Goal: Task Accomplishment & Management: Manage account settings

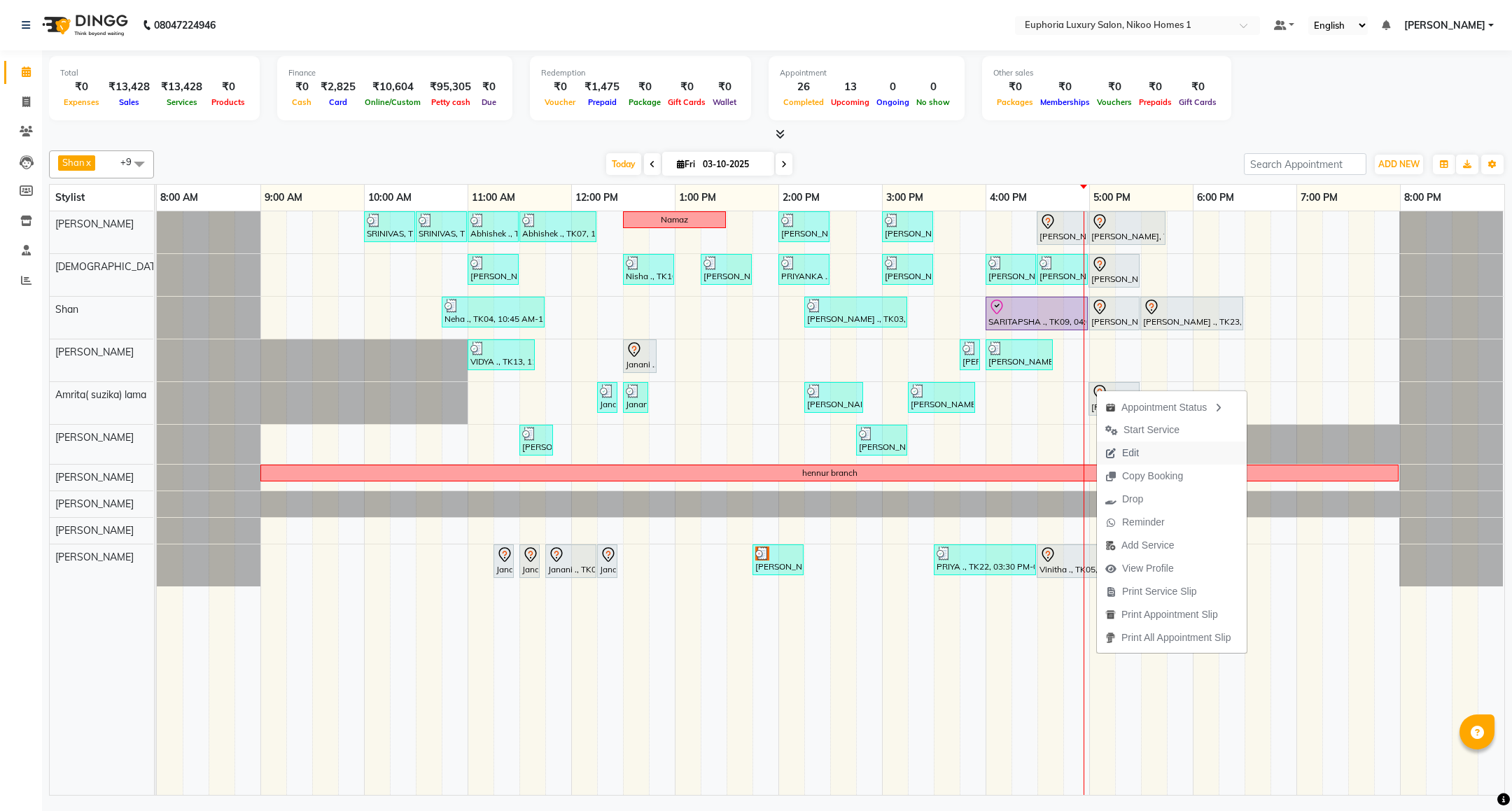
click at [1127, 447] on span "Edit" at bounding box center [1130, 453] width 17 height 15
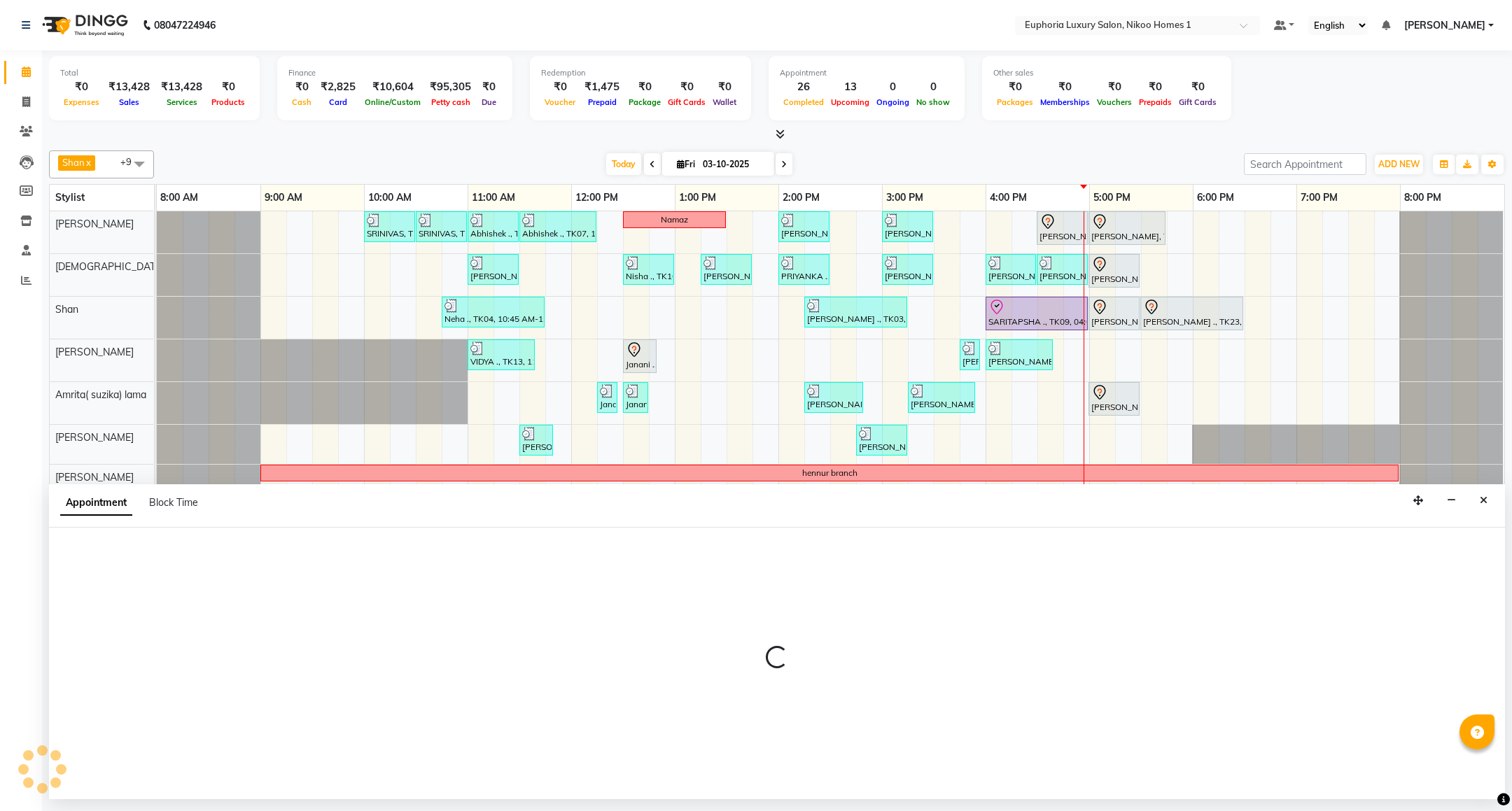
select select "tentative"
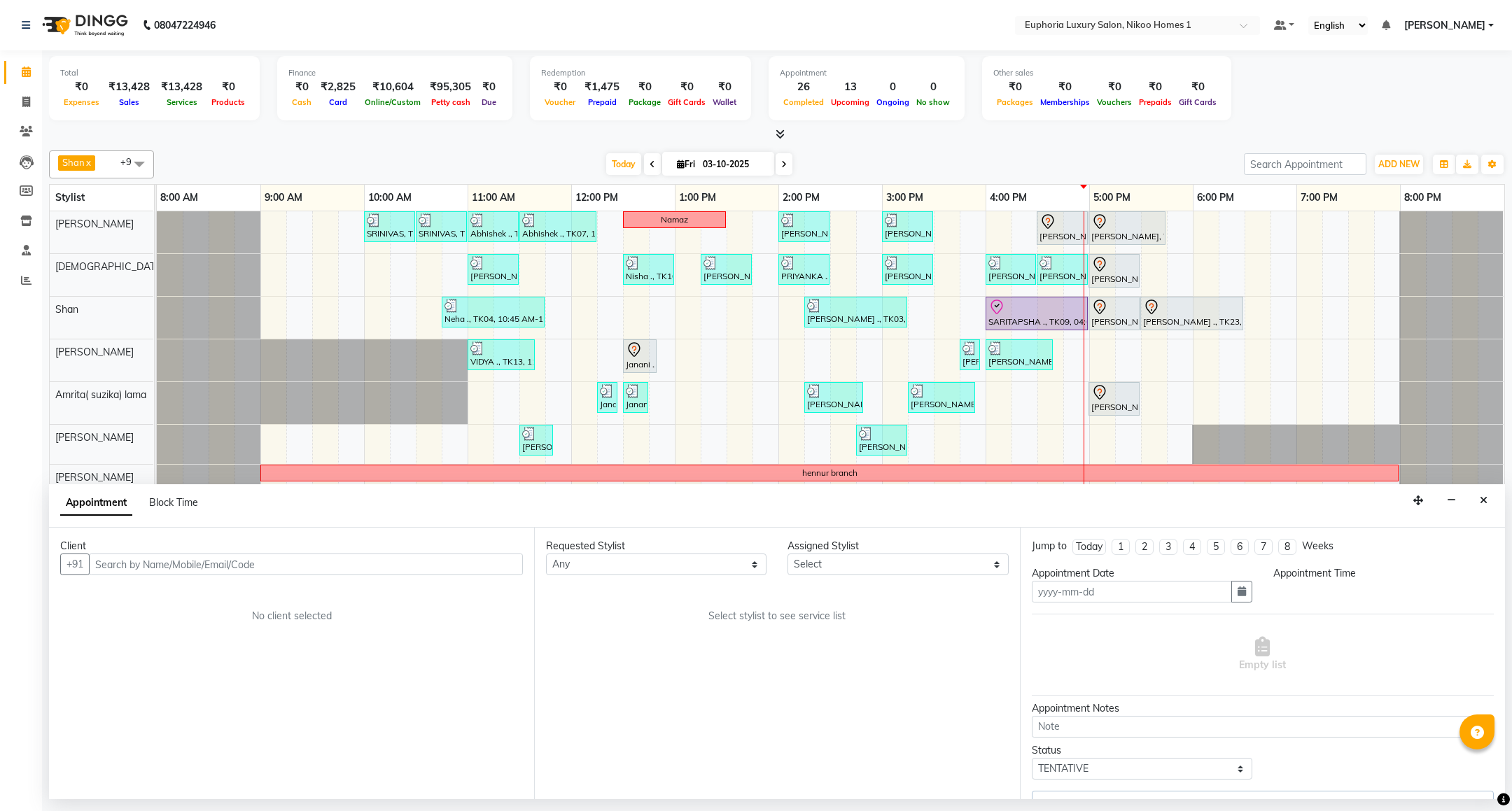
type input "03-10-2025"
select select "1020"
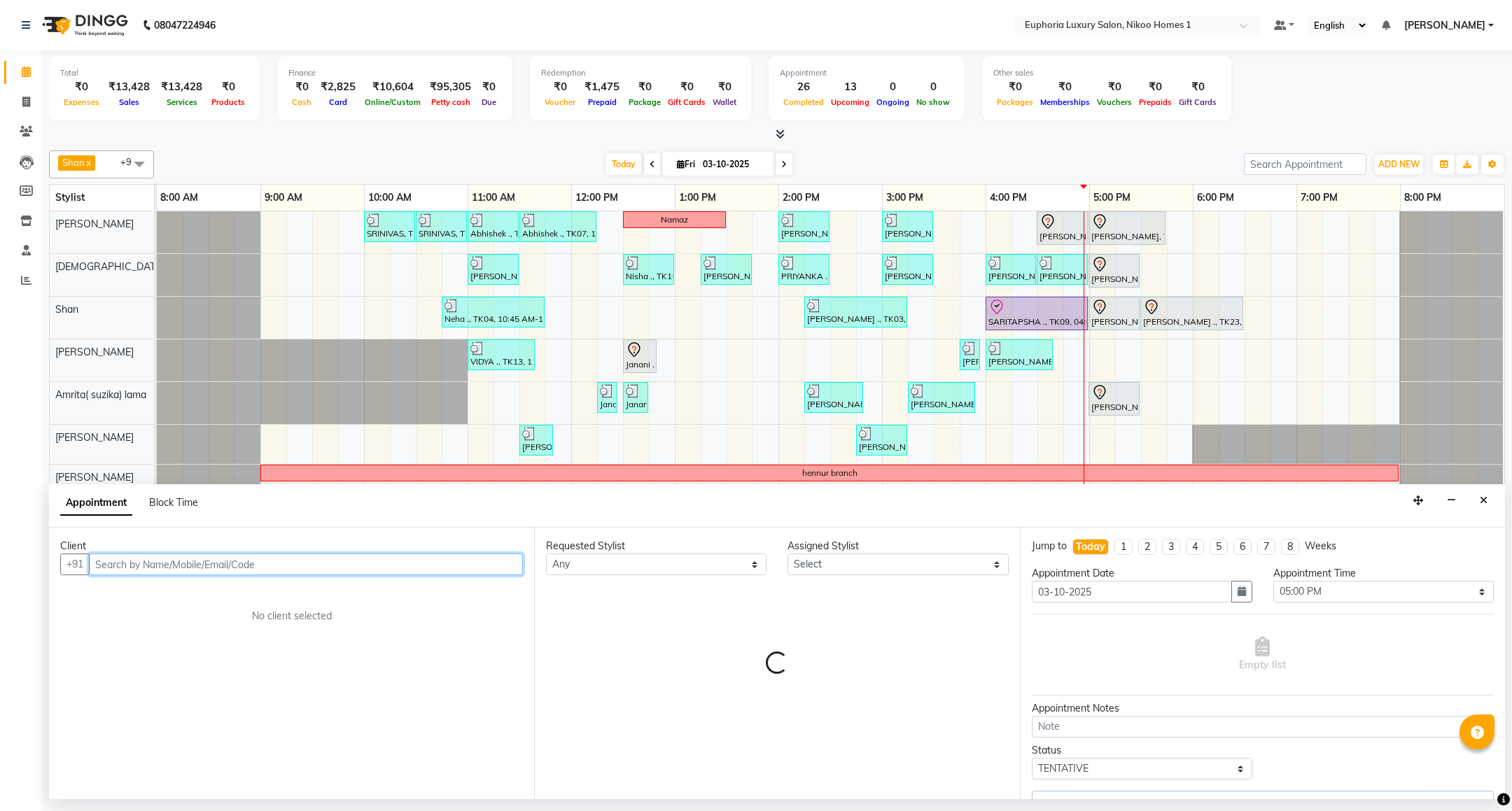
select select "74231"
select select "4025"
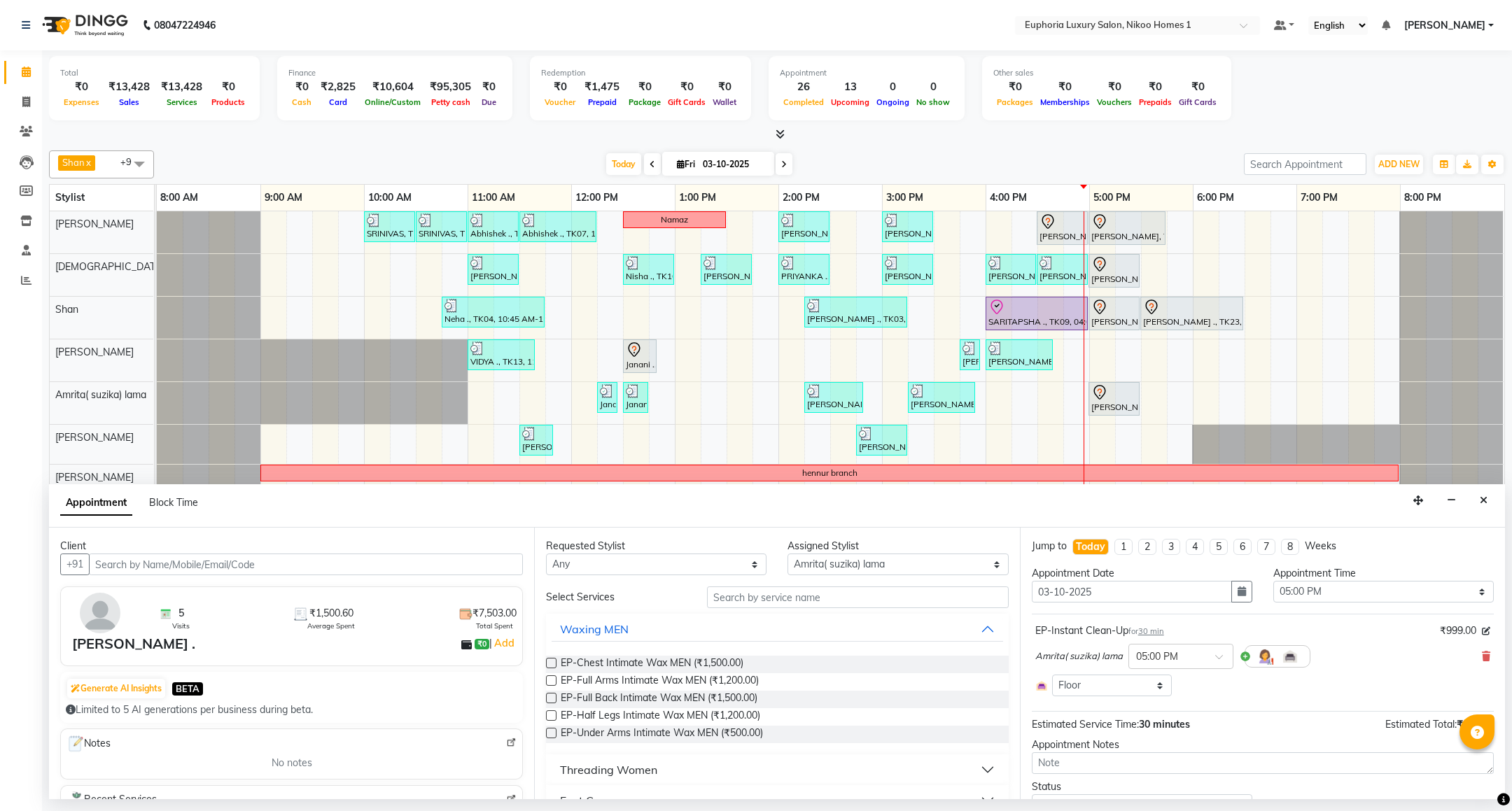
click at [1464, 658] on div "Amrita( suzika) lama × 05:00 PM" at bounding box center [1263, 657] width 455 height 36
click at [1482, 661] on icon at bounding box center [1486, 657] width 9 height 10
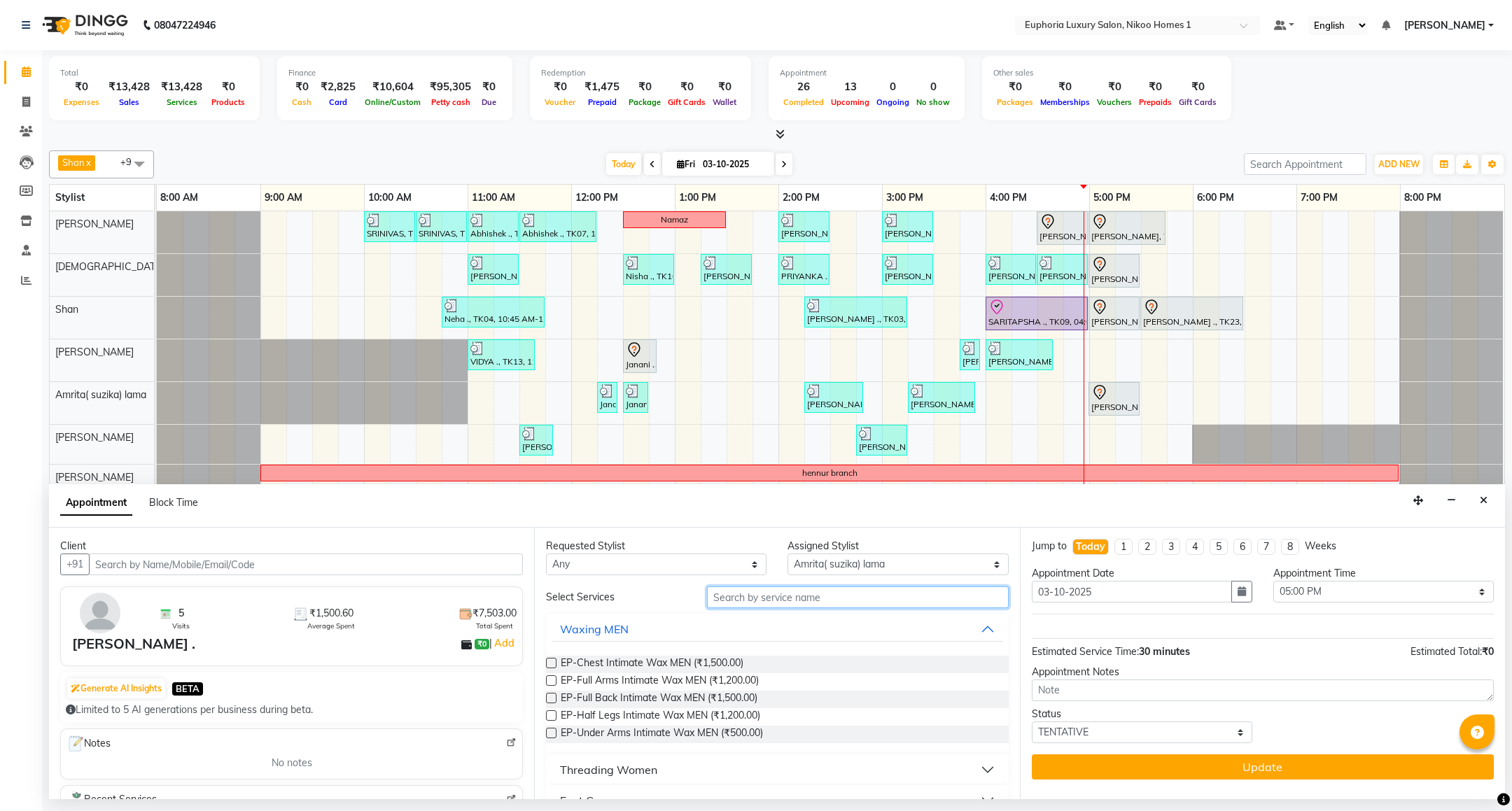
click at [785, 599] on input "text" at bounding box center [857, 596] width 301 height 21
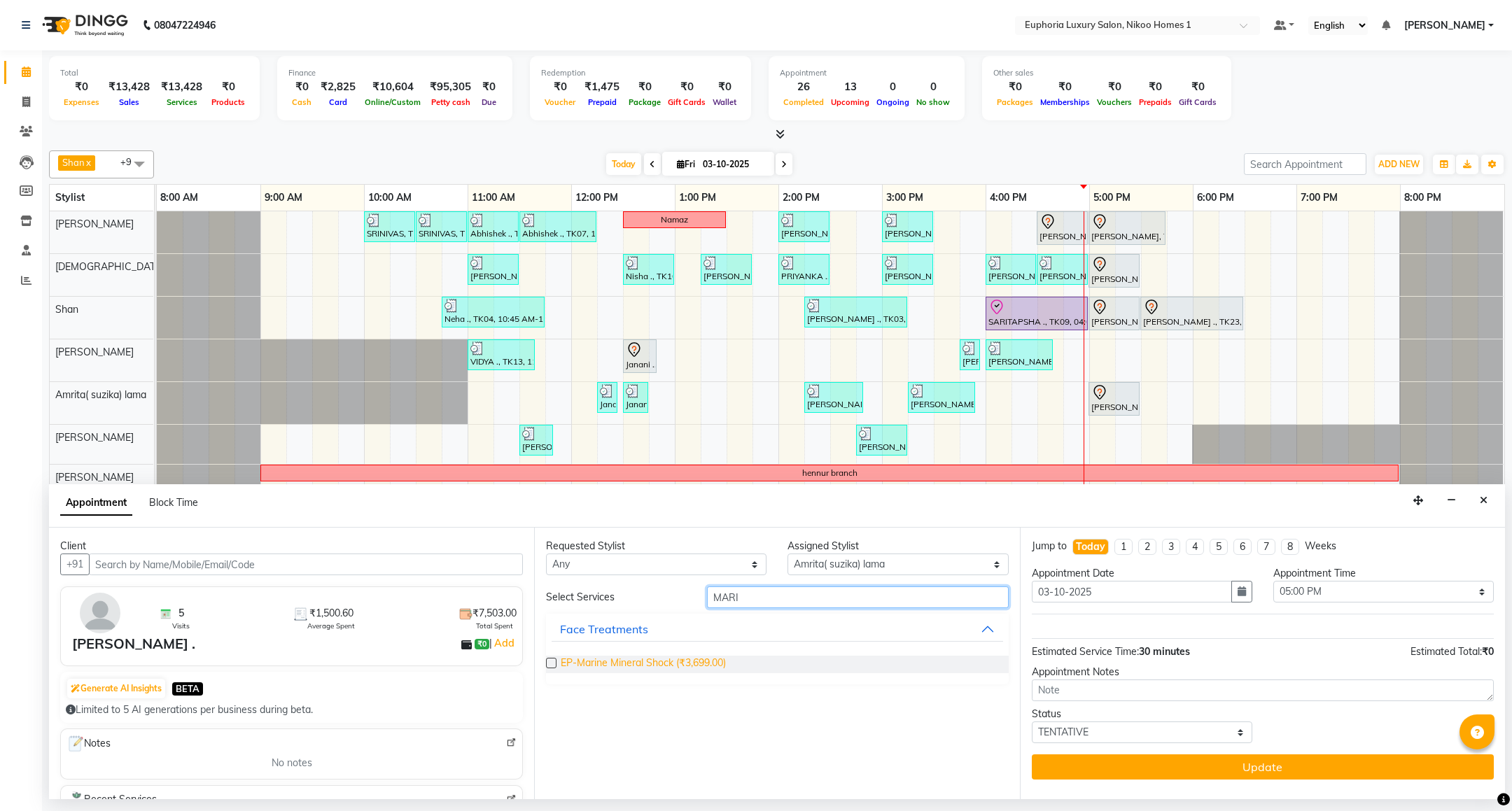
type input "MARI"
click at [662, 662] on span "EP-Marine Mineral Shock (₹3,699.00)" at bounding box center [643, 664] width 166 height 17
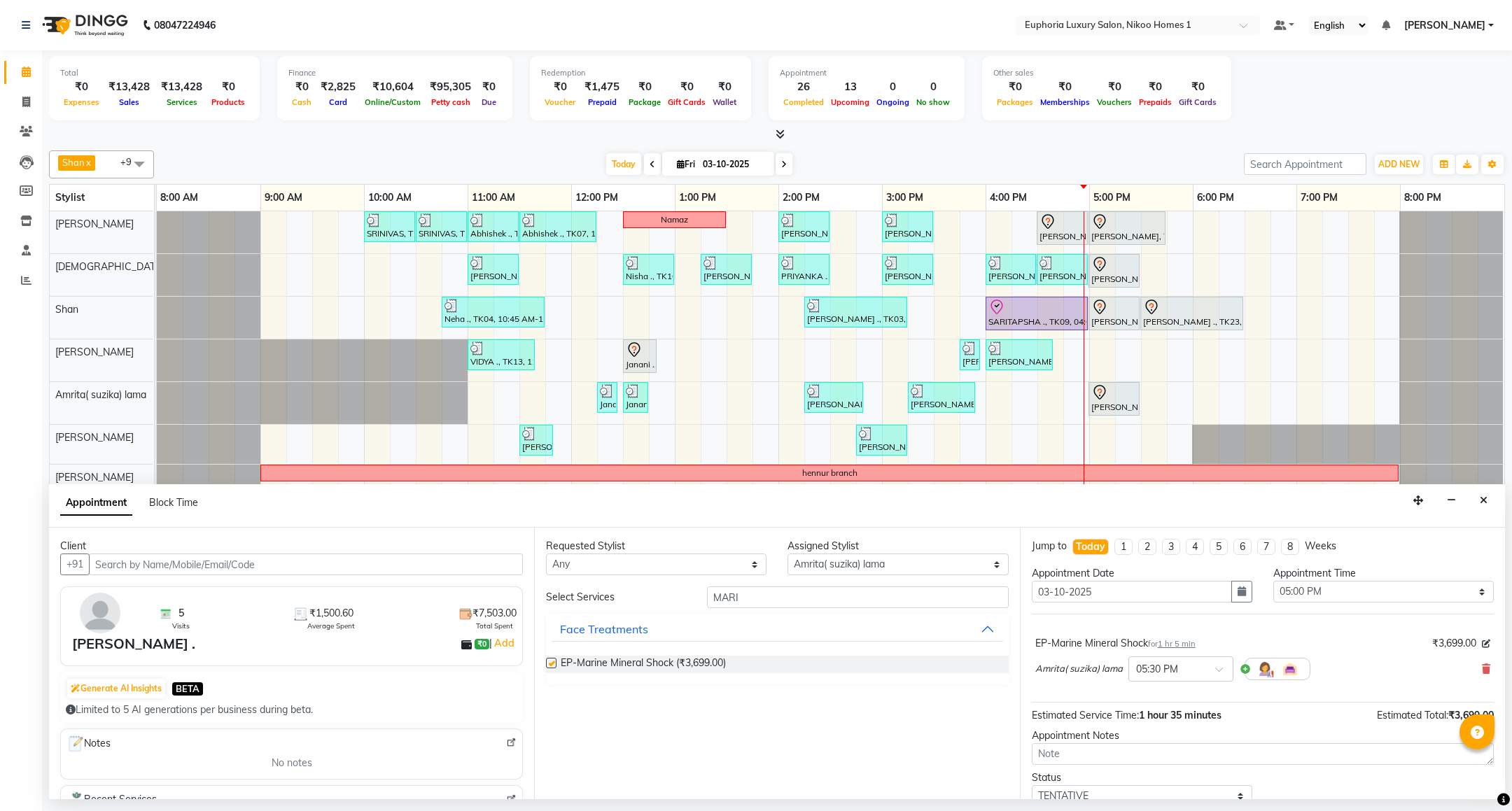
checkbox input "false"
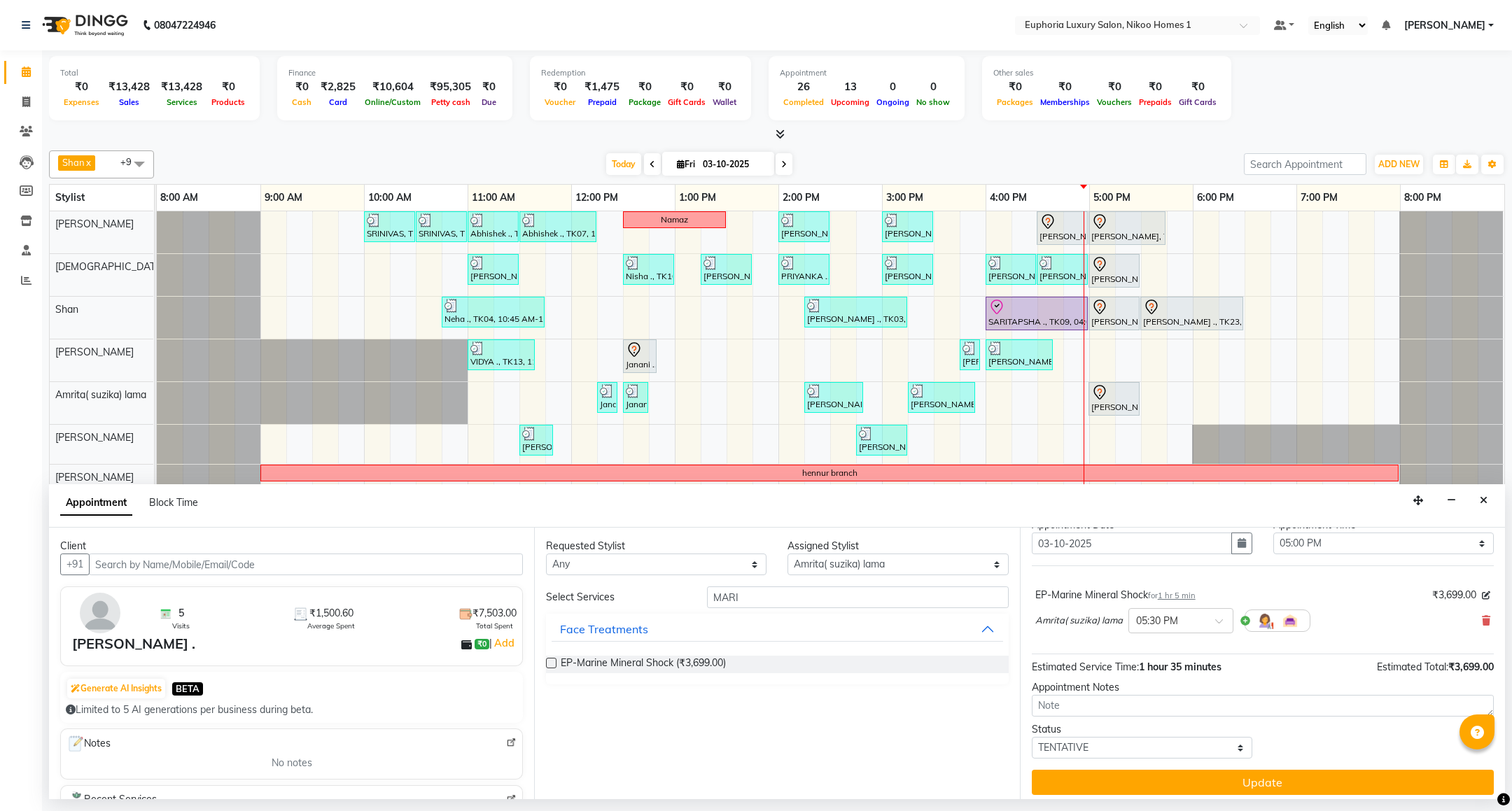
scroll to position [57, 0]
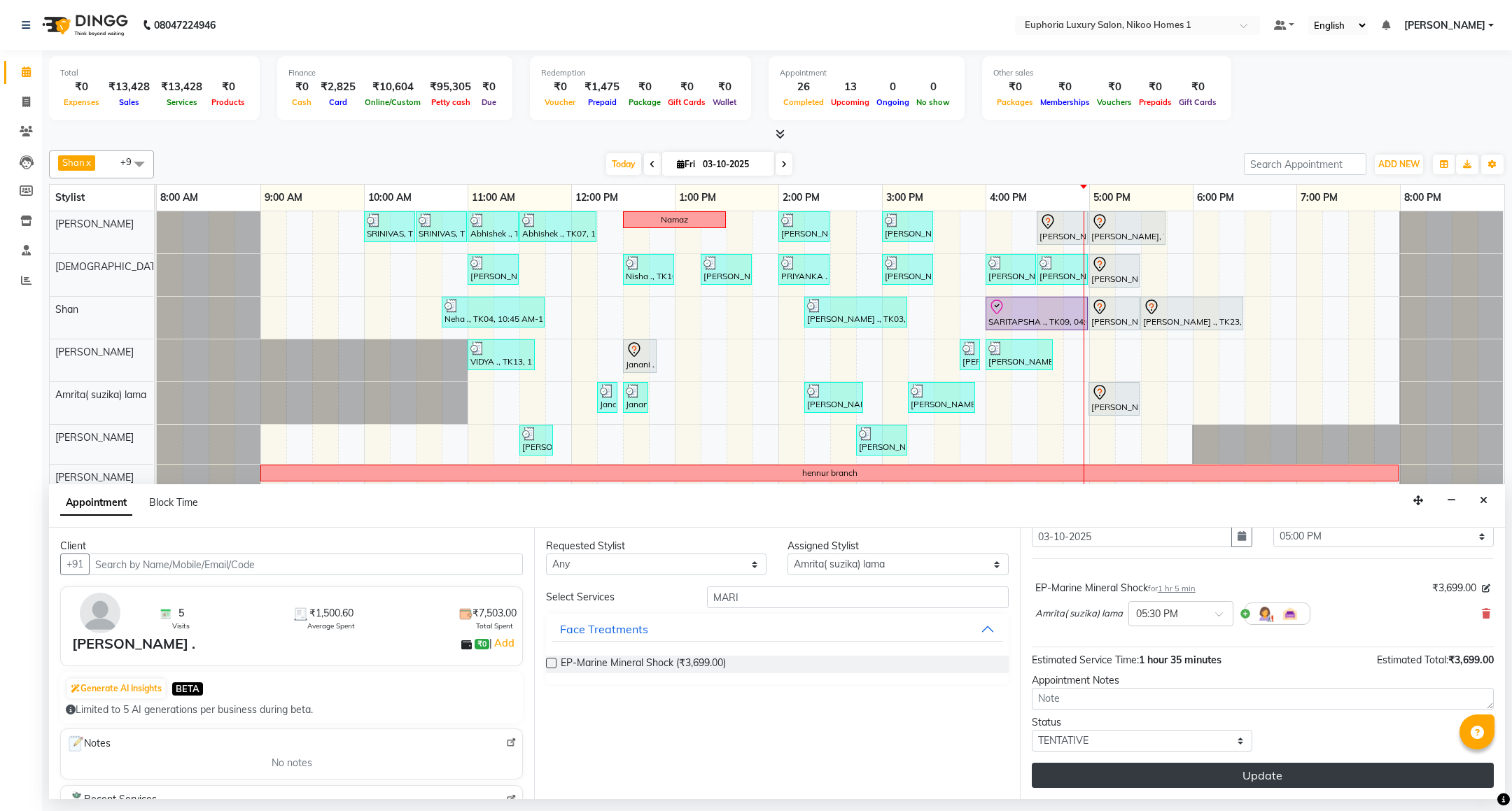
click at [1170, 779] on button "Update" at bounding box center [1262, 775] width 462 height 25
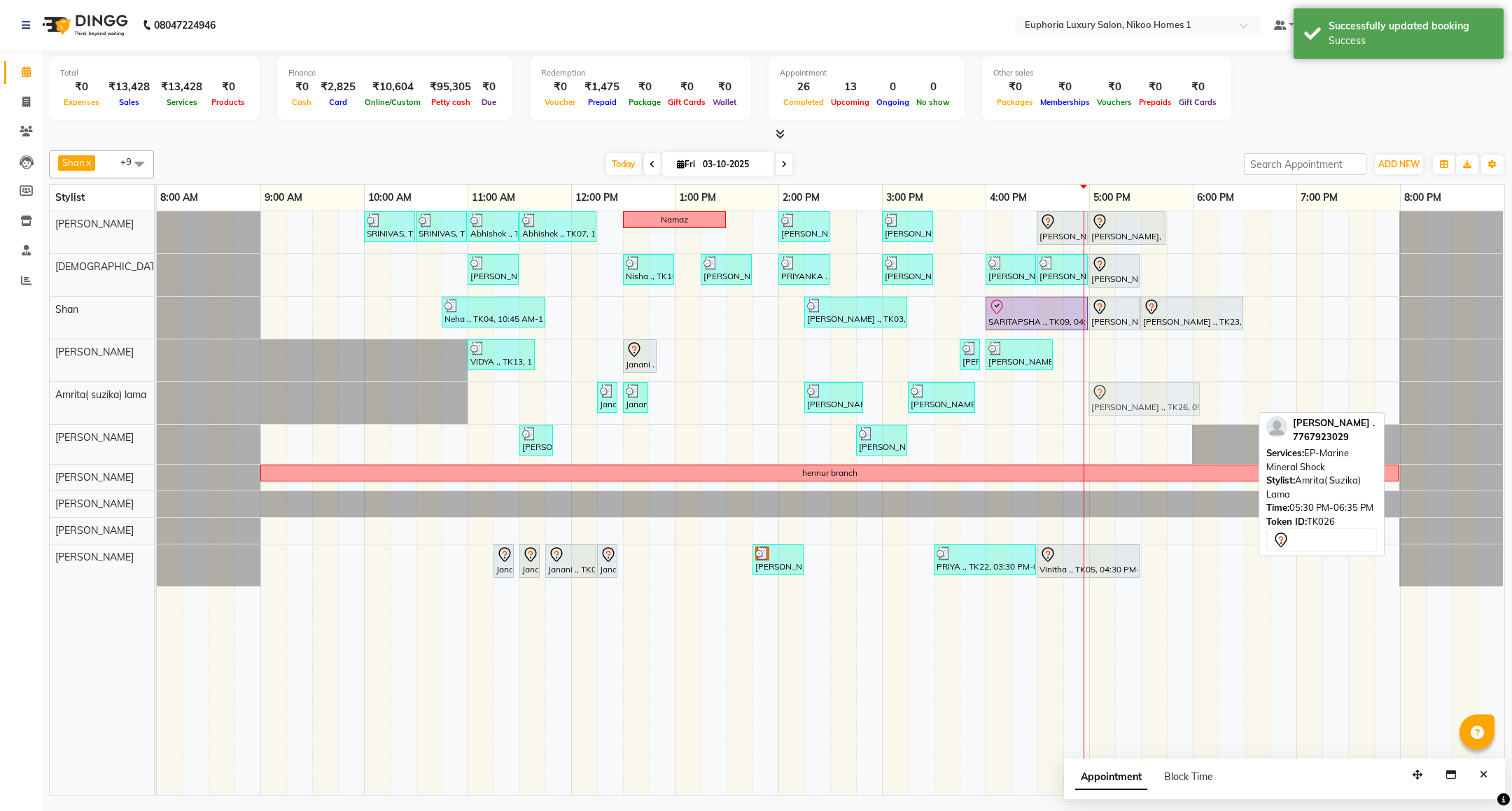
click at [157, 400] on div "Janani, TK16, 12:15 PM-12:20 PM, EP-Under Arms Intimate Janani, TK16, 12:30 PM-…" at bounding box center [157, 402] width 0 height 42
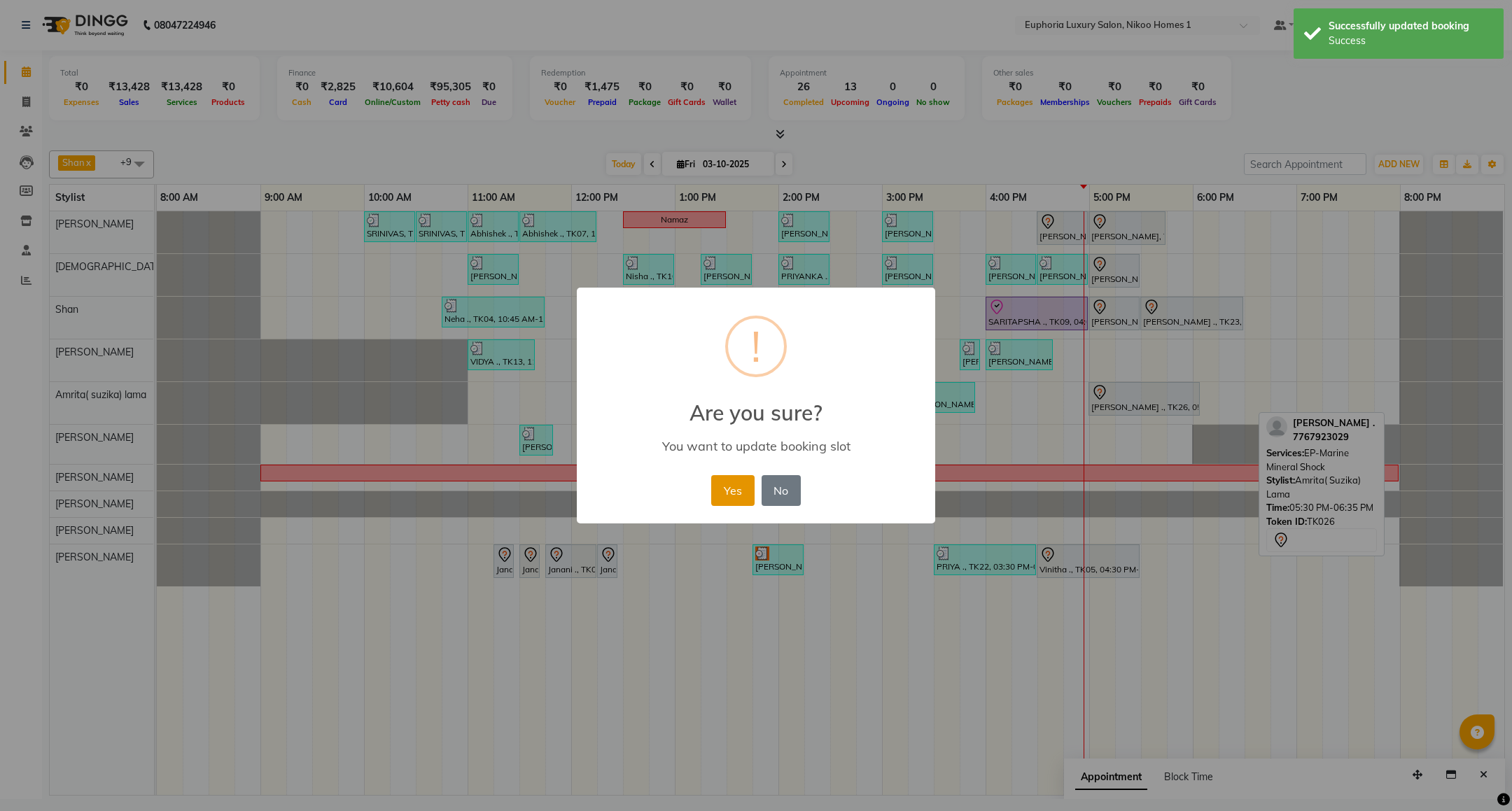
click at [720, 493] on button "Yes" at bounding box center [733, 490] width 43 height 31
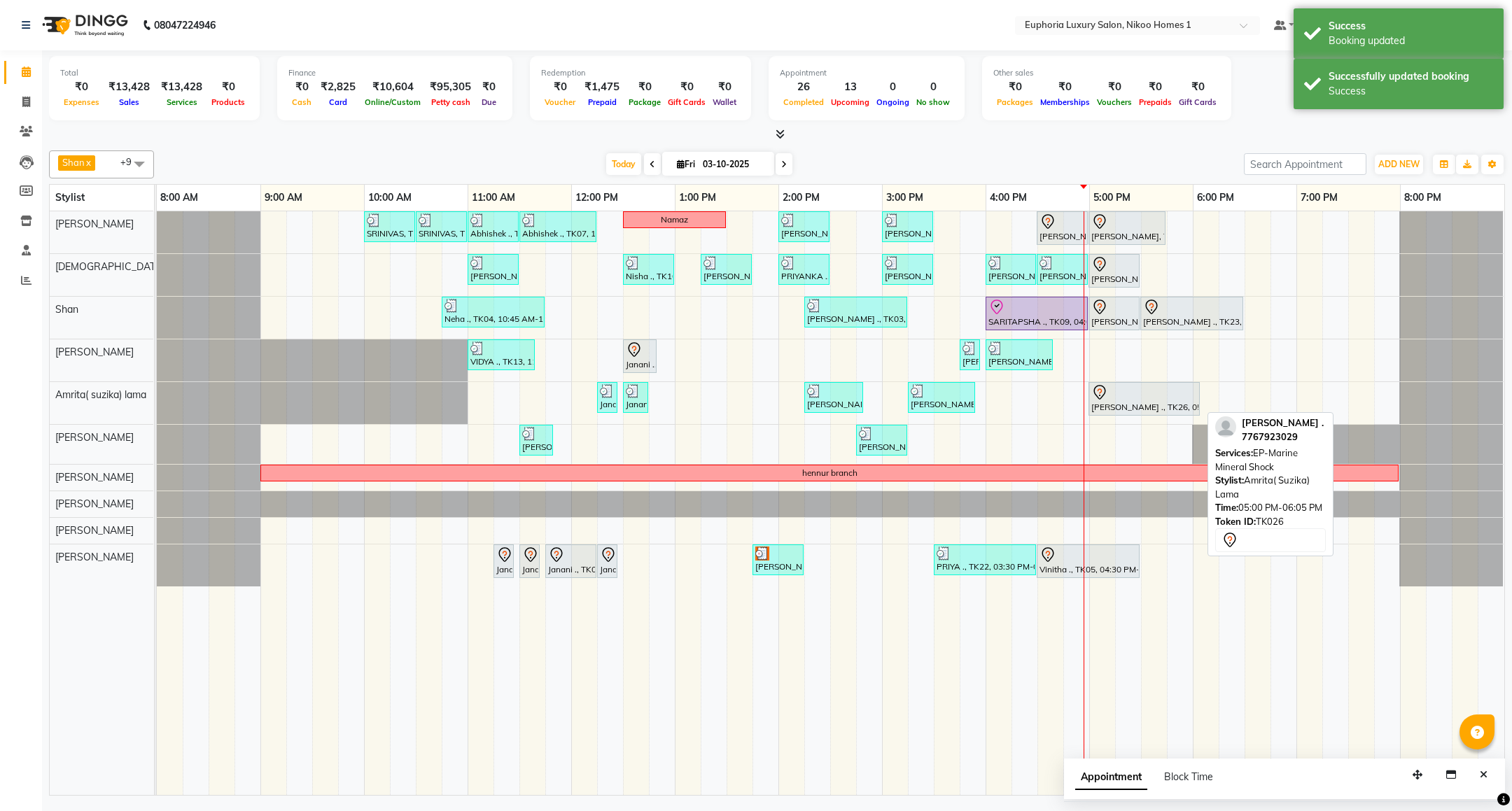
click at [1121, 406] on div "[PERSON_NAME] ., TK26, 05:00 PM-06:05 PM, EP-Marine Mineral Shock" at bounding box center [1144, 398] width 109 height 29
click at [1127, 395] on div at bounding box center [1144, 392] width 105 height 17
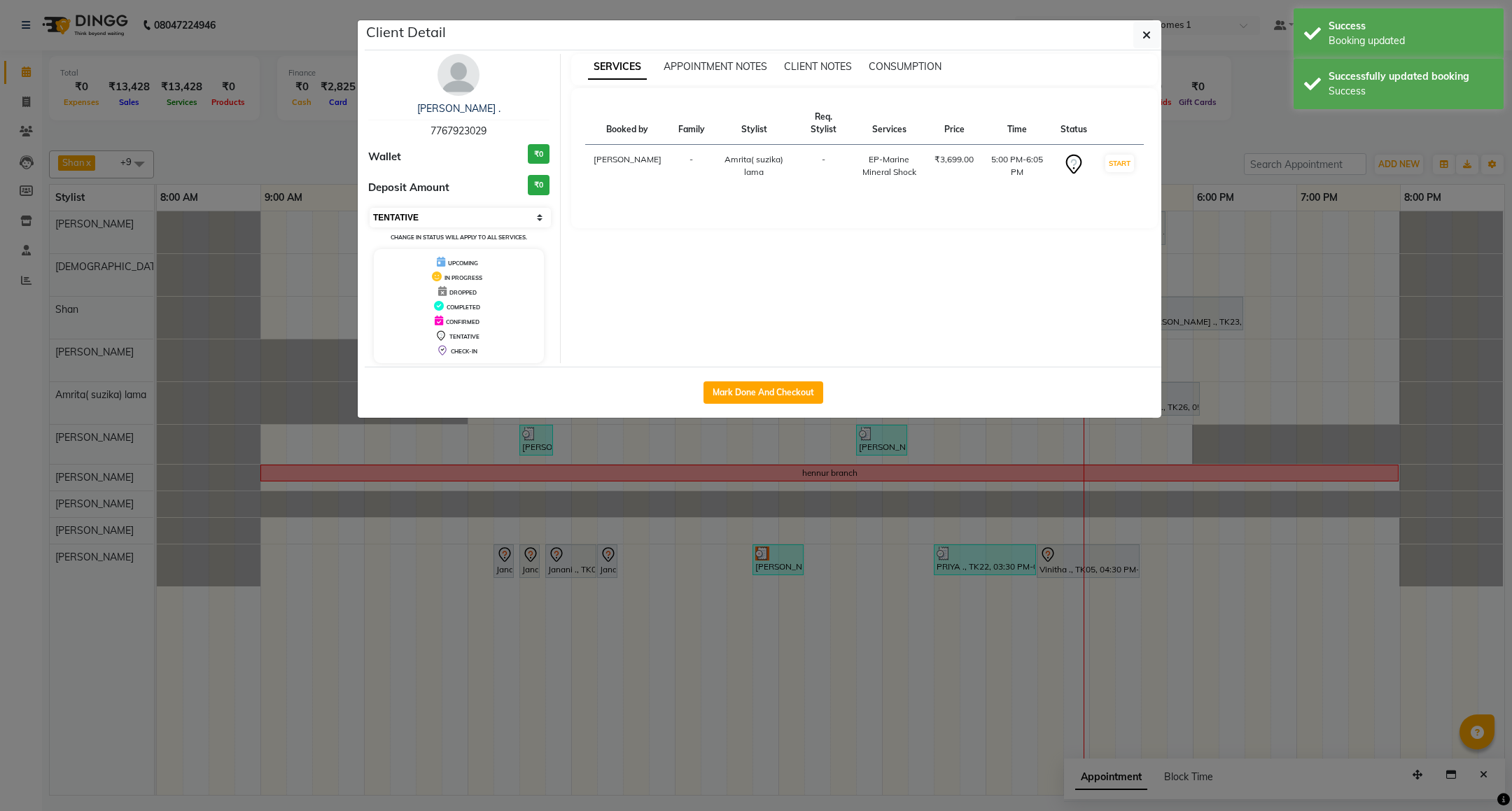
click at [521, 219] on select "Select IN SERVICE CONFIRMED TENTATIVE CHECK IN MARK DONE DROPPED UPCOMING" at bounding box center [460, 217] width 181 height 20
select select "8"
click at [370, 208] on select "Select IN SERVICE CONFIRMED TENTATIVE CHECK IN MARK DONE DROPPED UPCOMING" at bounding box center [460, 217] width 181 height 20
click at [1141, 43] on button "button" at bounding box center [1147, 35] width 27 height 27
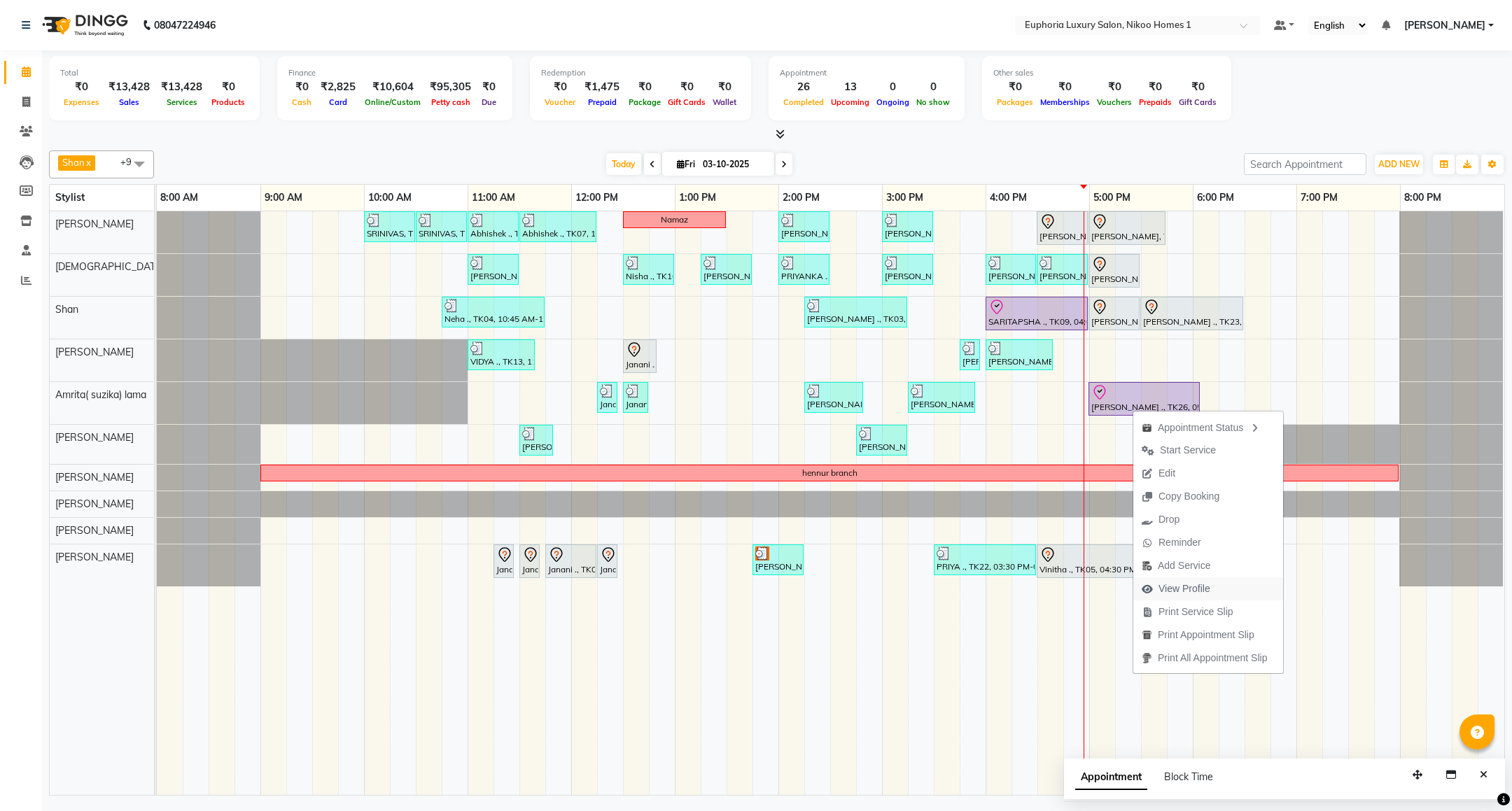
click at [1196, 582] on span "View Profile" at bounding box center [1184, 588] width 52 height 15
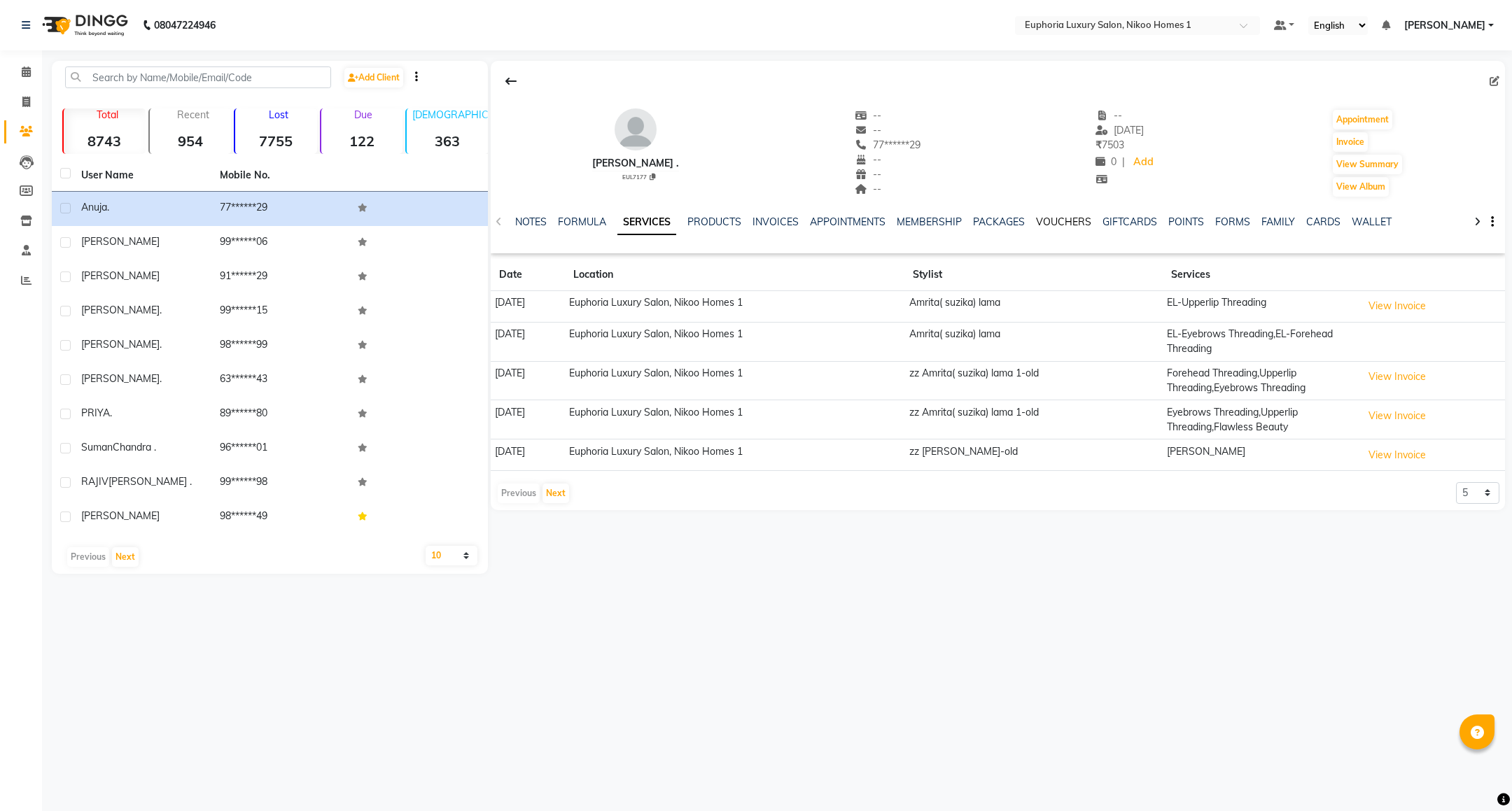
click at [1067, 227] on link "VOUCHERS" at bounding box center [1064, 222] width 55 height 13
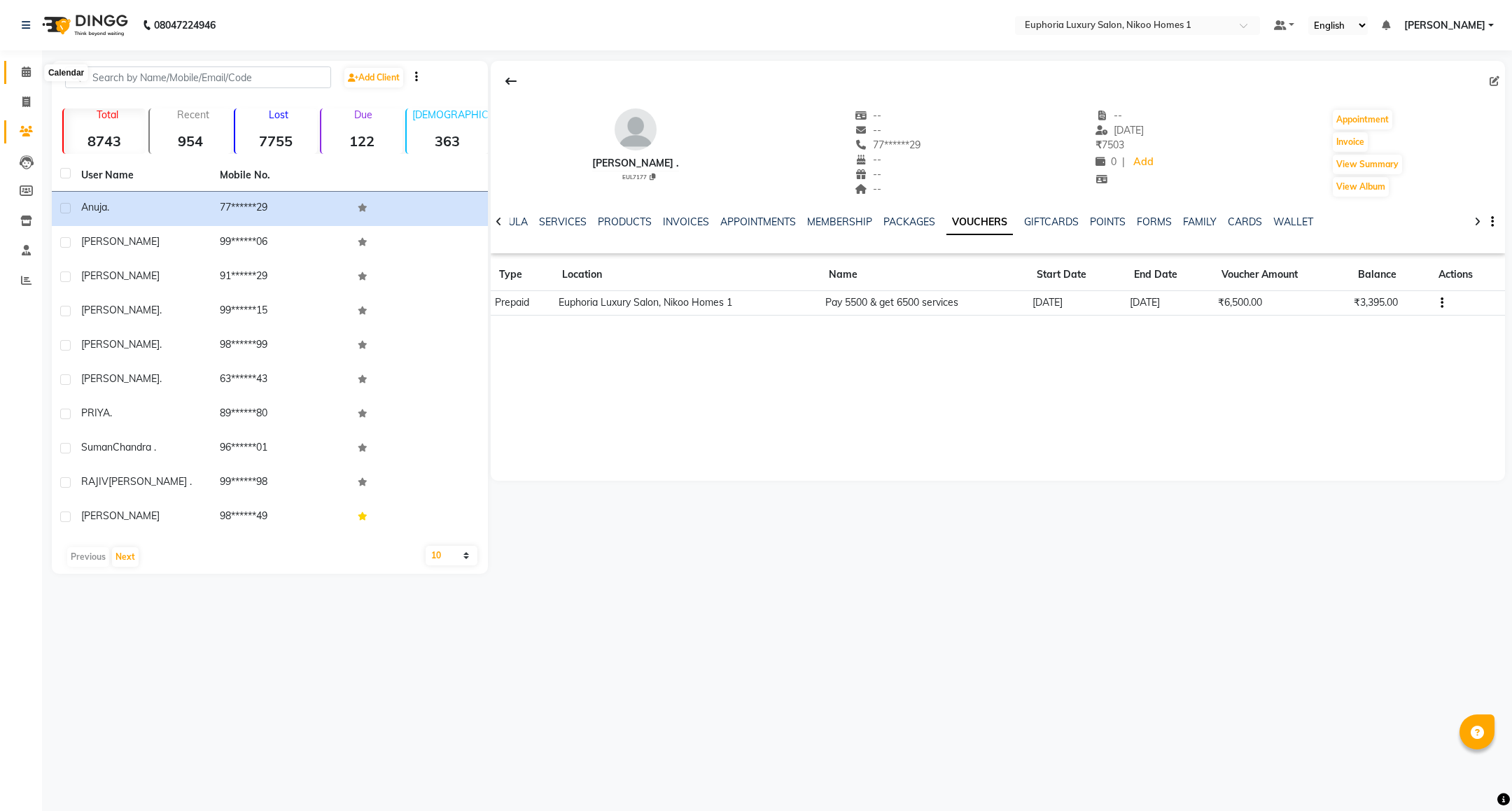
click at [25, 74] on icon at bounding box center [25, 71] width 9 height 10
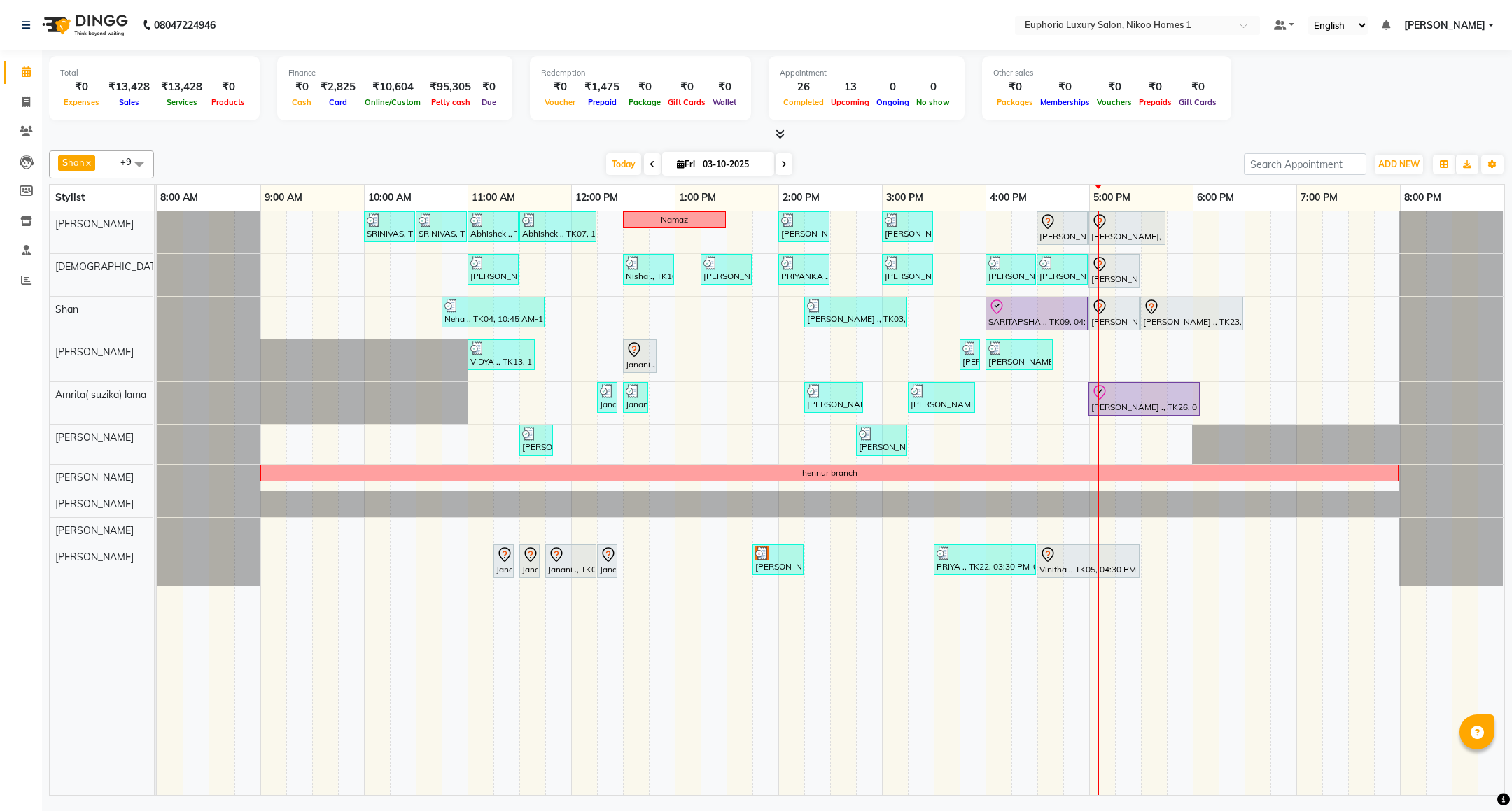
click at [1141, 249] on div "SRINIVAS, TK06, 10:00 AM-10:30 AM, EL-HAIR CUT (Senior Stylist) with hairwash M…" at bounding box center [830, 503] width 1348 height 584
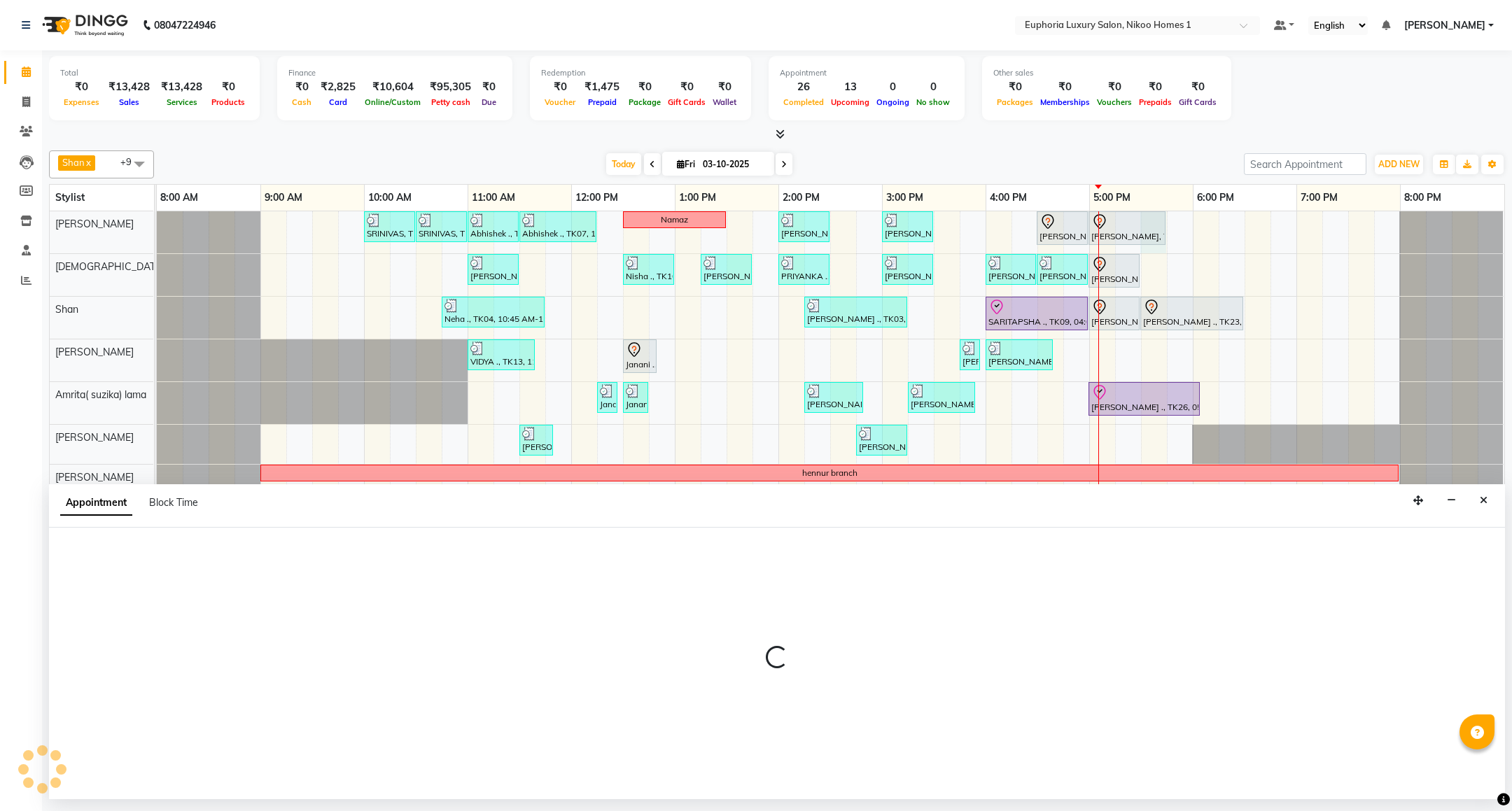
select select "85468"
select select "tentative"
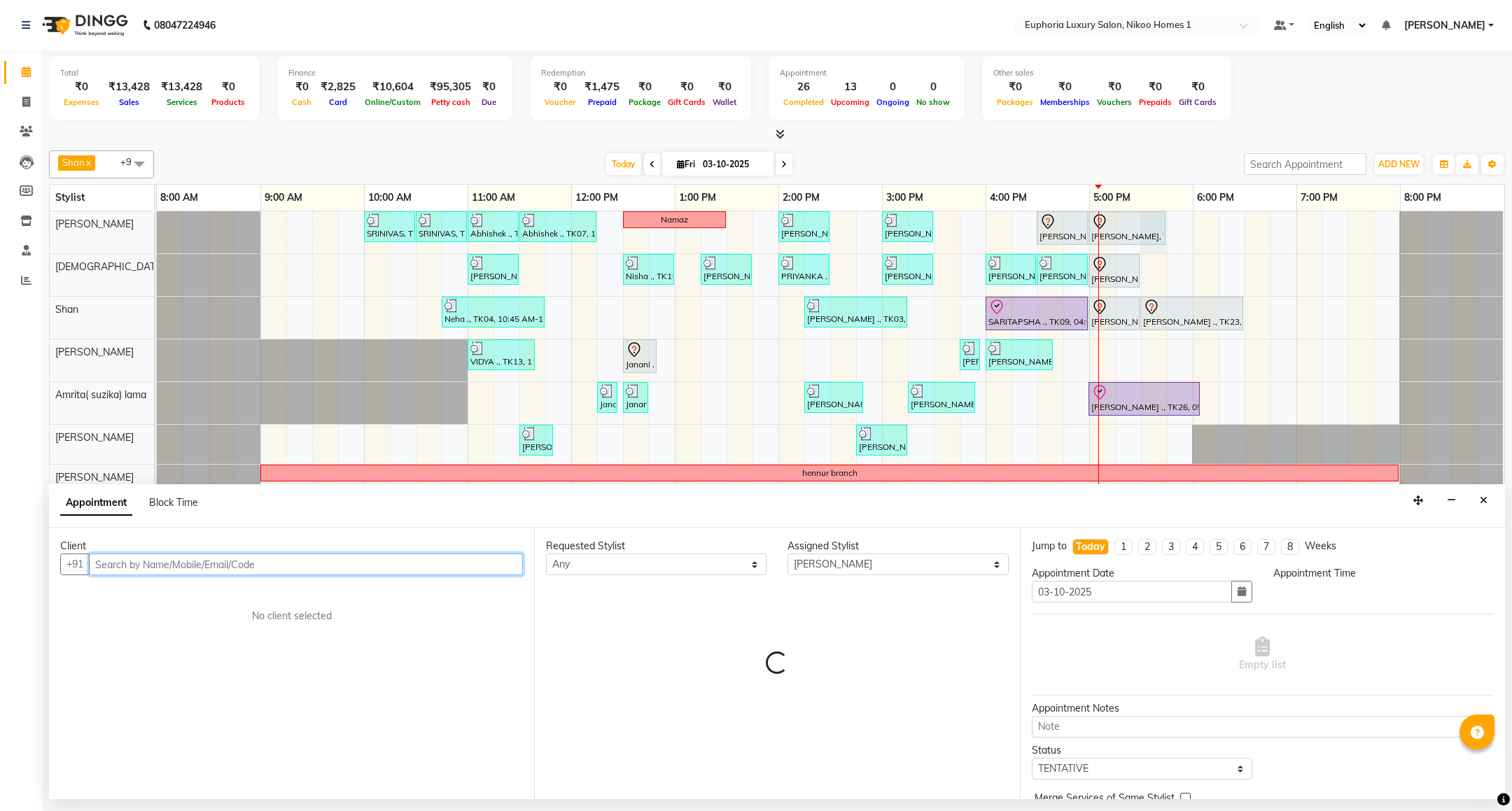
select select "1050"
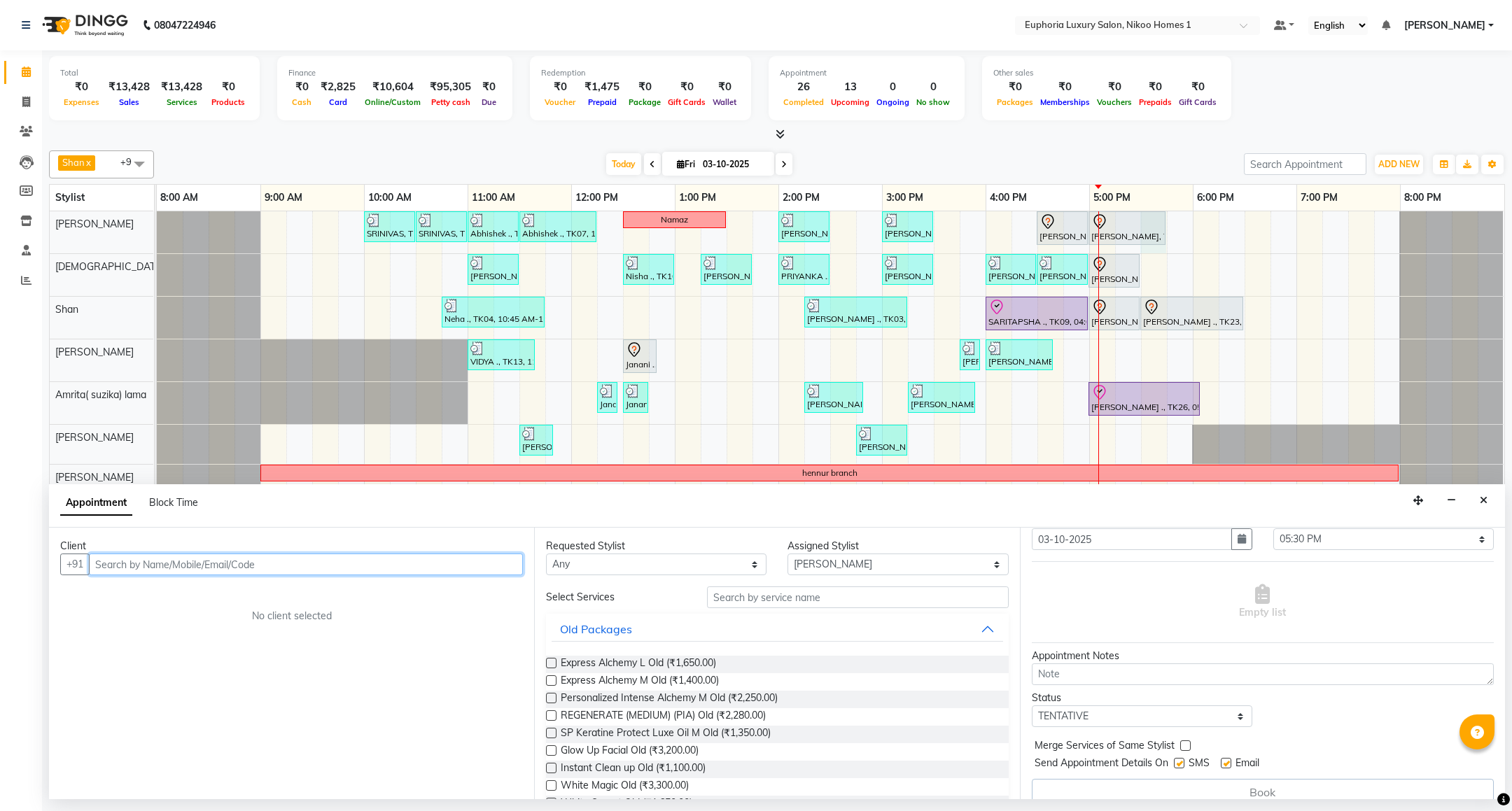
scroll to position [74, 0]
click at [181, 571] on input "text" at bounding box center [306, 564] width 434 height 21
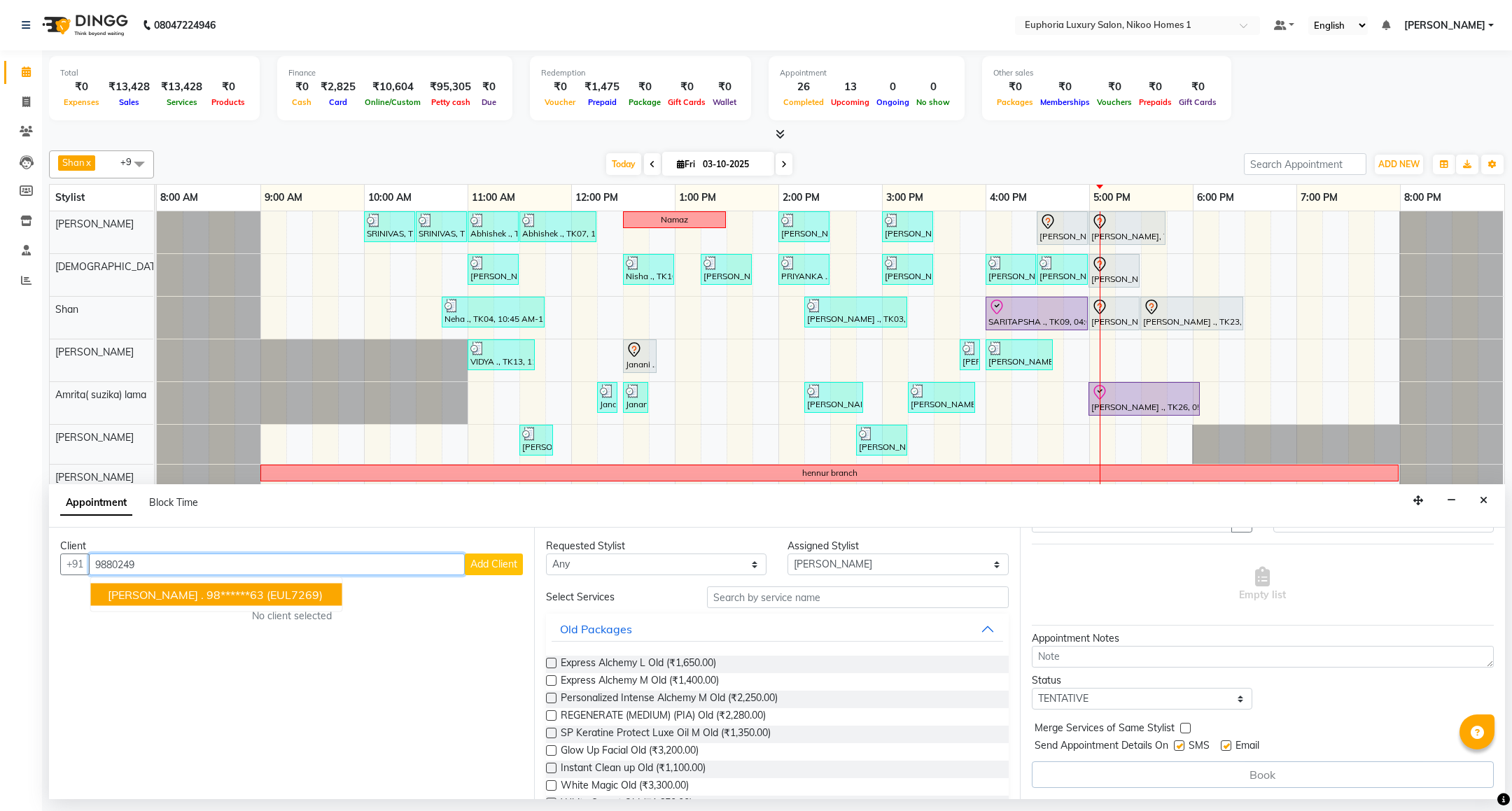
click at [207, 596] on ngb-highlight "98******63" at bounding box center [235, 595] width 57 height 14
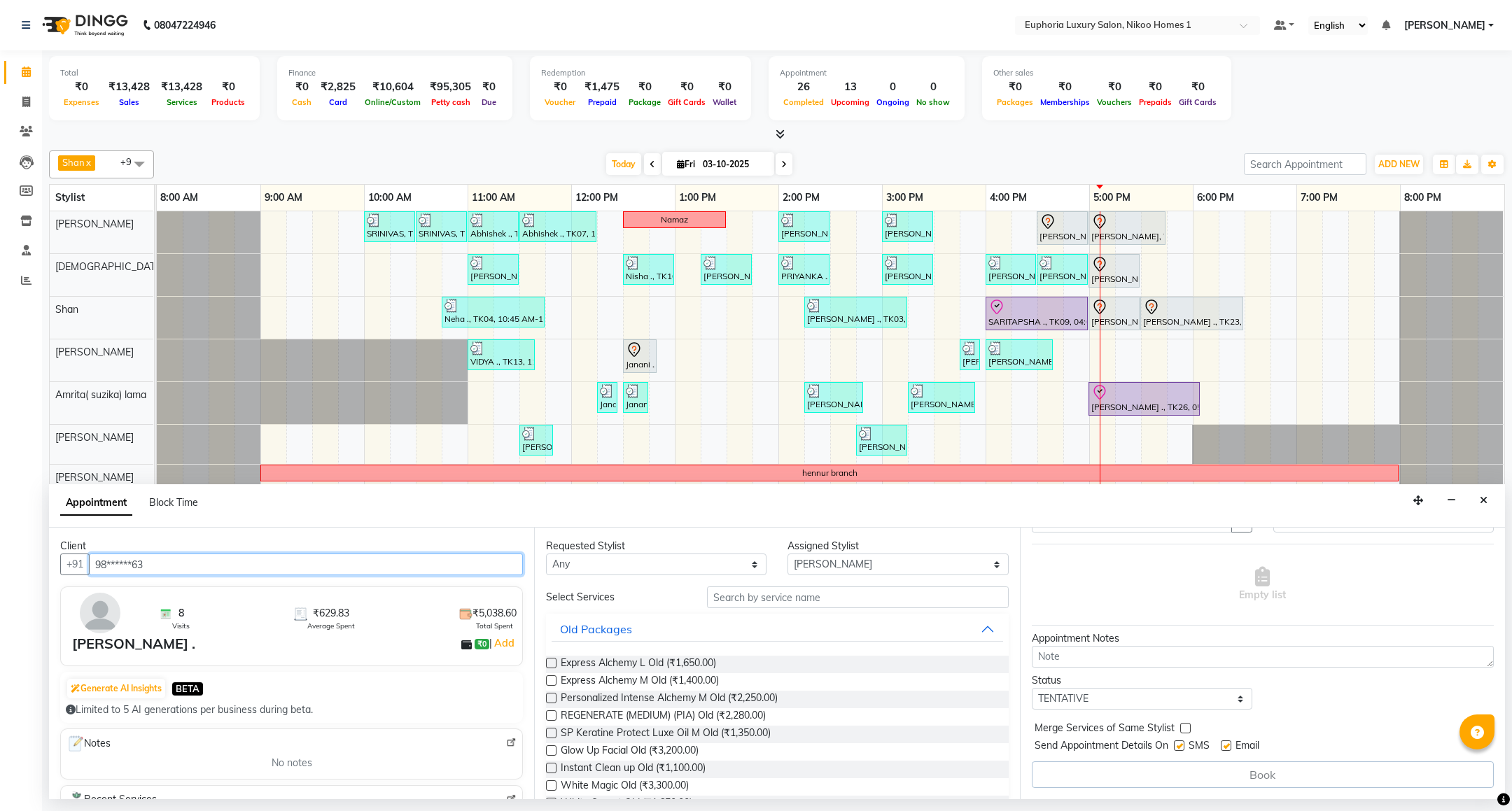
type input "98******63"
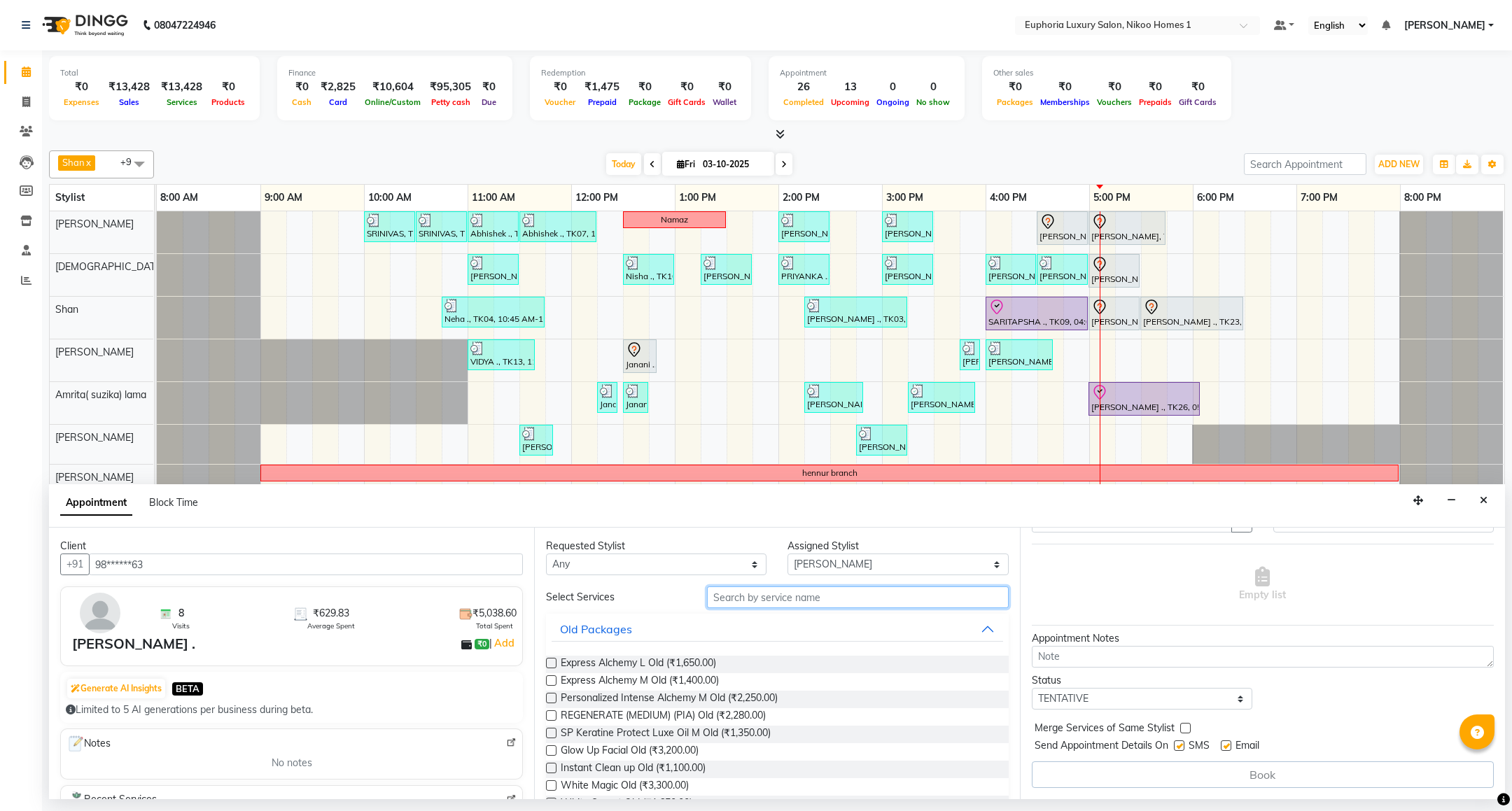
click at [750, 599] on input "text" at bounding box center [857, 596] width 301 height 21
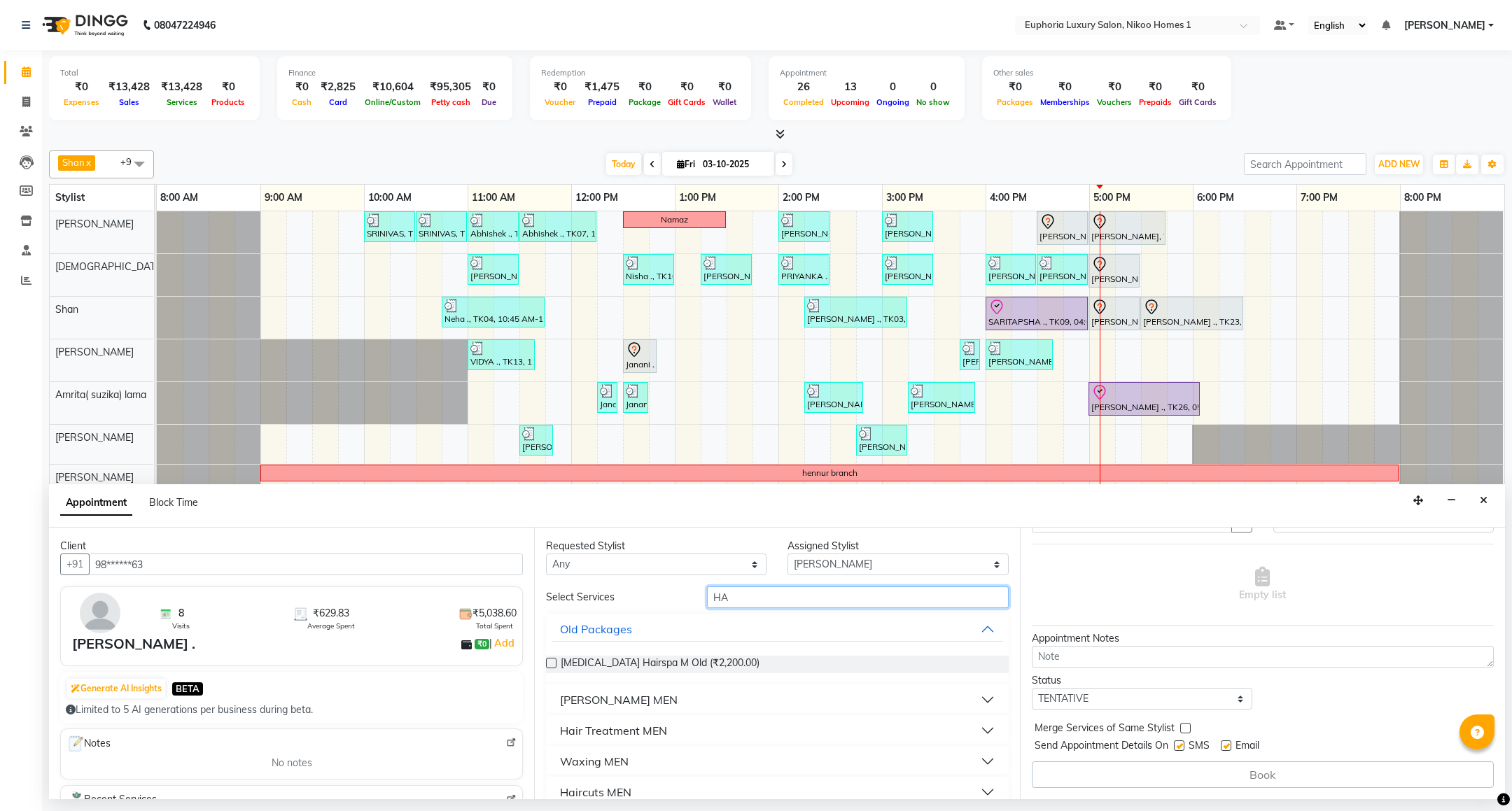
type input "H"
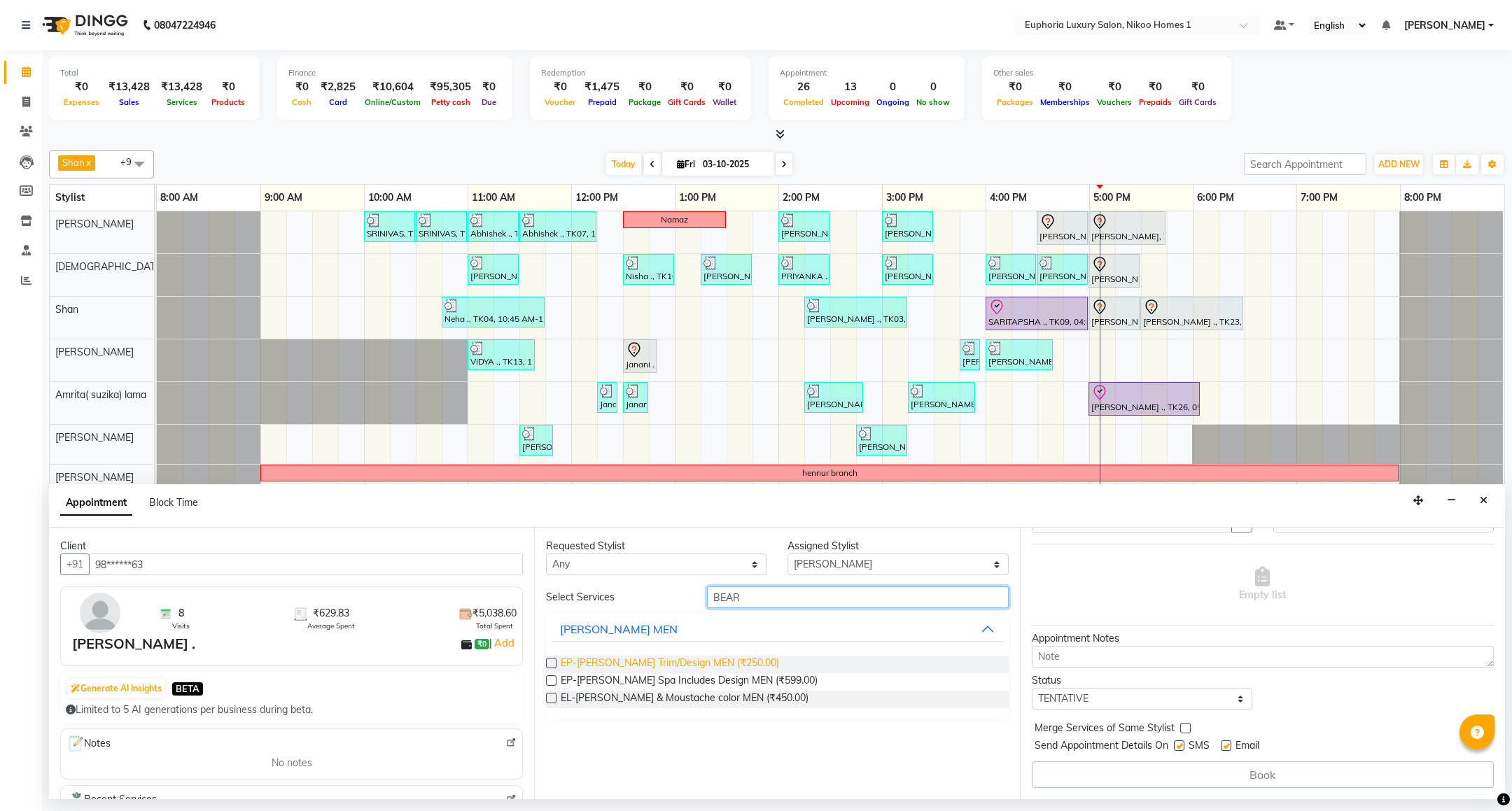
type input "BEAR"
click at [693, 658] on span "EP-[PERSON_NAME] Trim/Design MEN (₹250.00)" at bounding box center [670, 664] width 219 height 17
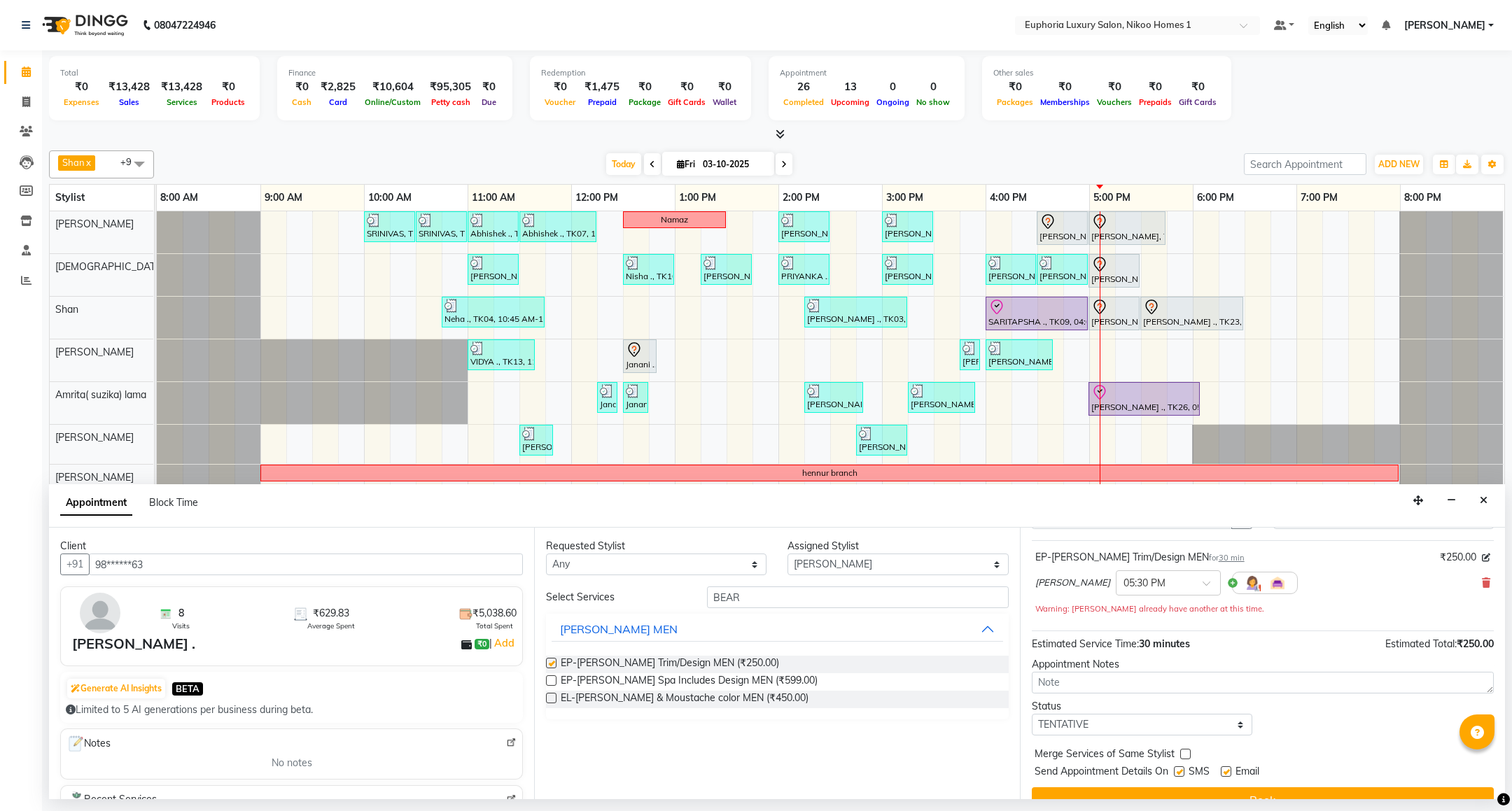
checkbox input "false"
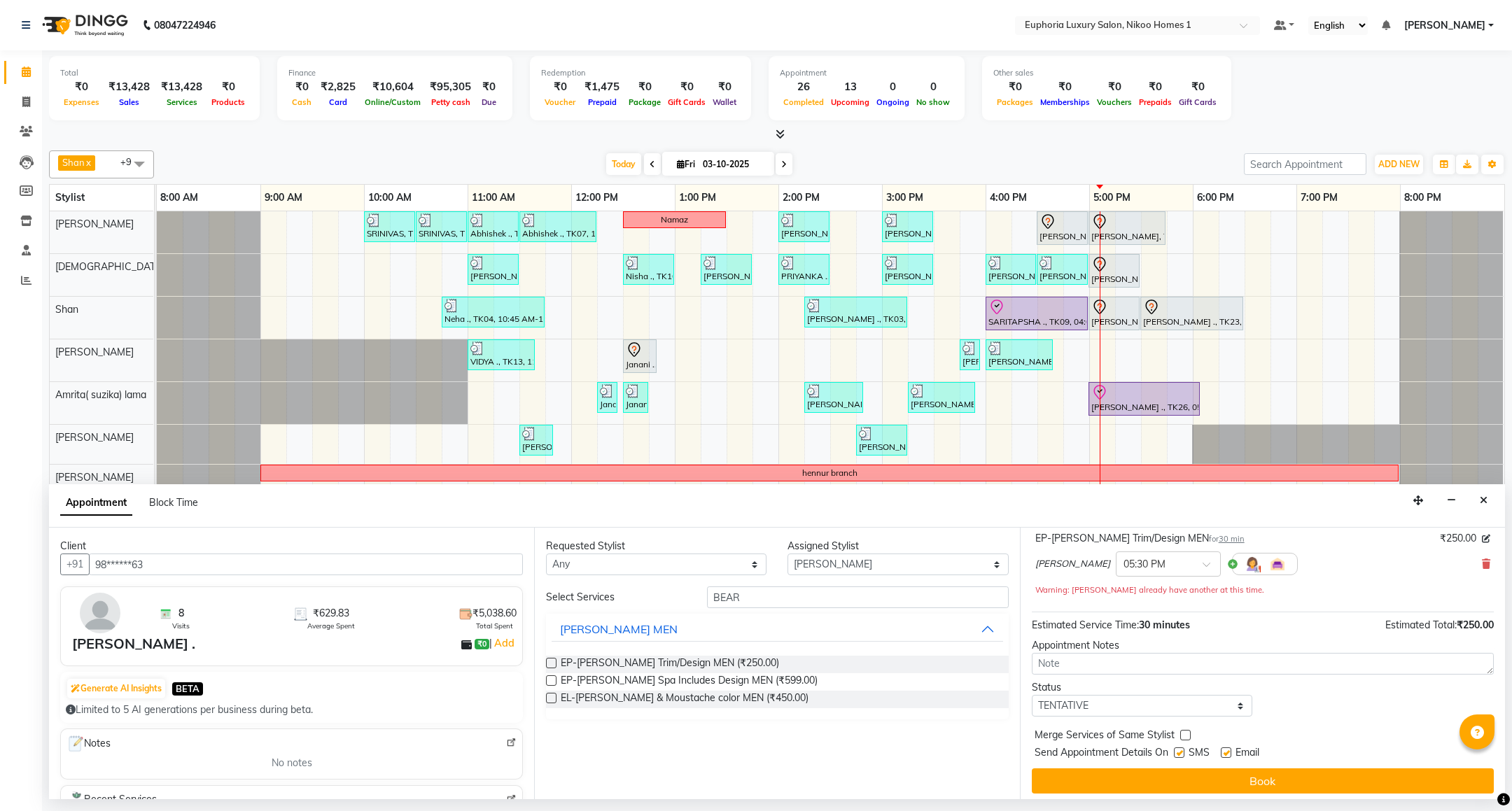
scroll to position [101, 0]
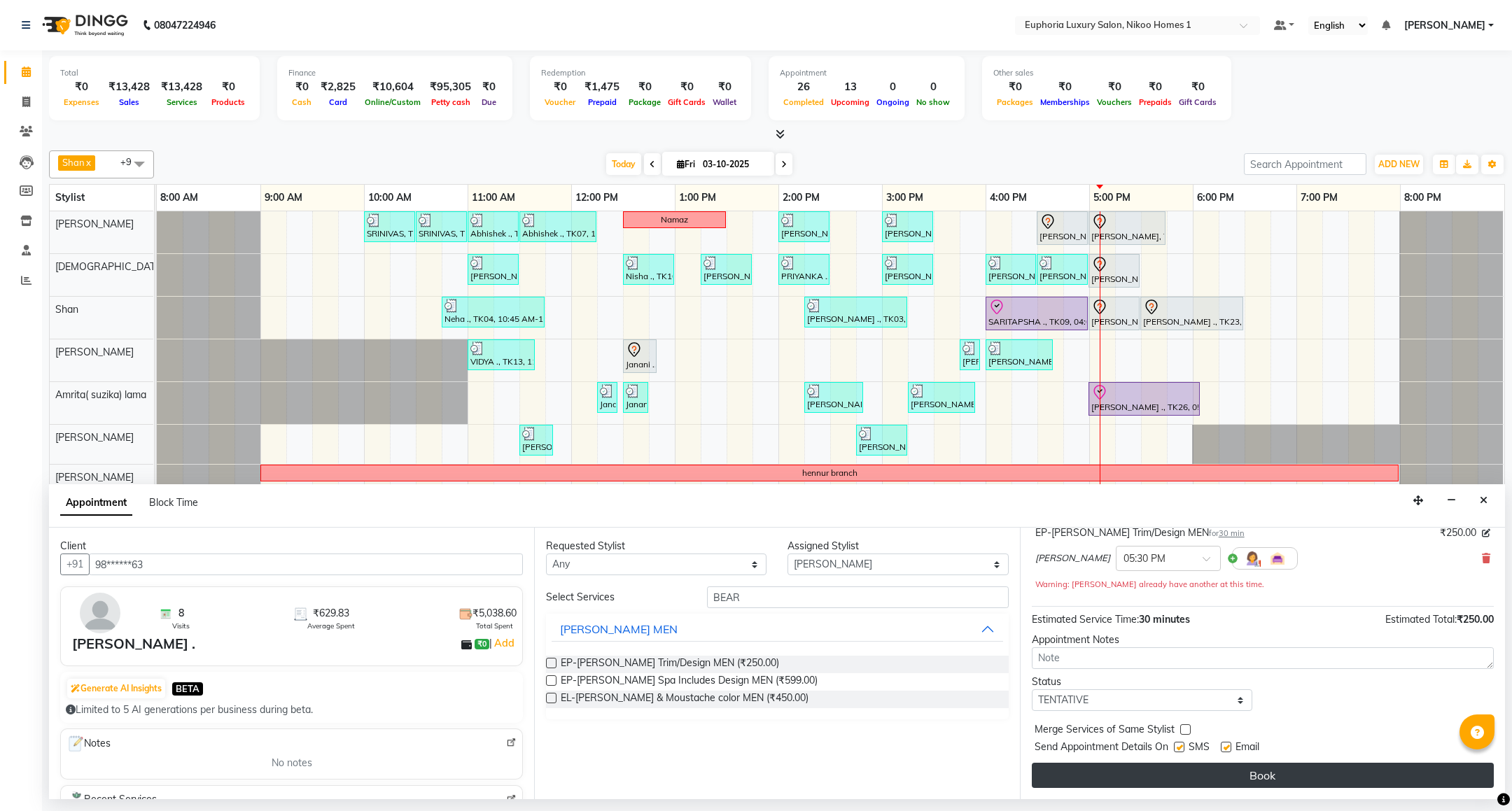
click at [1277, 772] on button "Book" at bounding box center [1262, 775] width 462 height 25
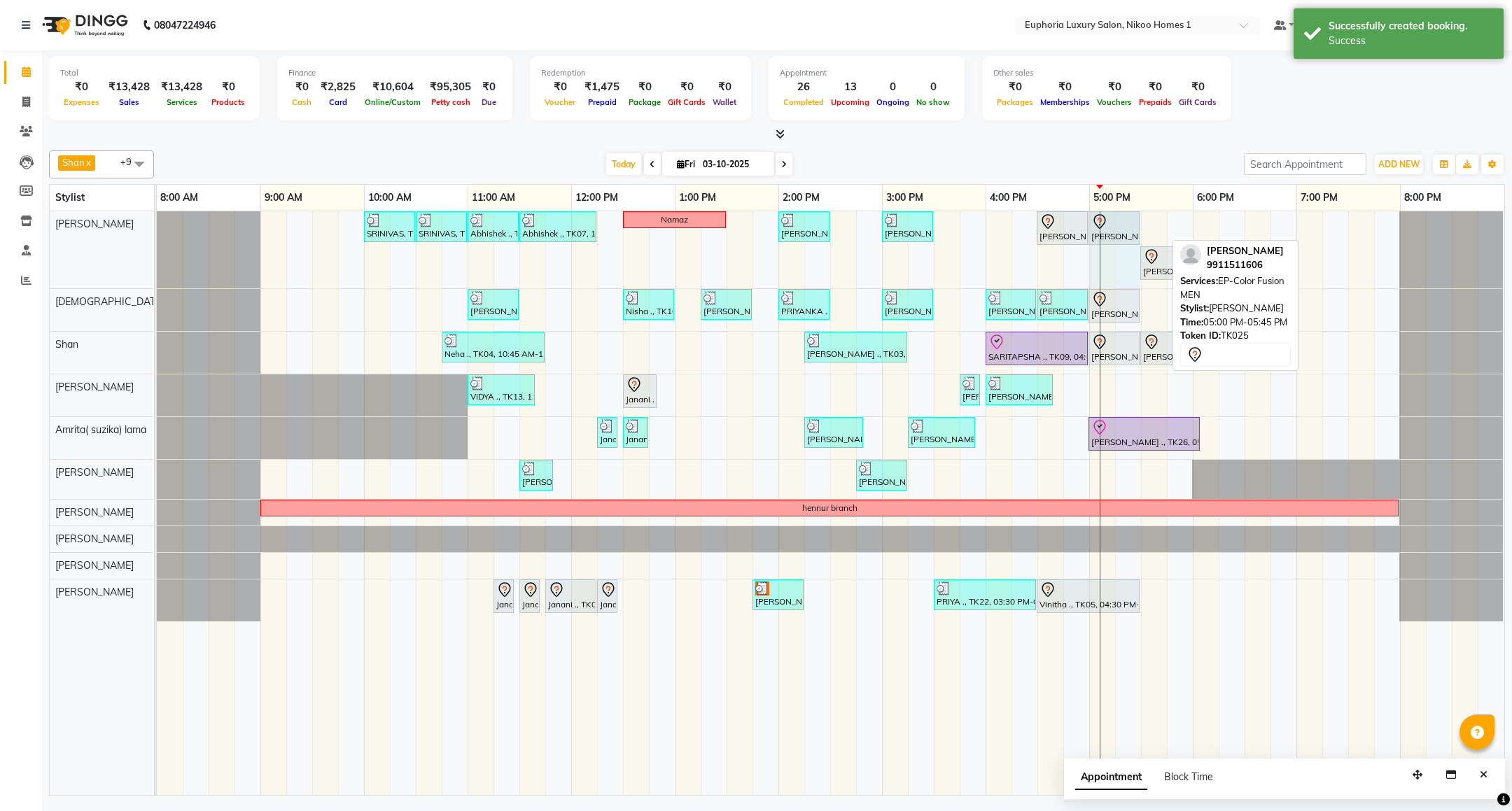
drag, startPoint x: 1162, startPoint y: 227, endPoint x: 1139, endPoint y: 223, distance: 23.3
click at [157, 223] on div "SRINIVAS, TK06, 10:00 AM-10:30 AM, EL-HAIR CUT (Senior Stylist) with hairwash M…" at bounding box center [157, 249] width 0 height 77
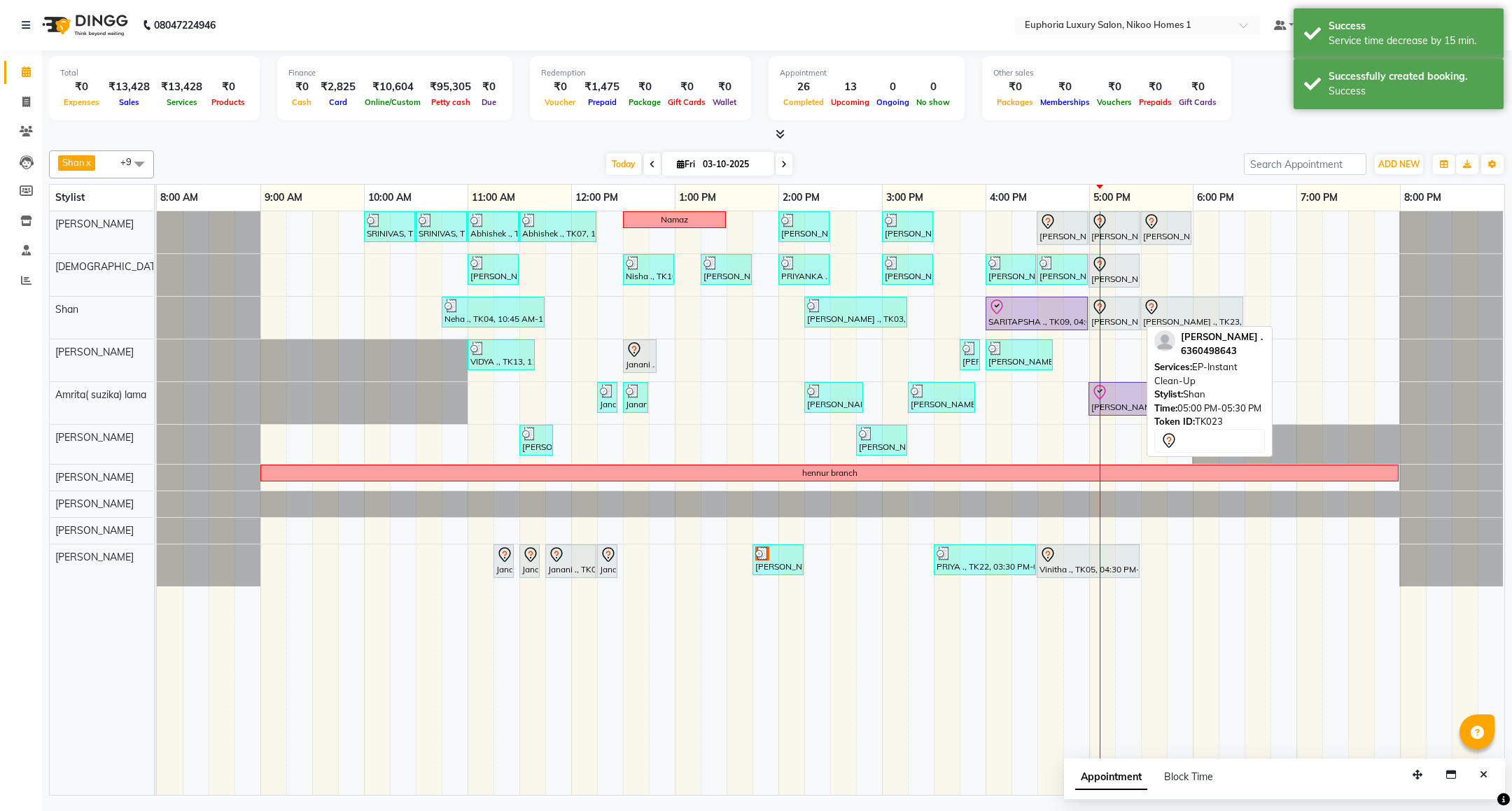
click at [1120, 323] on div "[PERSON_NAME] ., TK23, 05:00 PM-05:30 PM, EP-Instant Clean-Up" at bounding box center [1114, 313] width 48 height 29
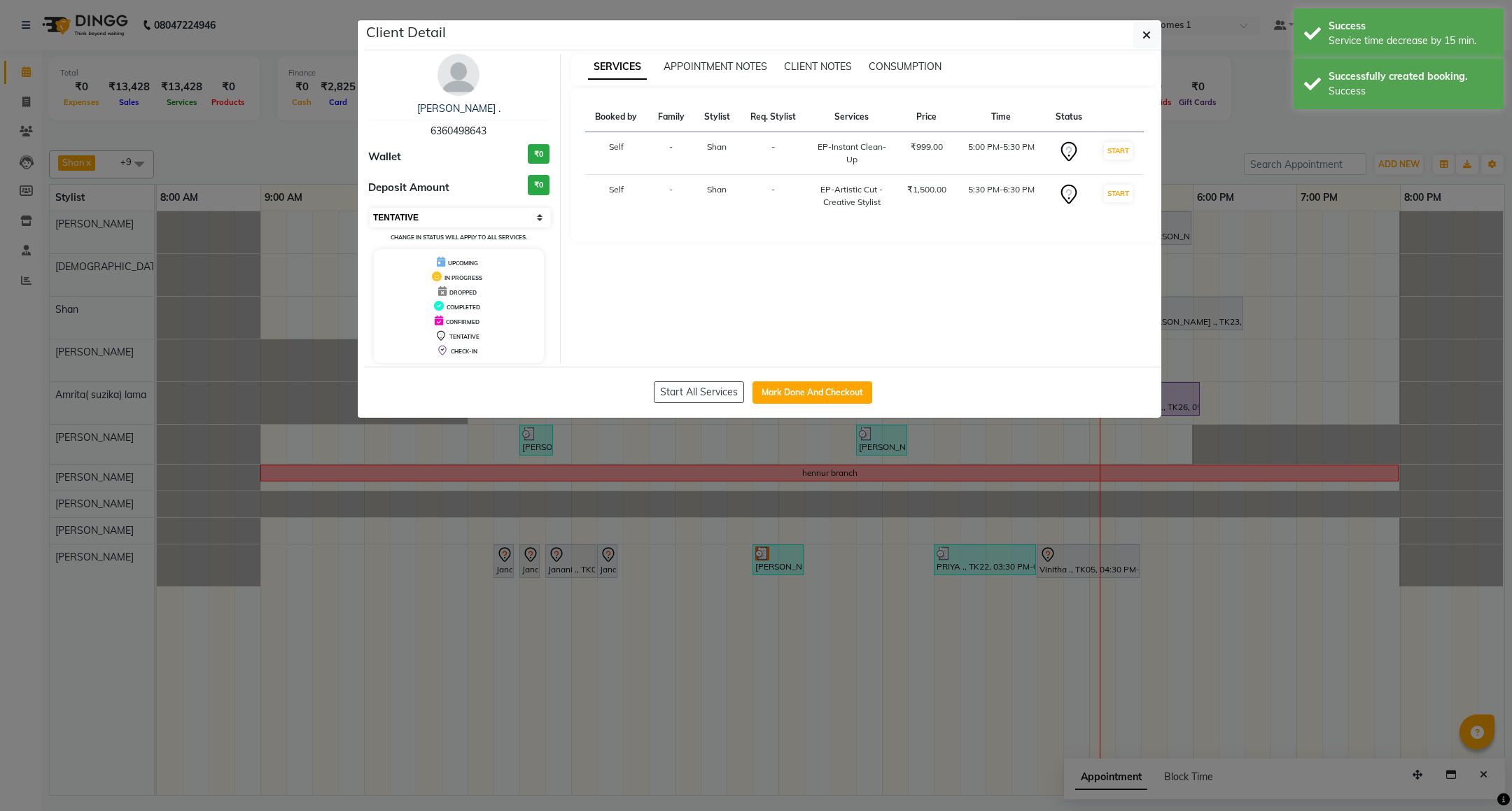
drag, startPoint x: 485, startPoint y: 216, endPoint x: 472, endPoint y: 226, distance: 16.4
click at [485, 216] on select "Select IN SERVICE CONFIRMED TENTATIVE CHECK IN MARK DONE DROPPED UPCOMING" at bounding box center [460, 217] width 181 height 20
select select "8"
click at [370, 208] on select "Select IN SERVICE CONFIRMED TENTATIVE CHECK IN MARK DONE DROPPED UPCOMING" at bounding box center [460, 217] width 181 height 20
click at [1147, 33] on icon "button" at bounding box center [1147, 35] width 9 height 11
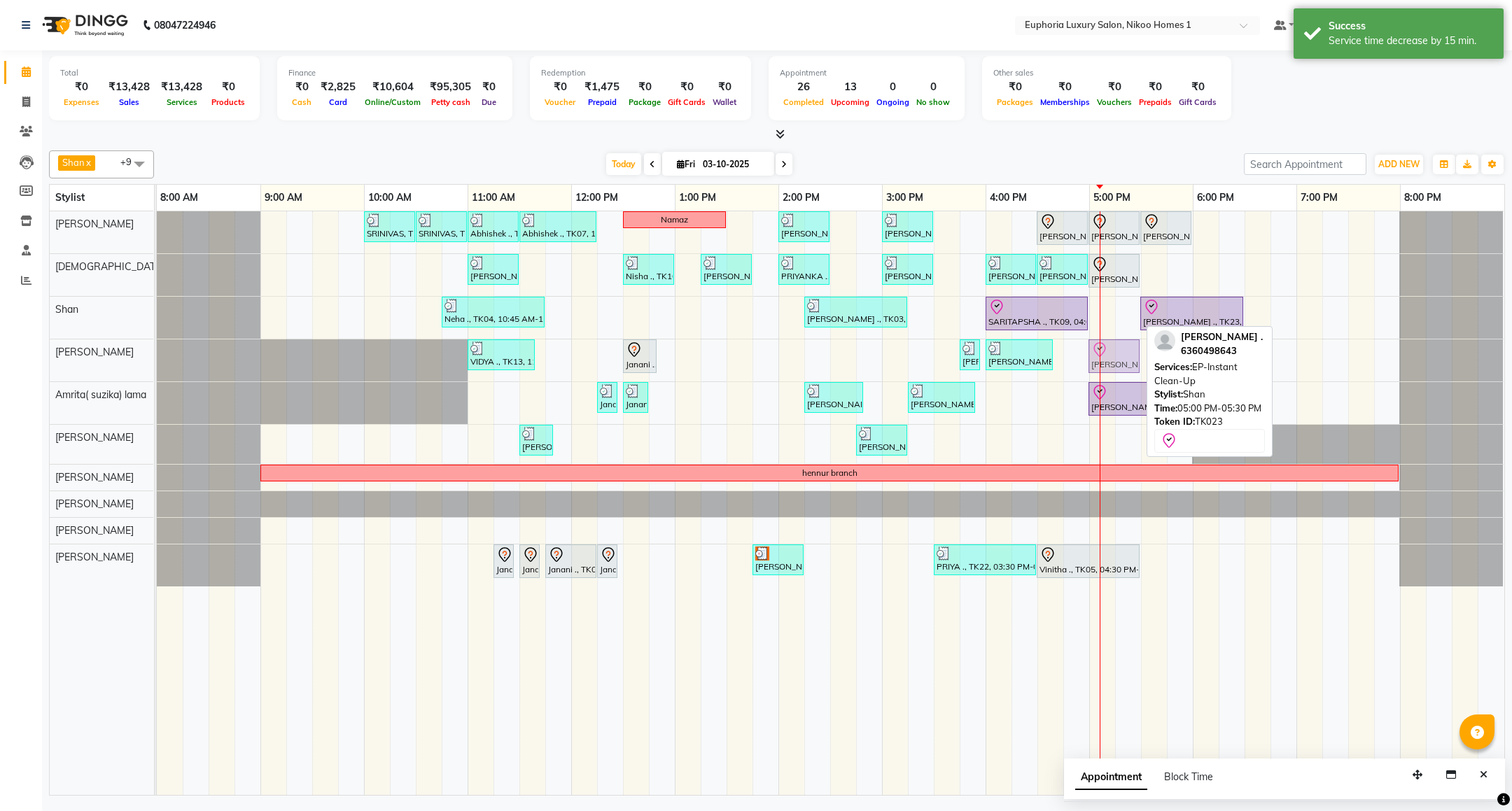
drag, startPoint x: 1112, startPoint y: 323, endPoint x: 1109, endPoint y: 349, distance: 26.2
click at [1109, 355] on tbody "SRINIVAS, TK06, 10:00 AM-10:30 AM, EL-HAIR CUT (Senior Stylist) with hairwash M…" at bounding box center [830, 399] width 1347 height 375
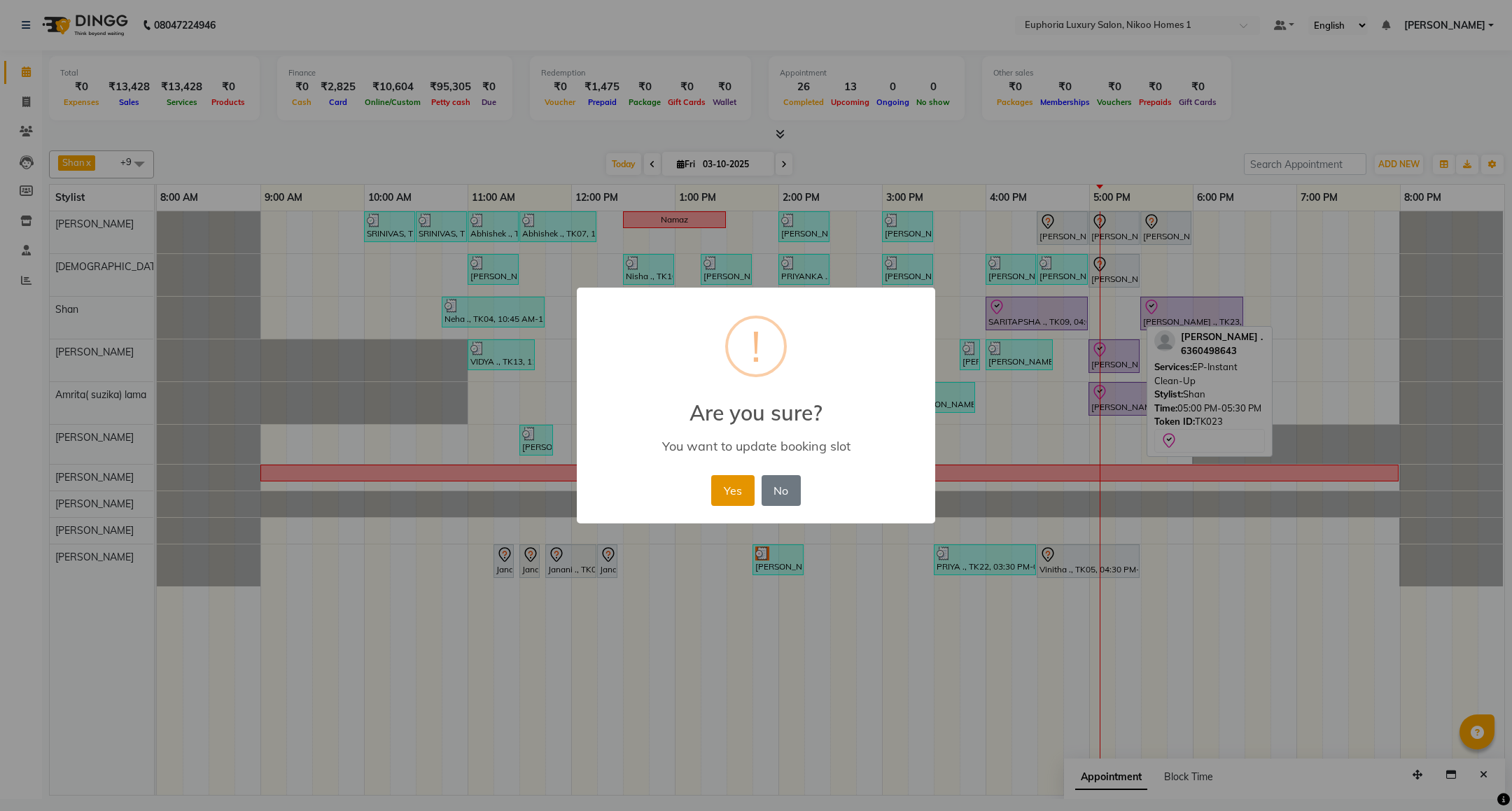
click at [723, 484] on button "Yes" at bounding box center [733, 490] width 43 height 31
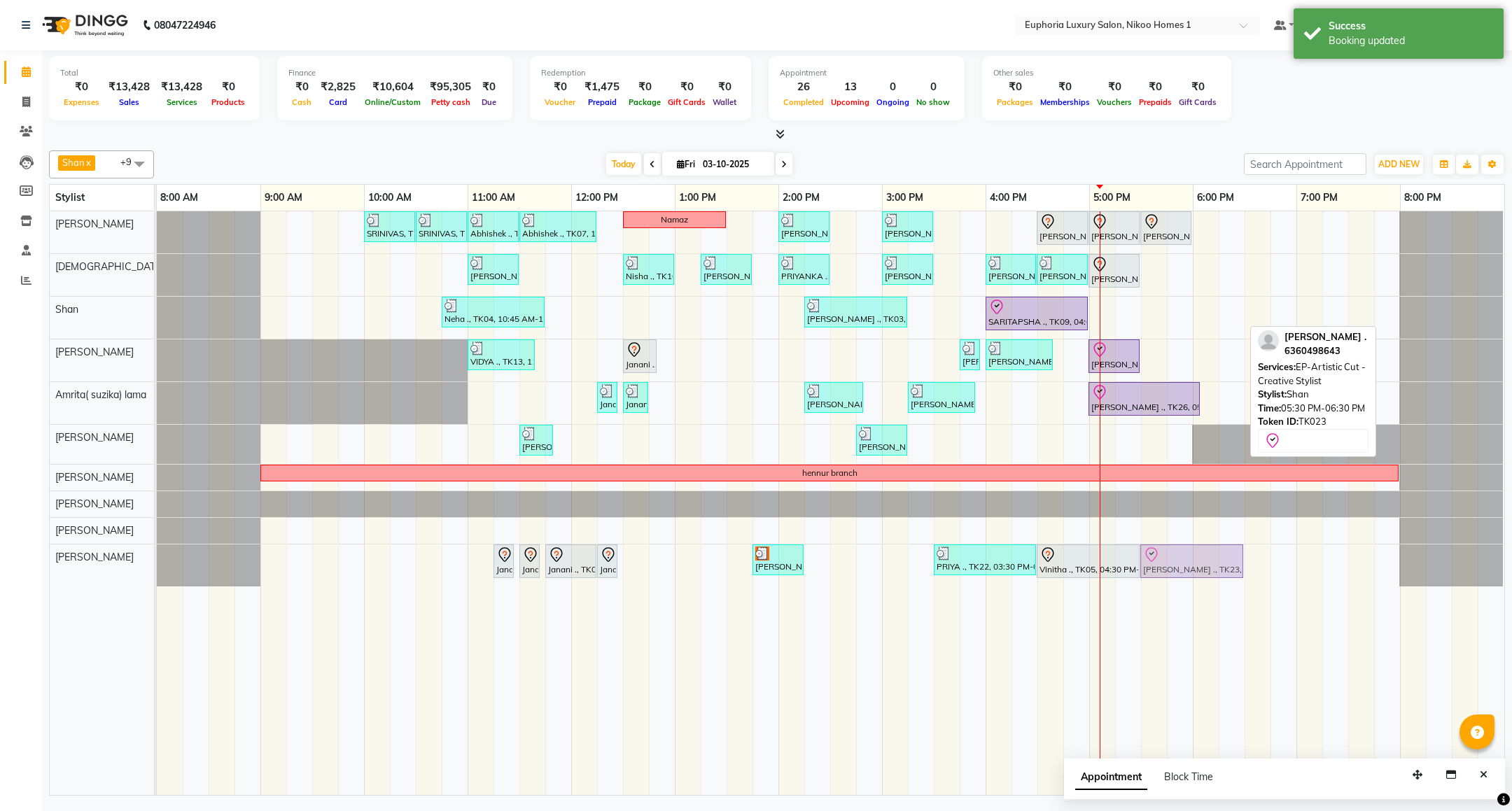
drag, startPoint x: 1176, startPoint y: 327, endPoint x: 1168, endPoint y: 576, distance: 249.1
click at [1168, 576] on tbody "SRINIVAS, TK06, 10:00 AM-10:30 AM, EL-HAIR CUT (Senior Stylist) with hairwash M…" at bounding box center [830, 399] width 1347 height 375
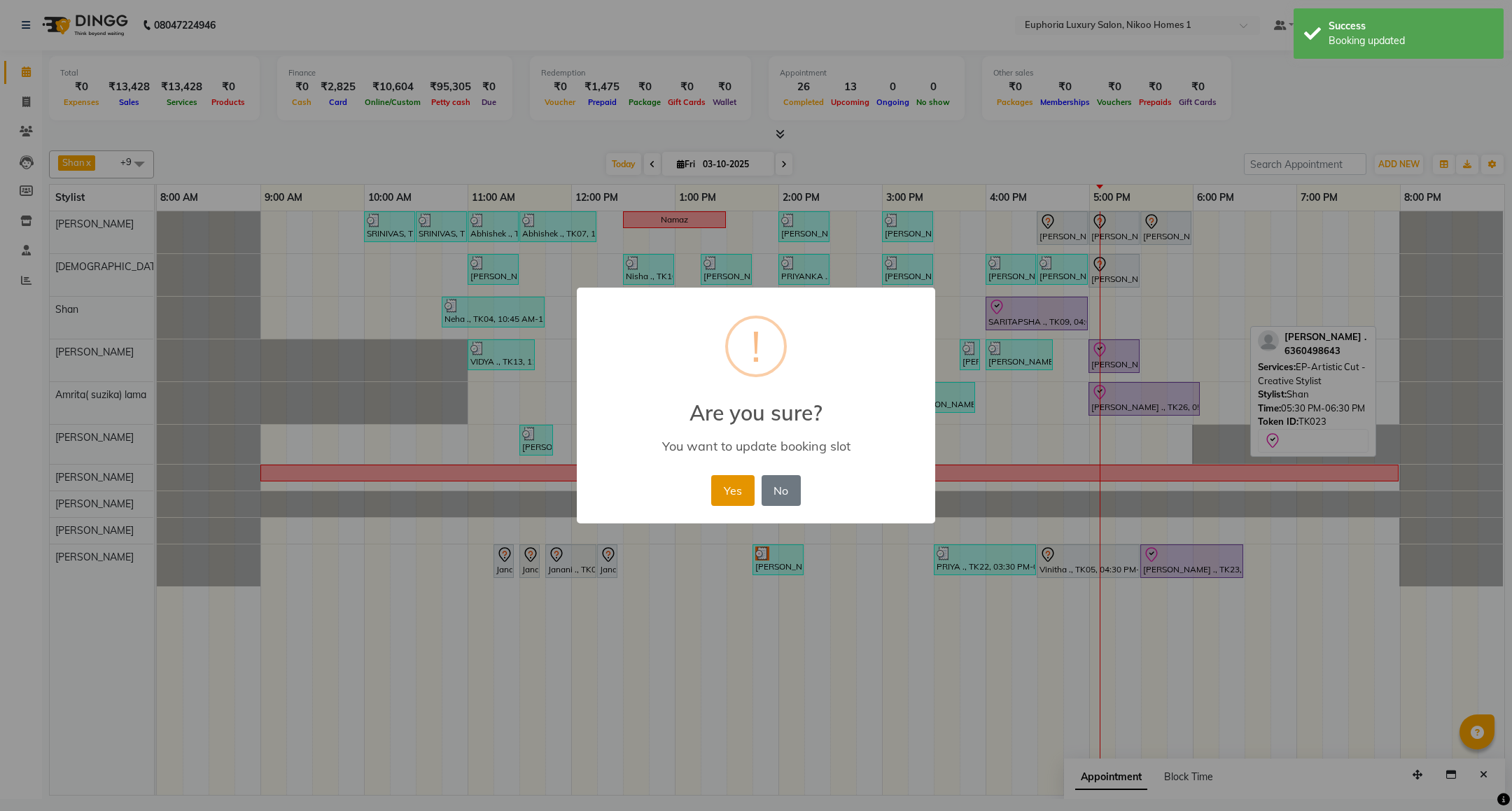
click at [725, 494] on button "Yes" at bounding box center [733, 490] width 43 height 31
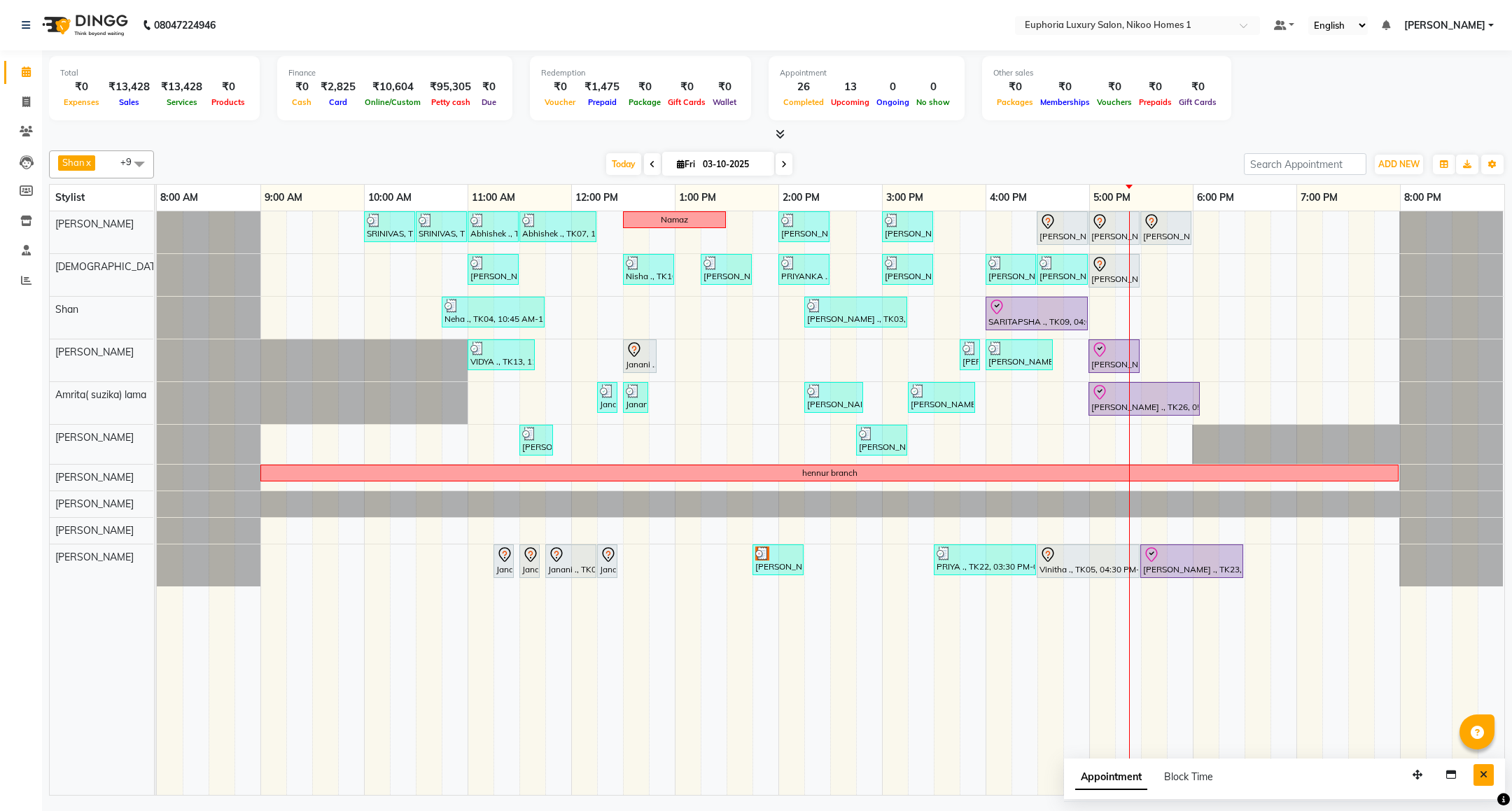
click at [1492, 782] on button "Close" at bounding box center [1484, 775] width 21 height 21
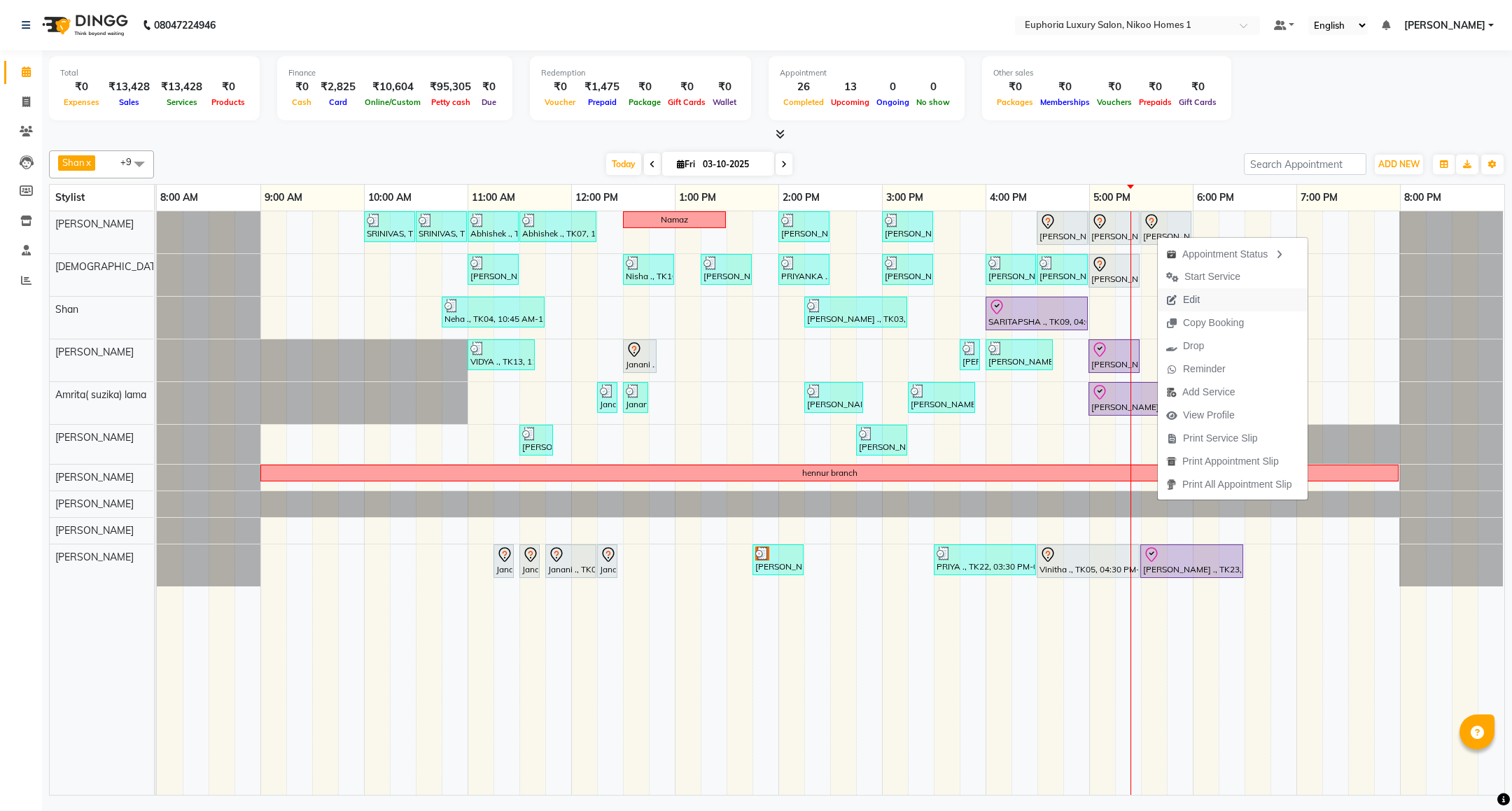
click at [1192, 294] on span "Edit" at bounding box center [1191, 299] width 17 height 15
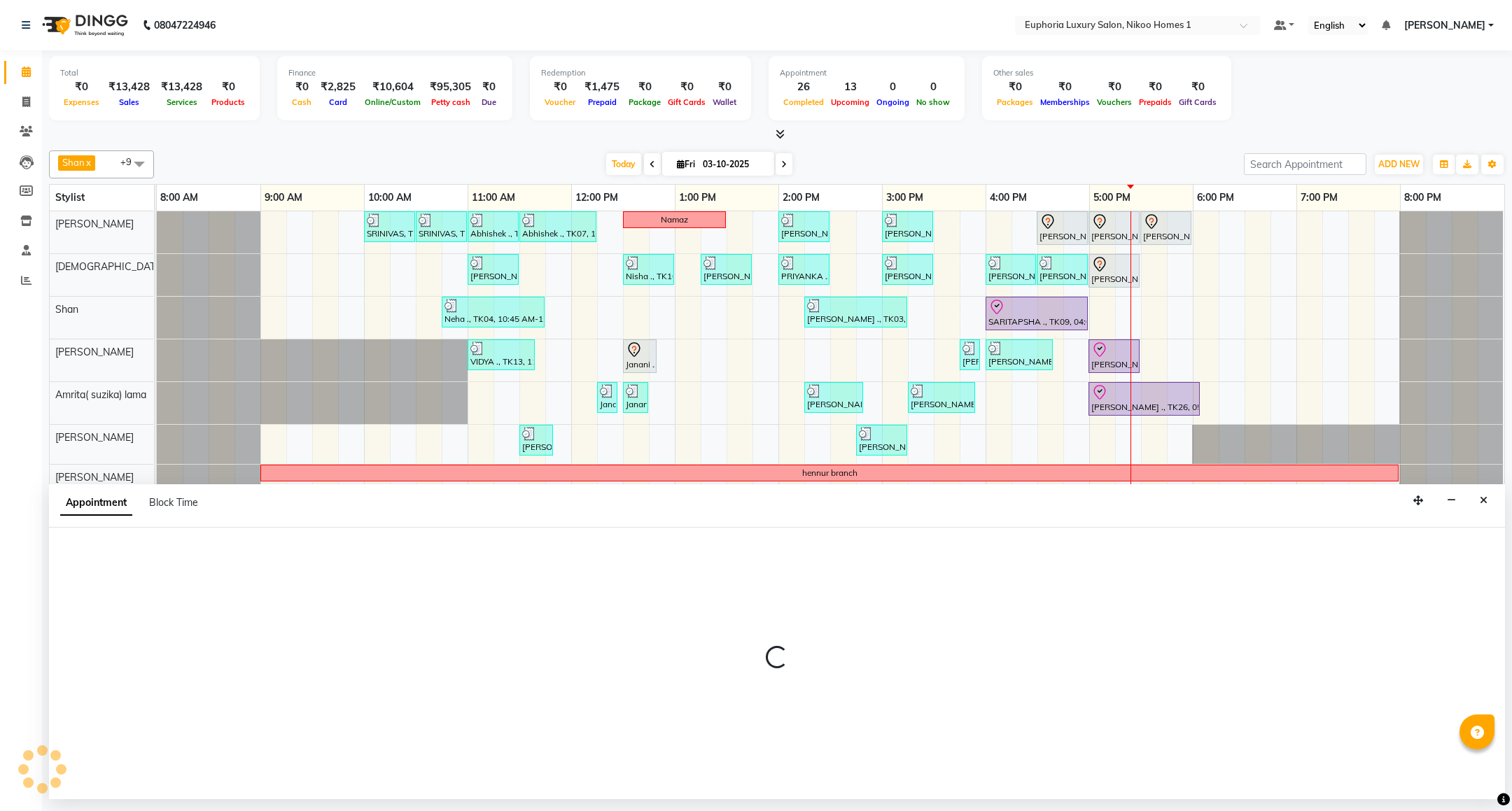
select select "tentative"
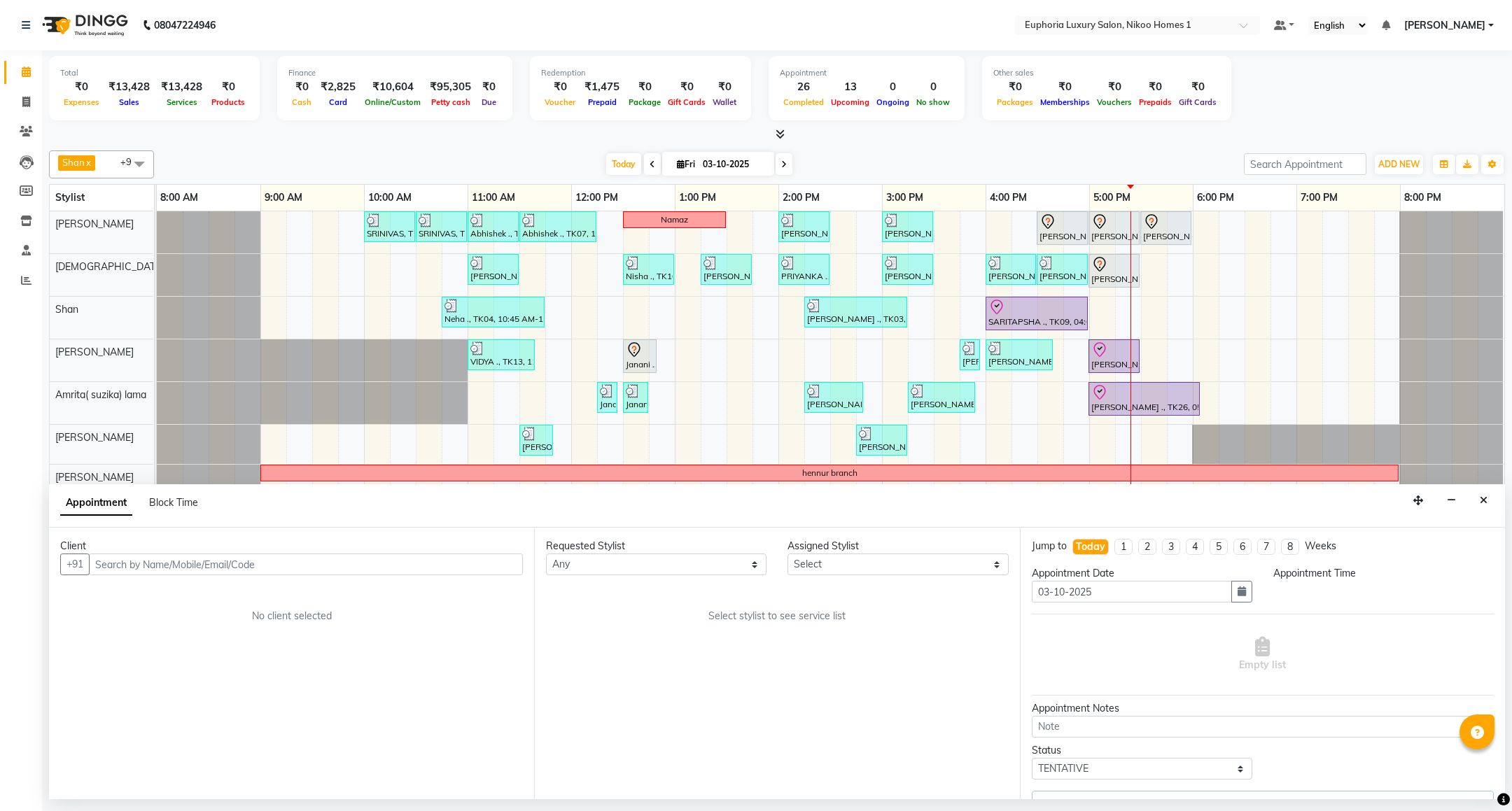
select select "85468"
select select "1050"
select select "4025"
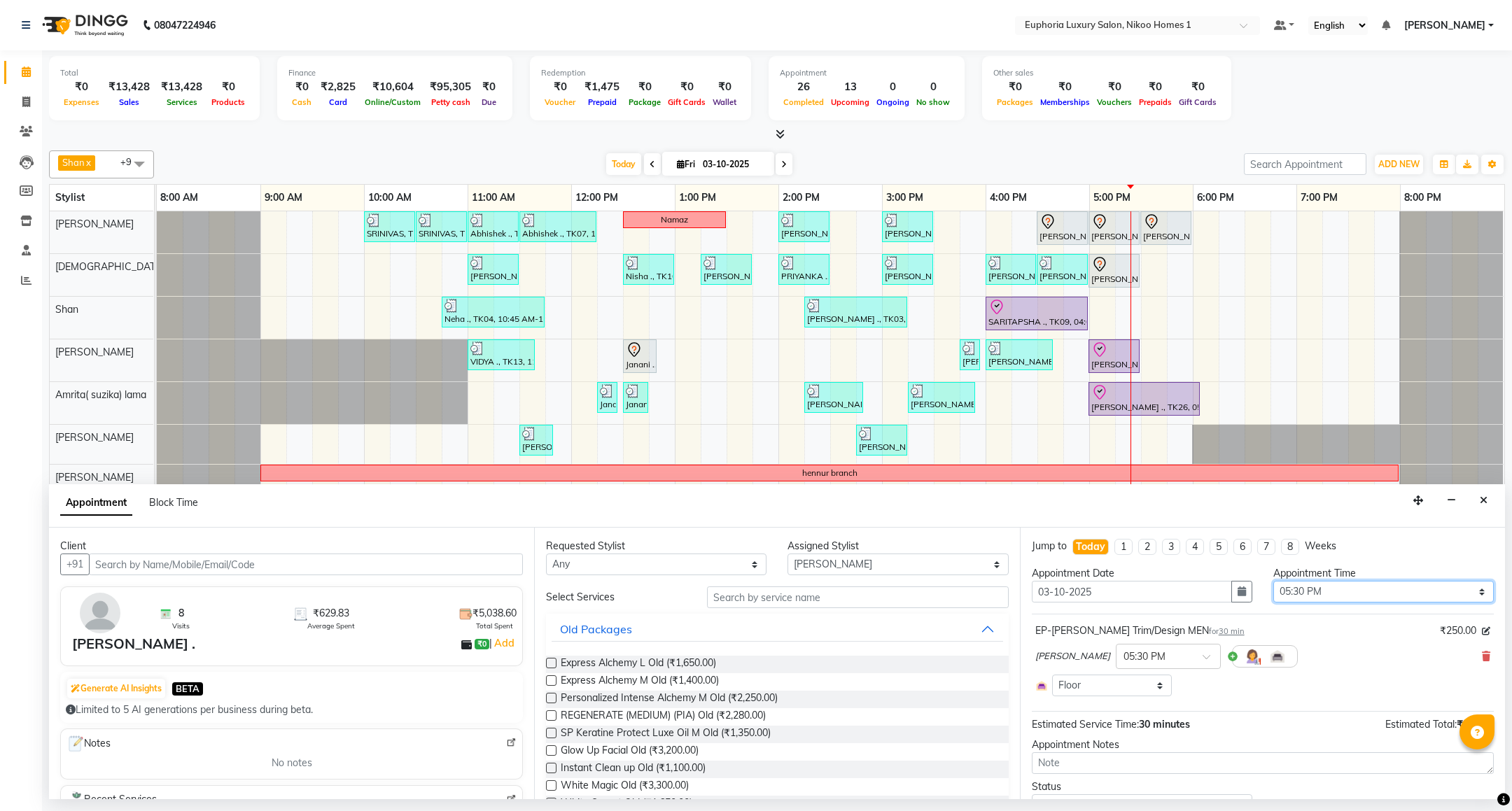
click at [1319, 592] on select "Select 09:00 AM 09:15 AM 09:30 AM 09:45 AM 10:00 AM 10:15 AM 10:30 AM 10:45 AM …" at bounding box center [1384, 591] width 220 height 21
select select "660"
click at [1273, 583] on select "Select 09:00 AM 09:15 AM 09:30 AM 09:45 AM 10:00 AM 10:15 AM 10:30 AM 10:45 AM …" at bounding box center [1384, 591] width 220 height 21
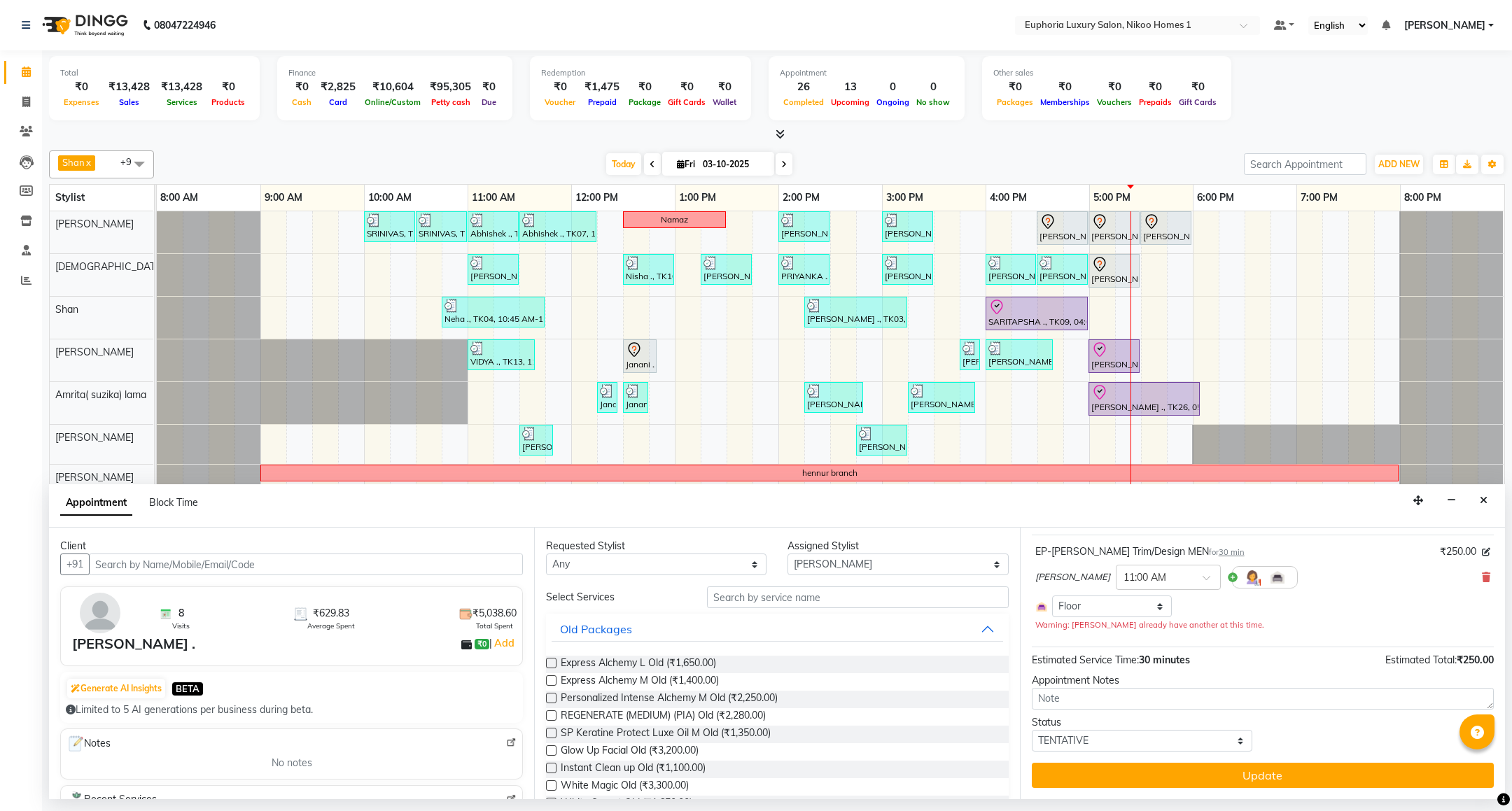
scroll to position [0, 0]
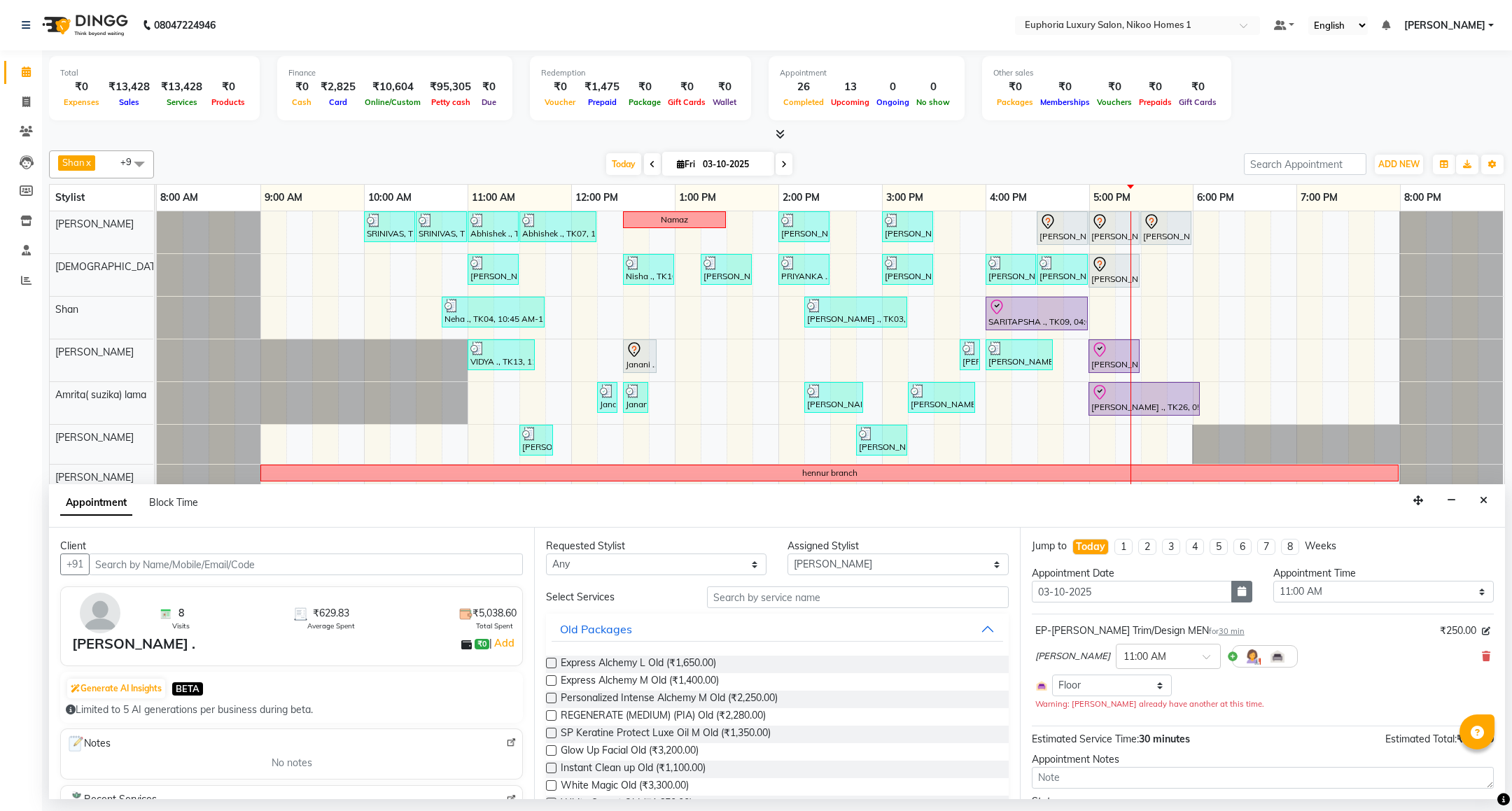
click at [1238, 596] on icon "button" at bounding box center [1242, 591] width 9 height 10
click at [1158, 664] on div "4" at bounding box center [1159, 664] width 22 height 22
type input "04-10-2025"
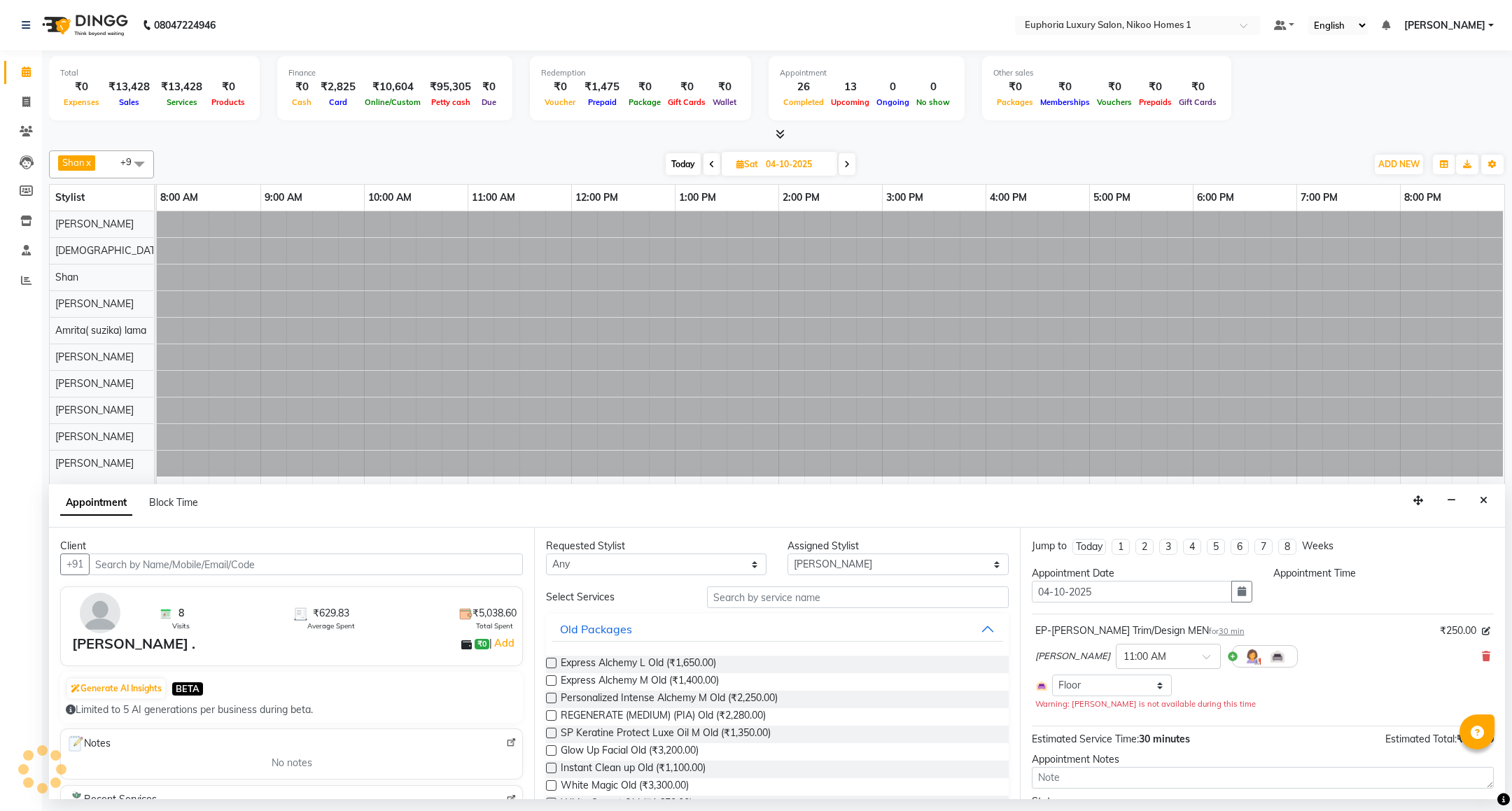
select select "660"
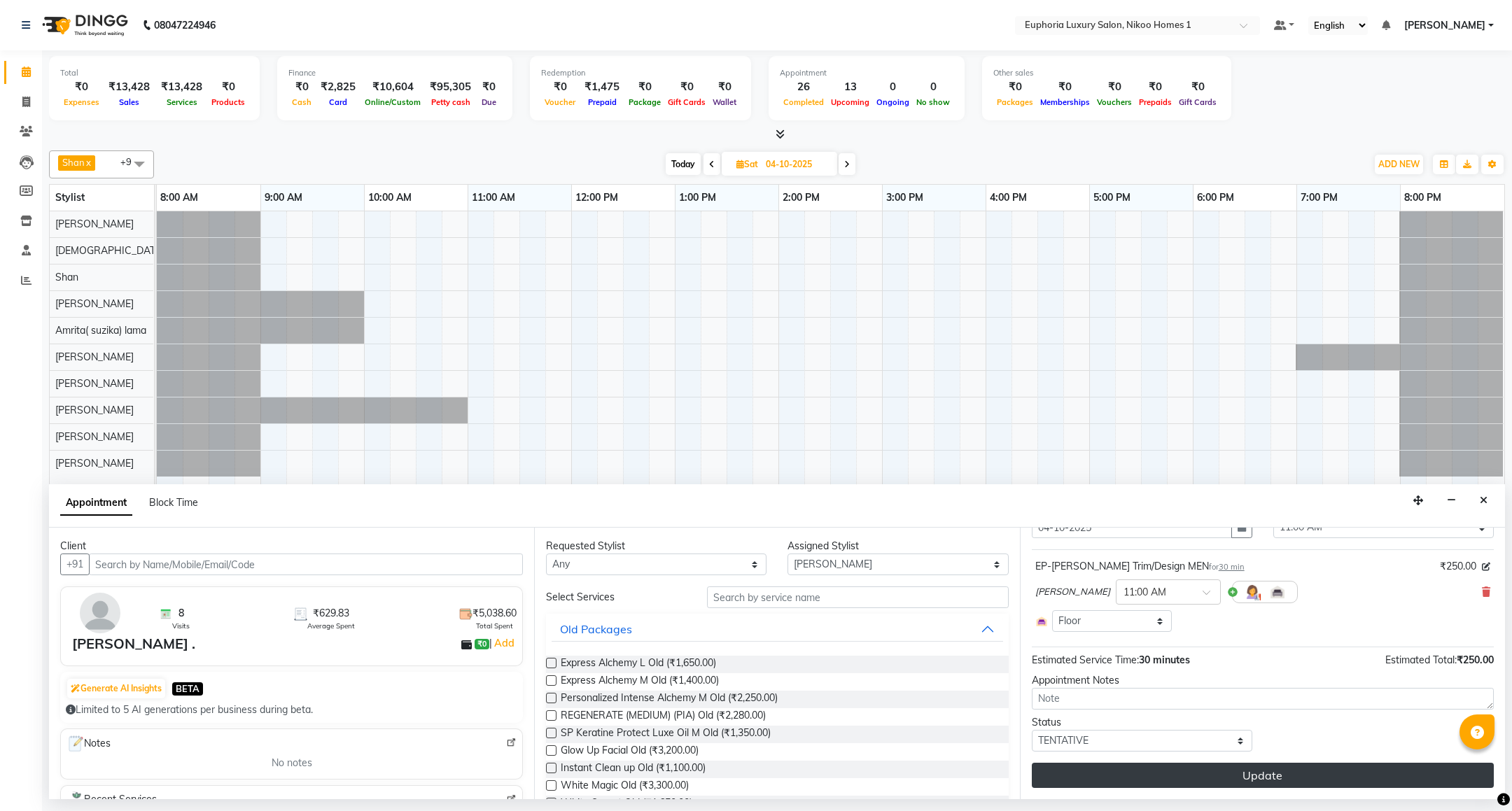
scroll to position [67, 0]
click at [1254, 767] on button "Update" at bounding box center [1262, 775] width 462 height 25
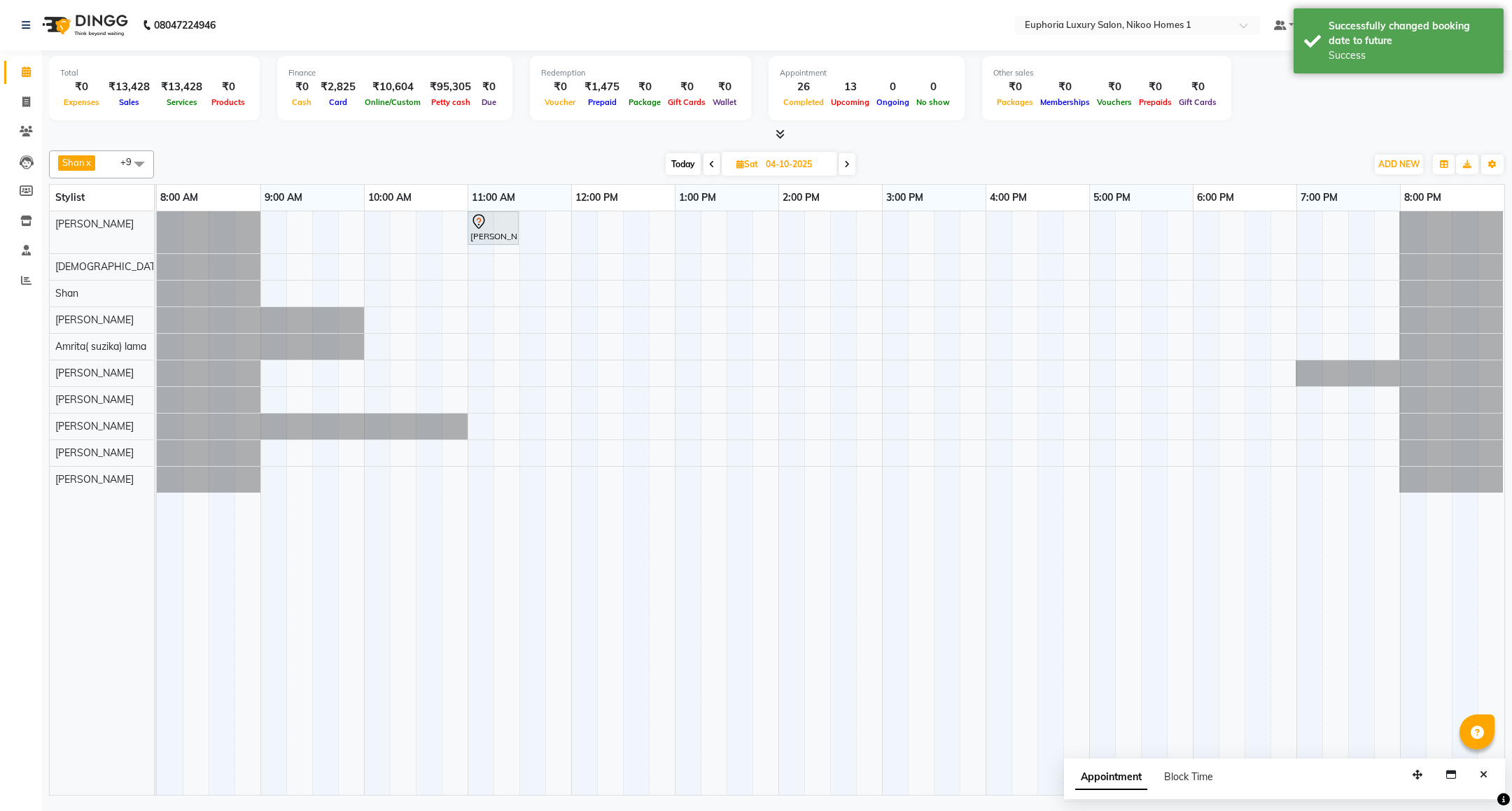
click at [1482, 784] on button "Close" at bounding box center [1484, 775] width 21 height 21
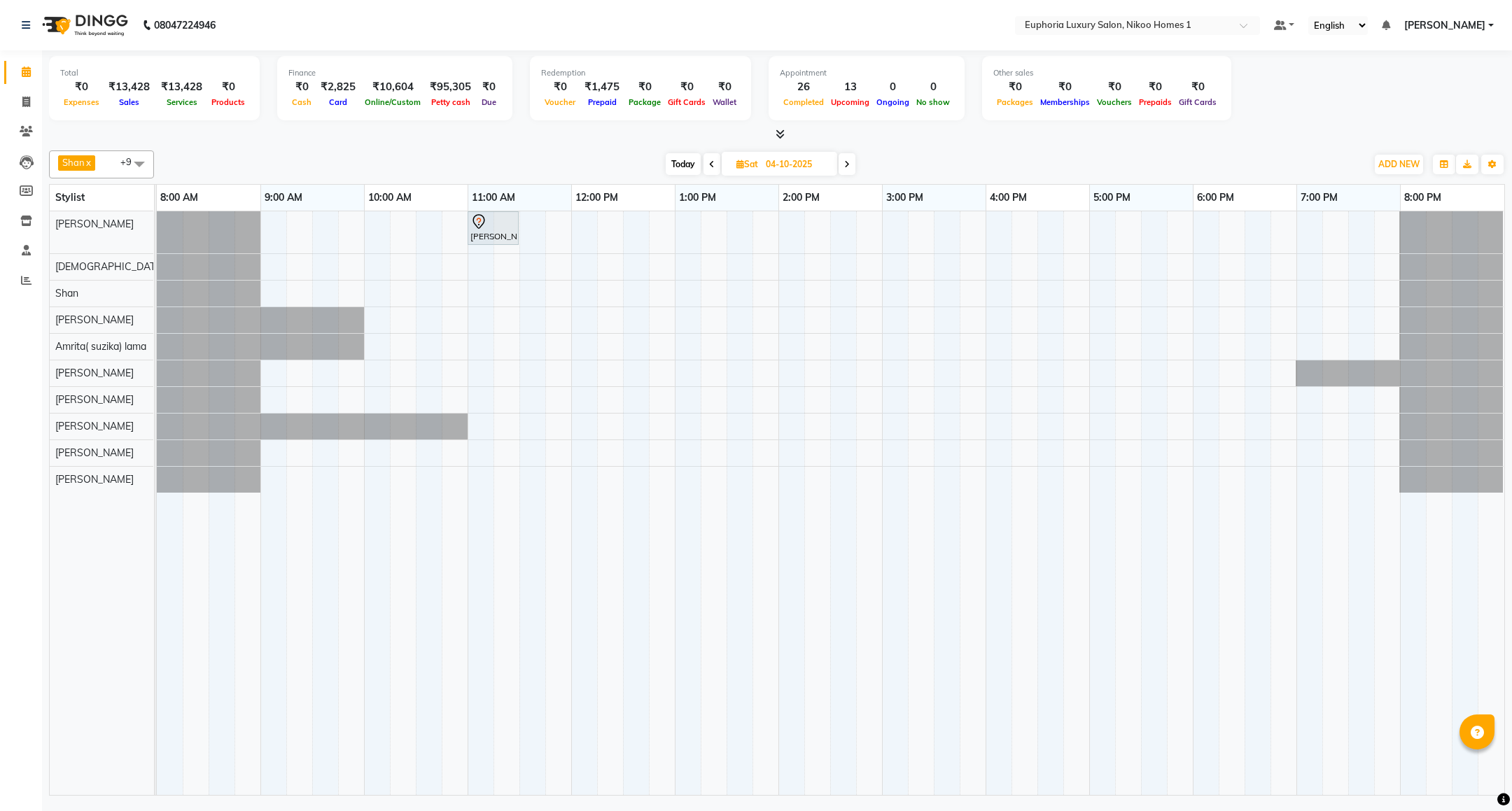
click at [681, 166] on span "Today" at bounding box center [683, 163] width 35 height 21
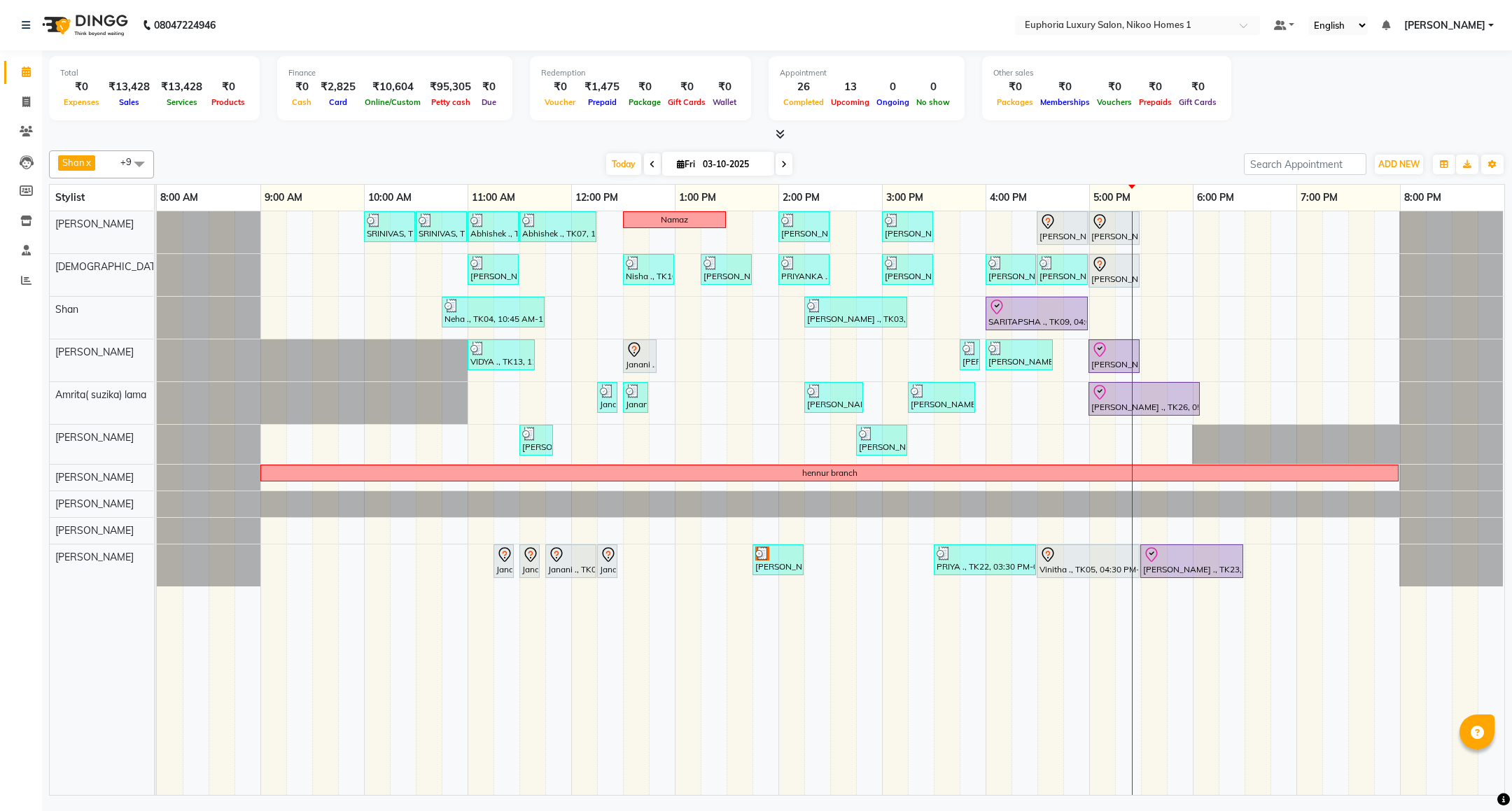
click at [782, 168] on icon at bounding box center [784, 164] width 6 height 9
type input "04-10-2025"
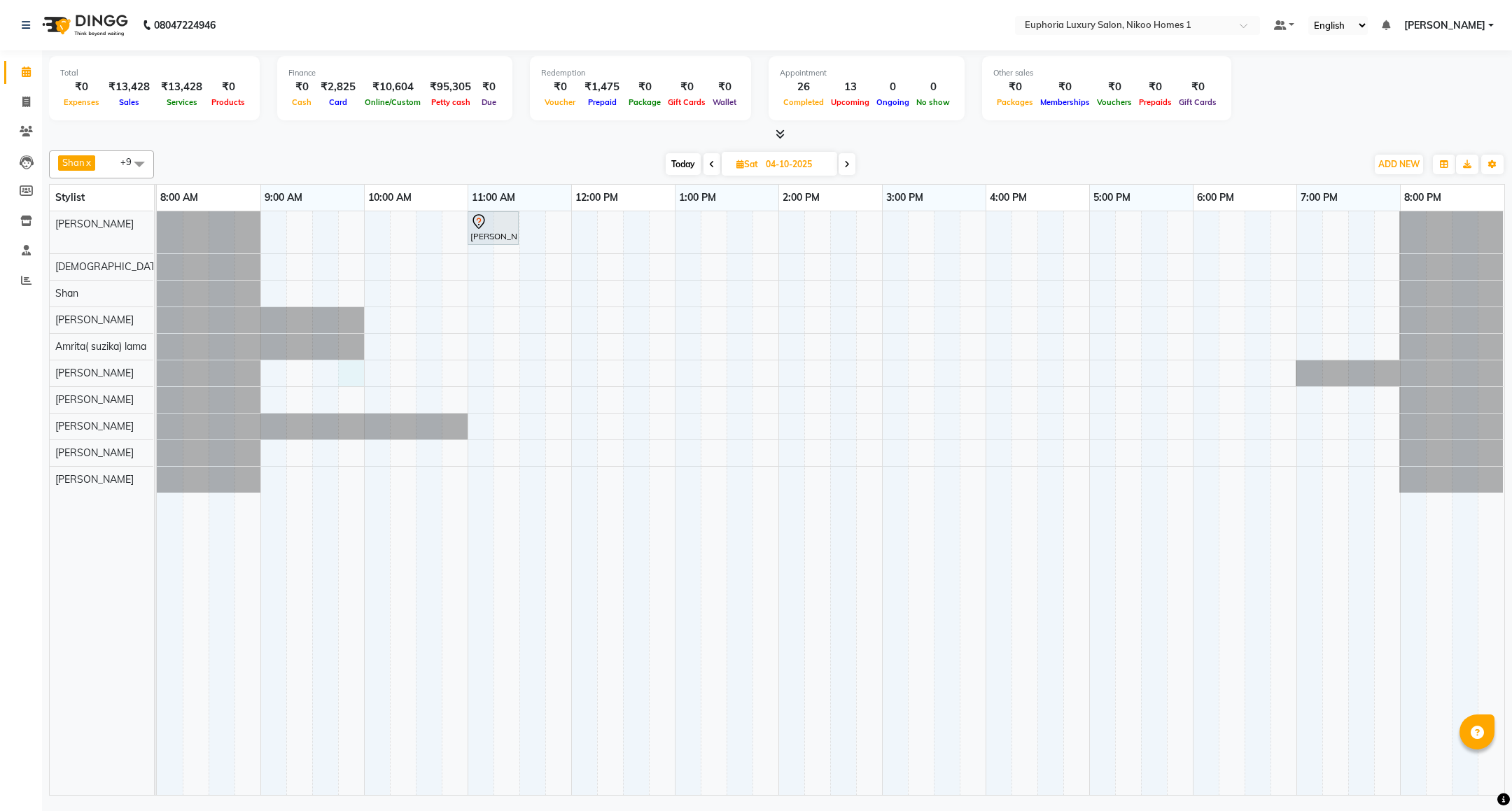
click at [364, 378] on div "[PERSON_NAME] ., 11:00 AM-11:30 AM, EP-[PERSON_NAME] Trim/Design MEN" at bounding box center [830, 503] width 1348 height 584
select select "74089"
select select "585"
select select "tentative"
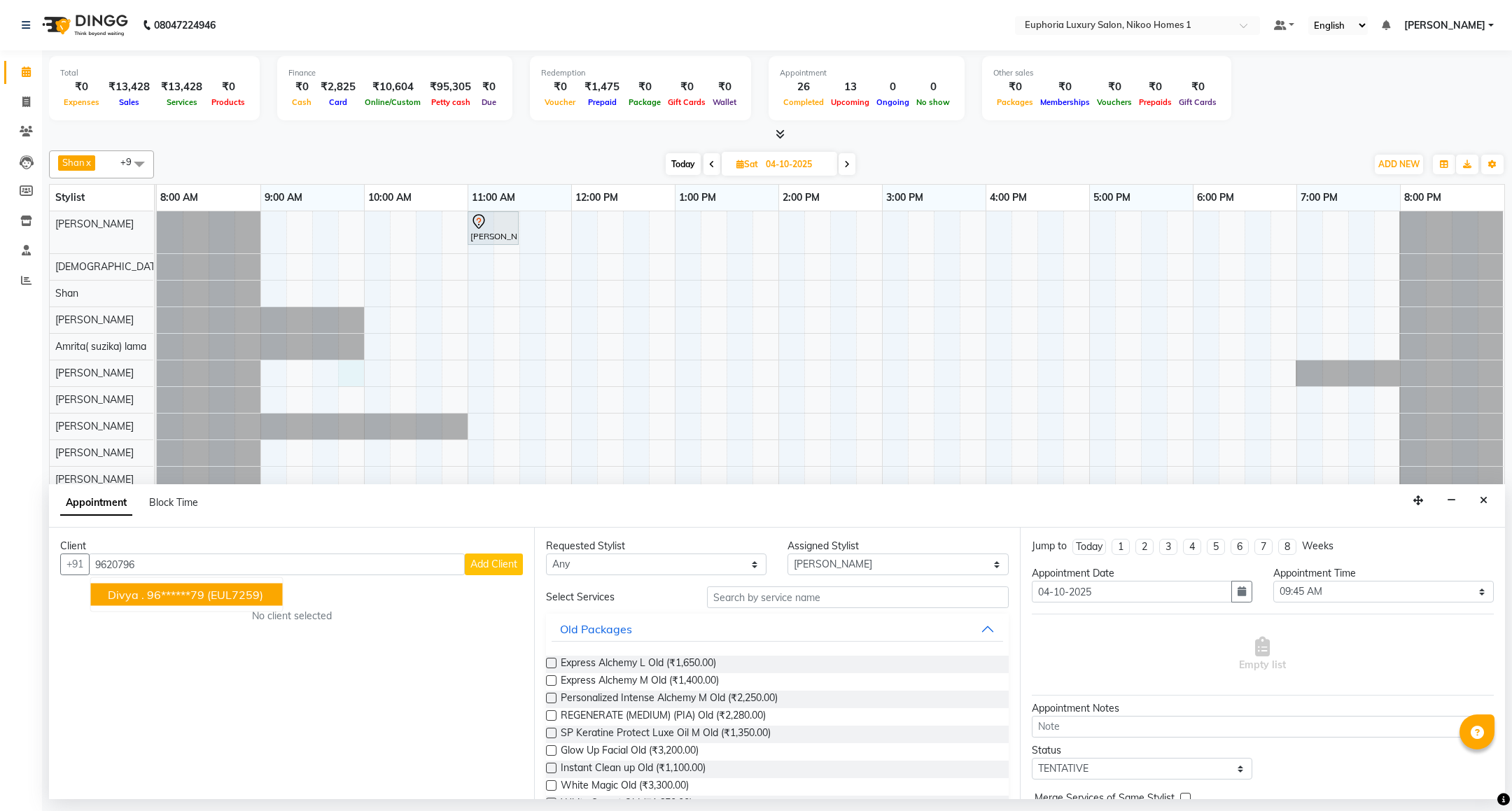
click at [189, 591] on ngb-highlight "96******79" at bounding box center [176, 595] width 57 height 14
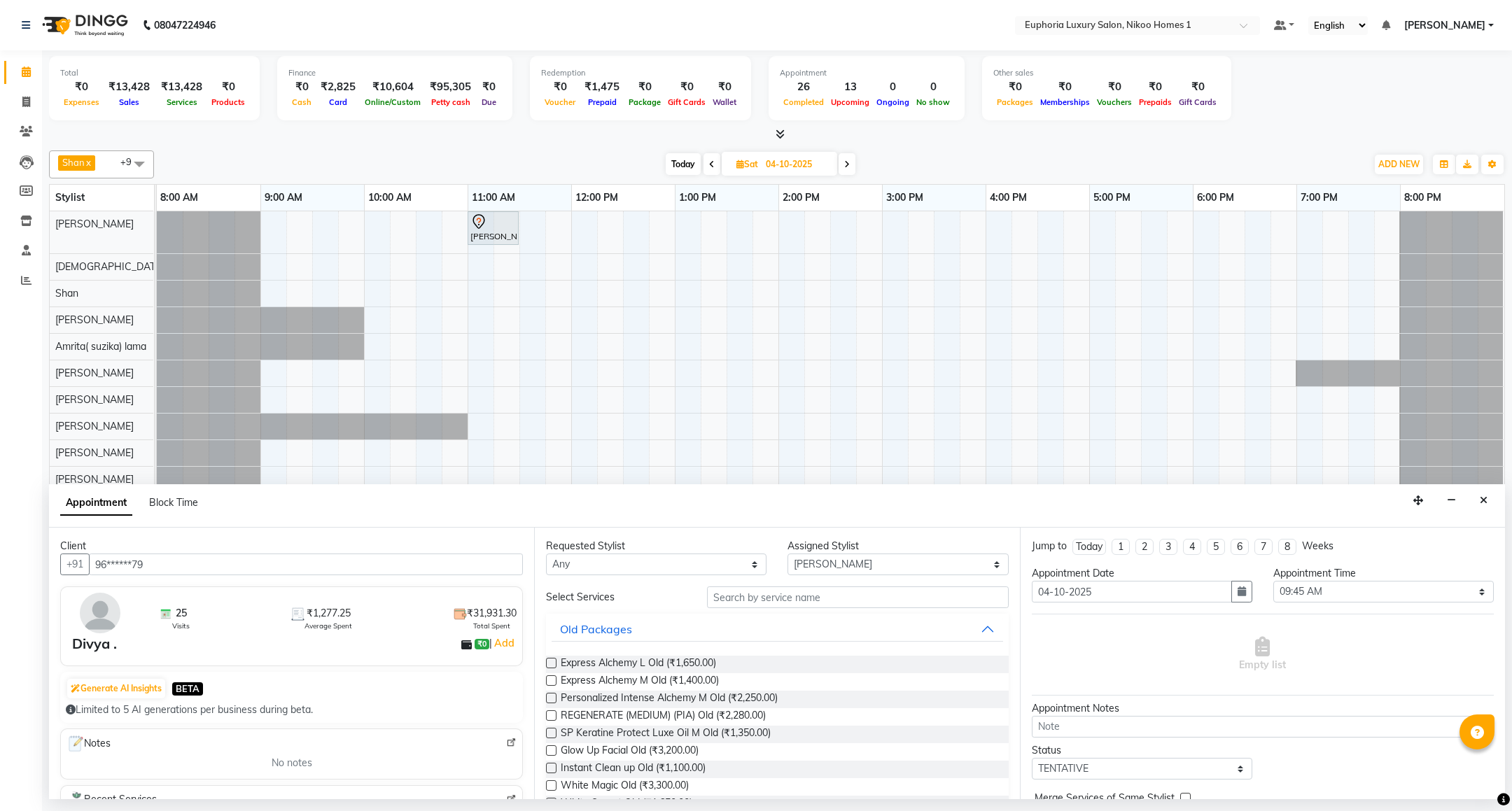
type input "96******79"
click at [748, 600] on input "text" at bounding box center [857, 596] width 301 height 21
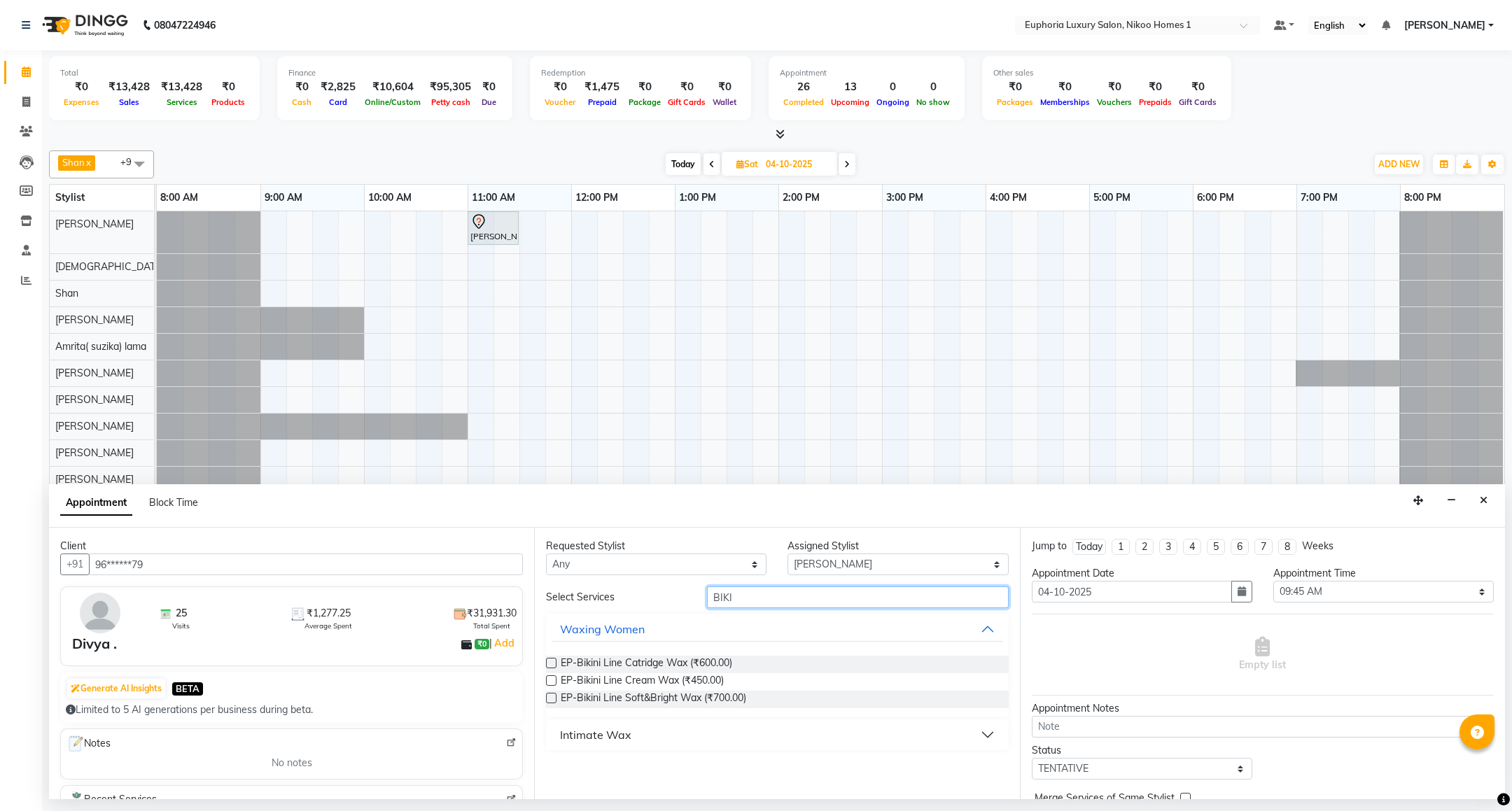
type input "BIKI"
click at [603, 735] on div "Intimate Wax" at bounding box center [596, 734] width 71 height 17
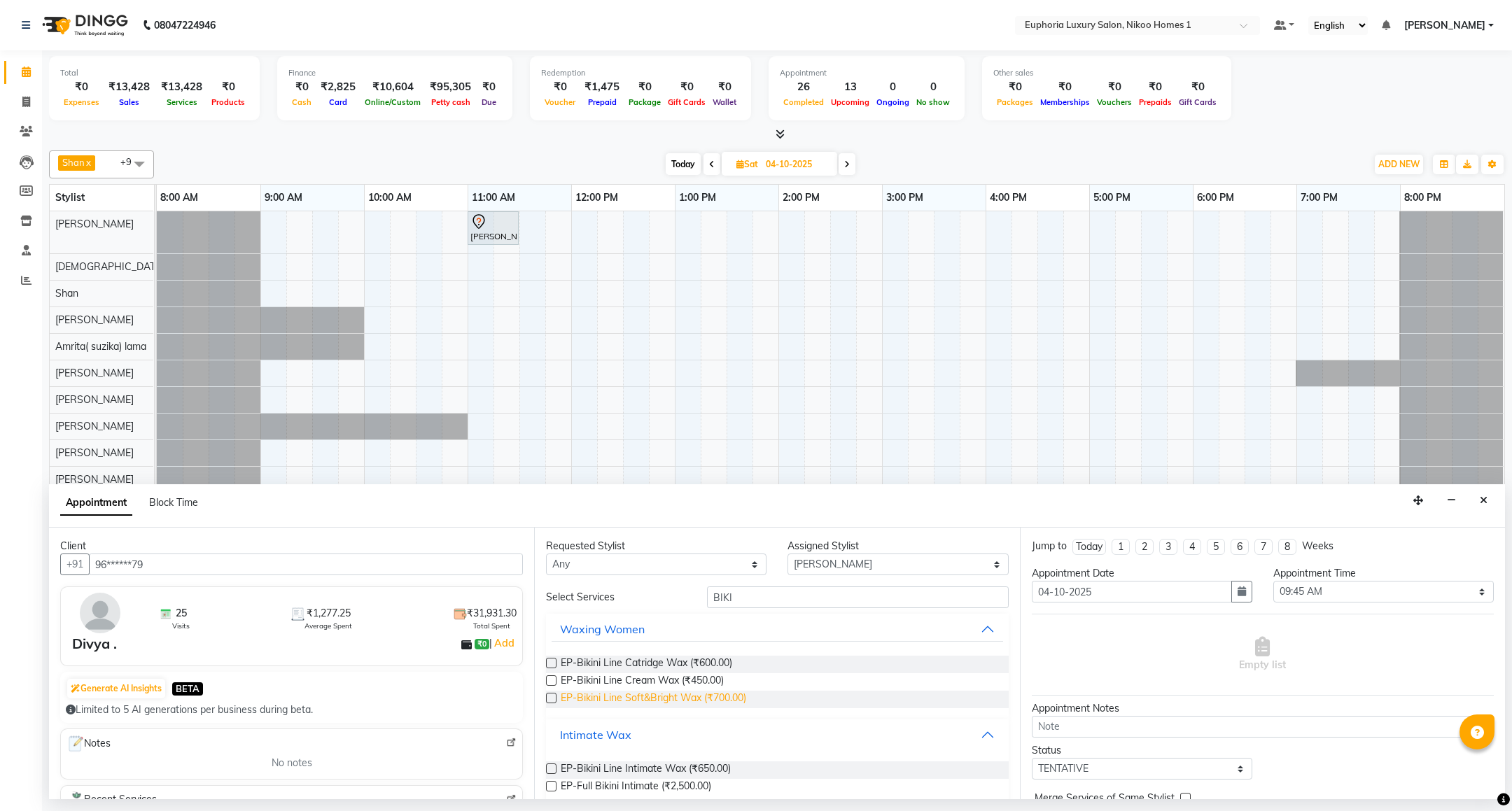
scroll to position [15, 0]
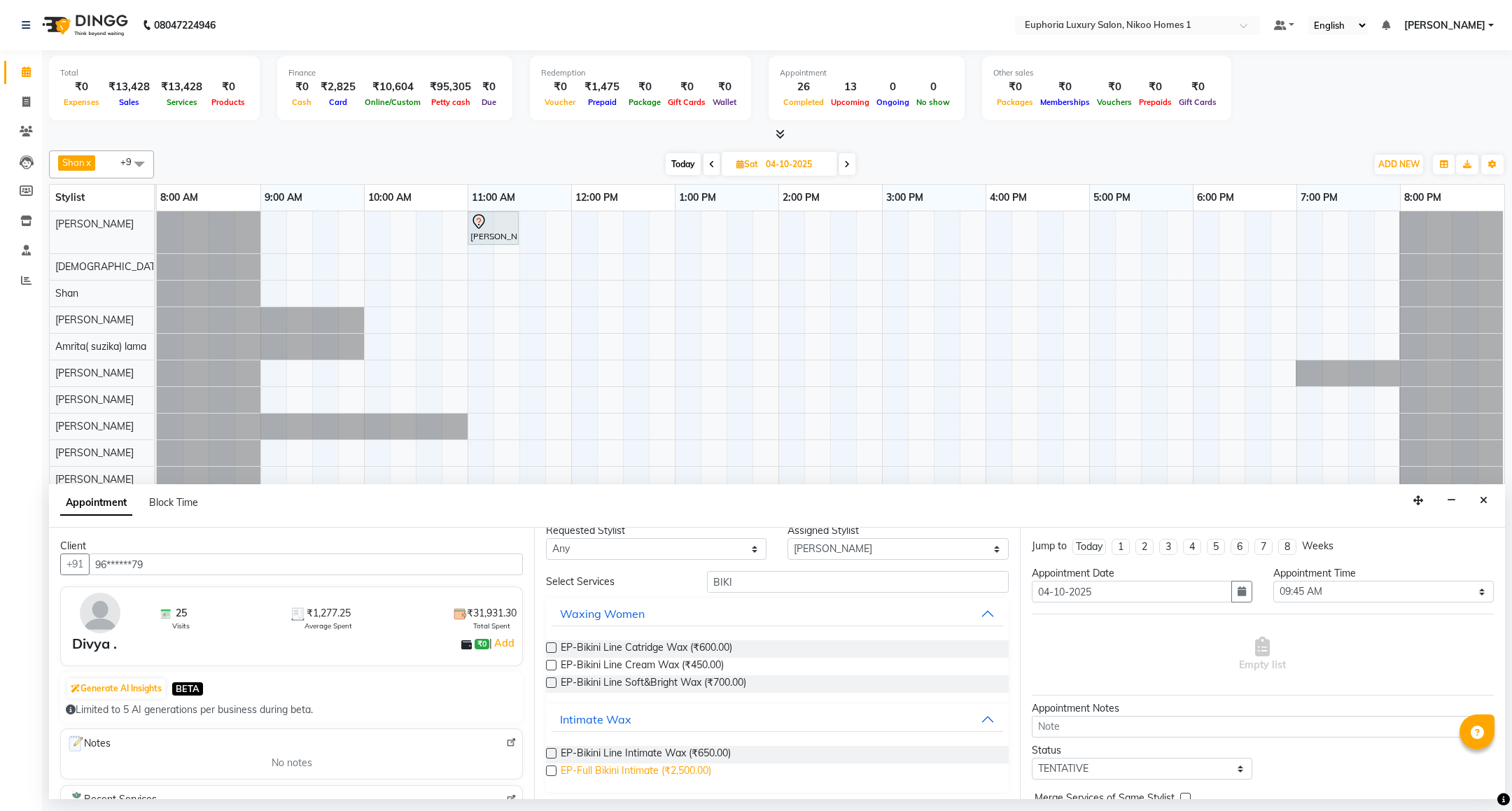
click at [664, 778] on span "EP-Full Bikini Intimate (₹2,500.00)" at bounding box center [636, 772] width 151 height 17
checkbox input "false"
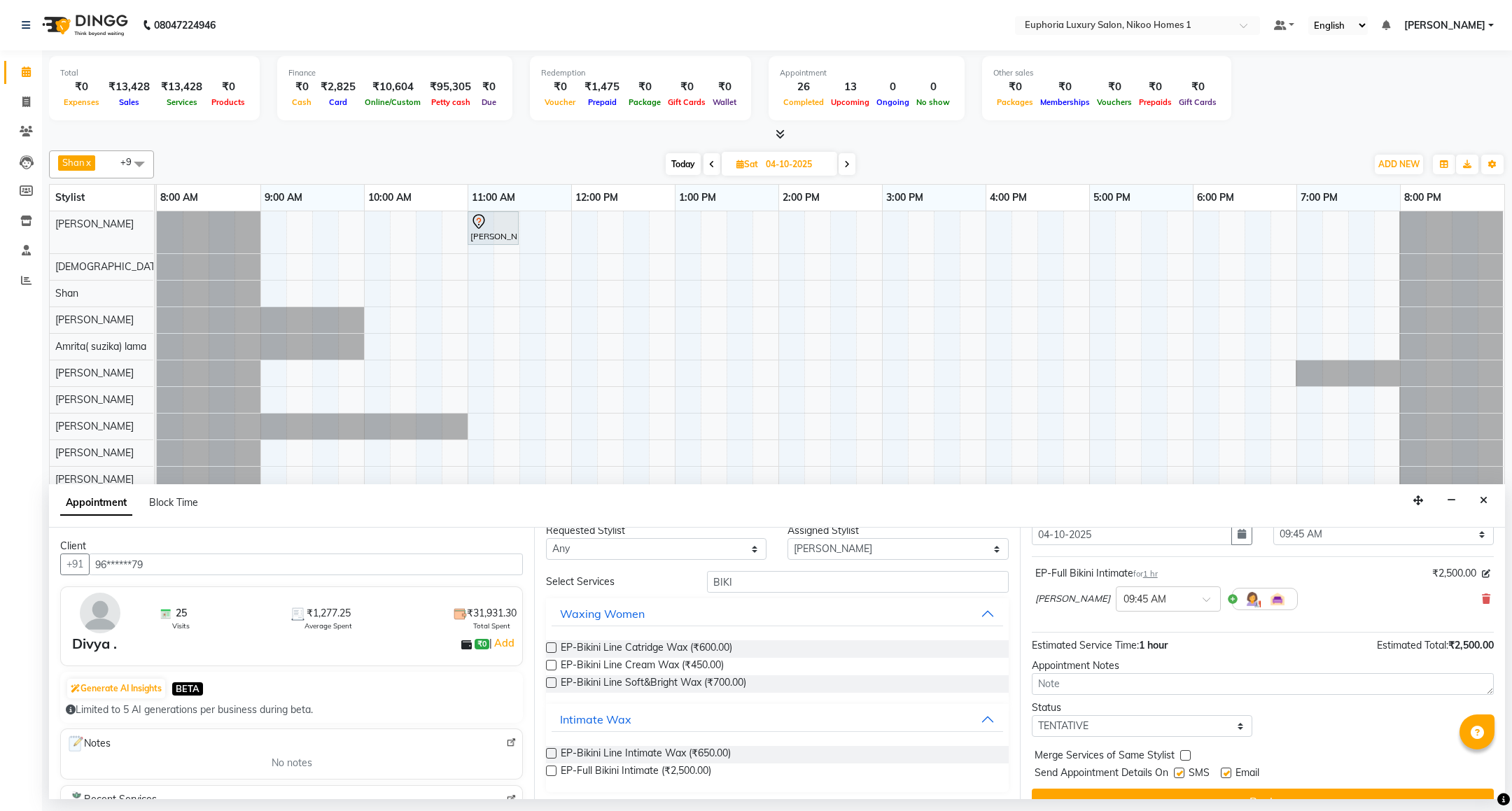
scroll to position [86, 0]
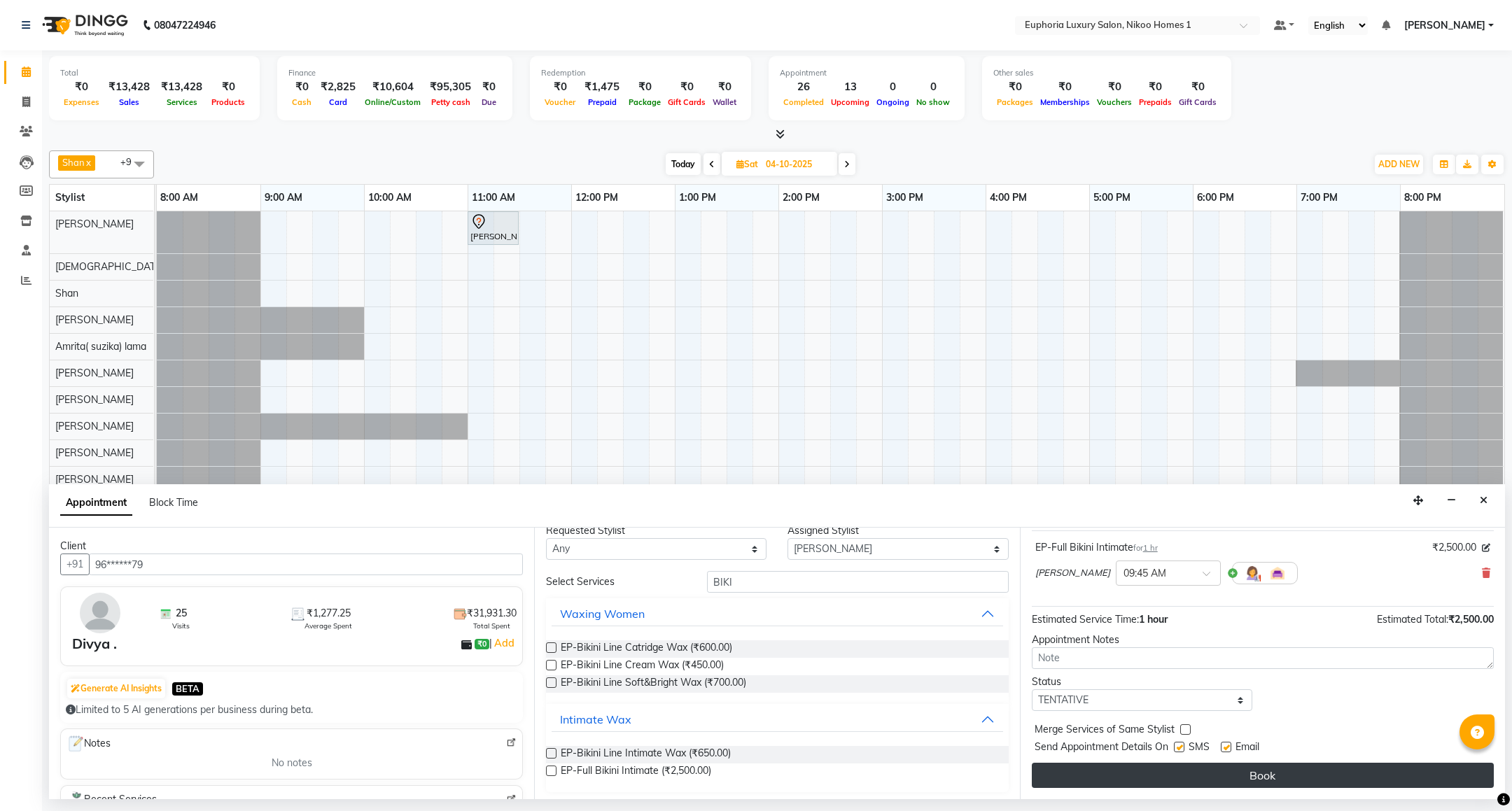
click at [1187, 777] on button "Book" at bounding box center [1262, 775] width 462 height 25
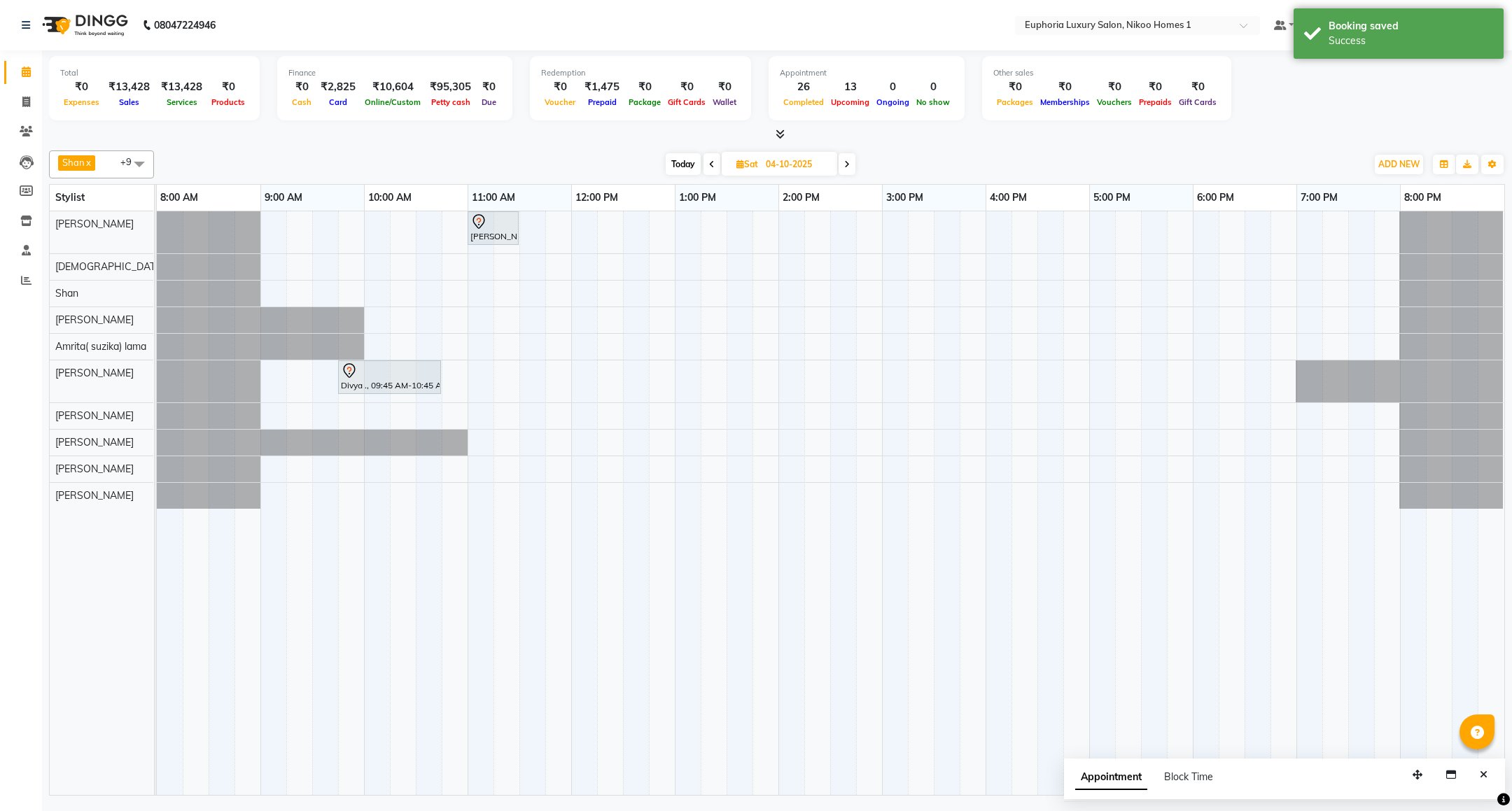
click at [675, 158] on span "Today" at bounding box center [683, 163] width 35 height 21
type input "03-10-2025"
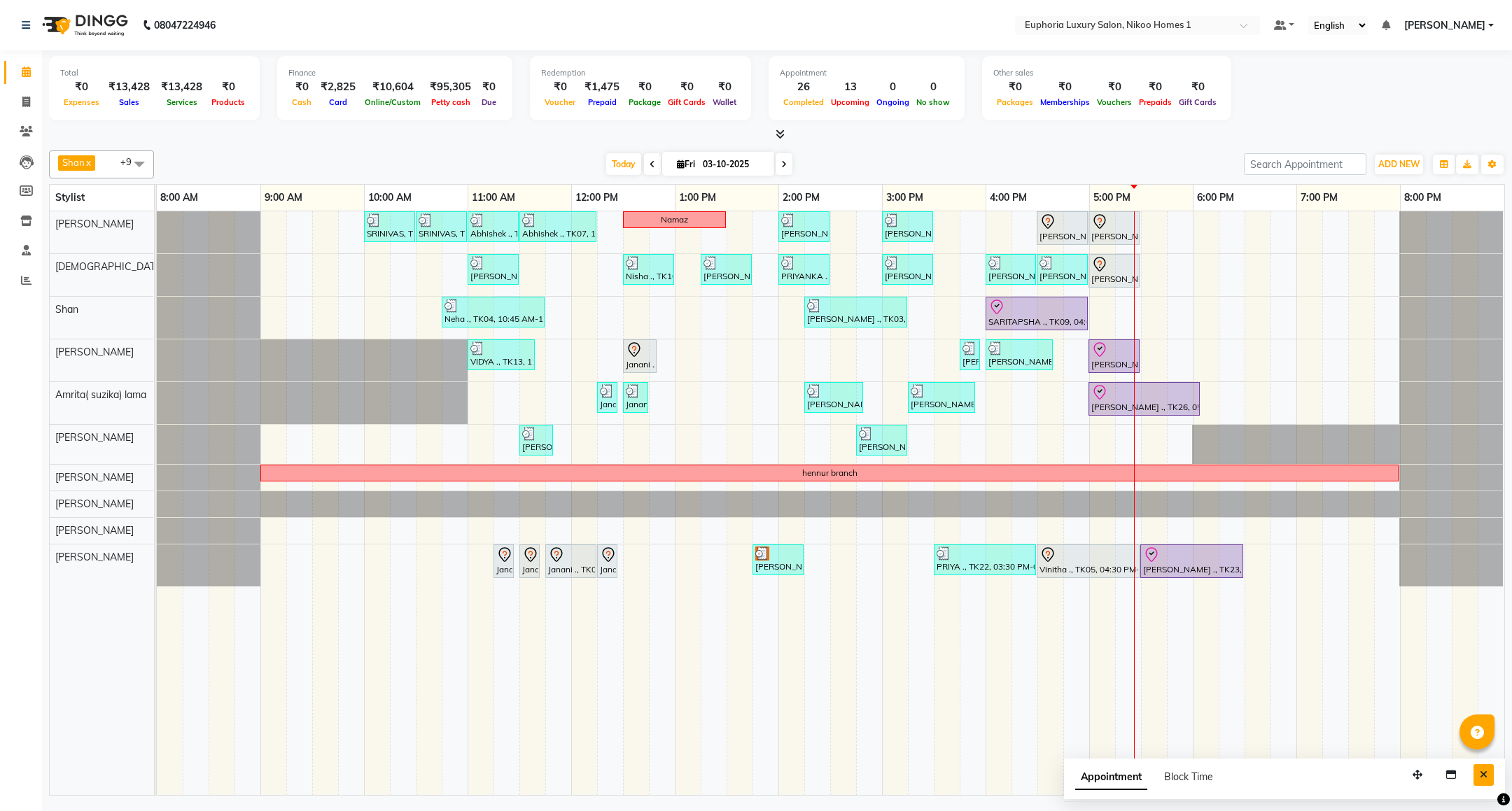
click at [1488, 775] on button "Close" at bounding box center [1484, 775] width 21 height 21
click at [1250, 280] on div "SRINIVAS, TK06, 10:00 AM-10:30 AM, EL-HAIR CUT (Senior Stylist) with hairwash M…" at bounding box center [830, 503] width 1348 height 584
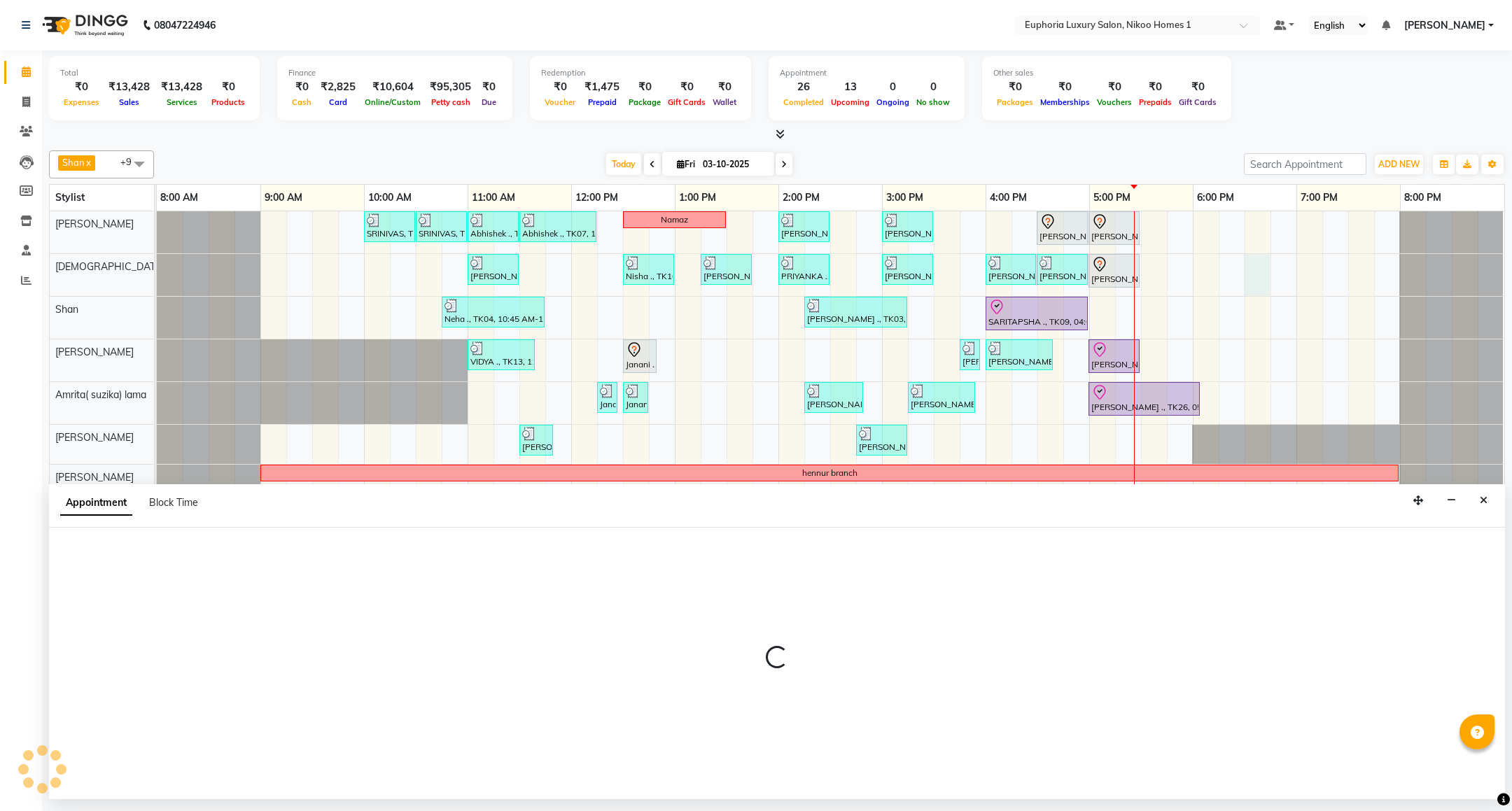
select select "85373"
select select "tentative"
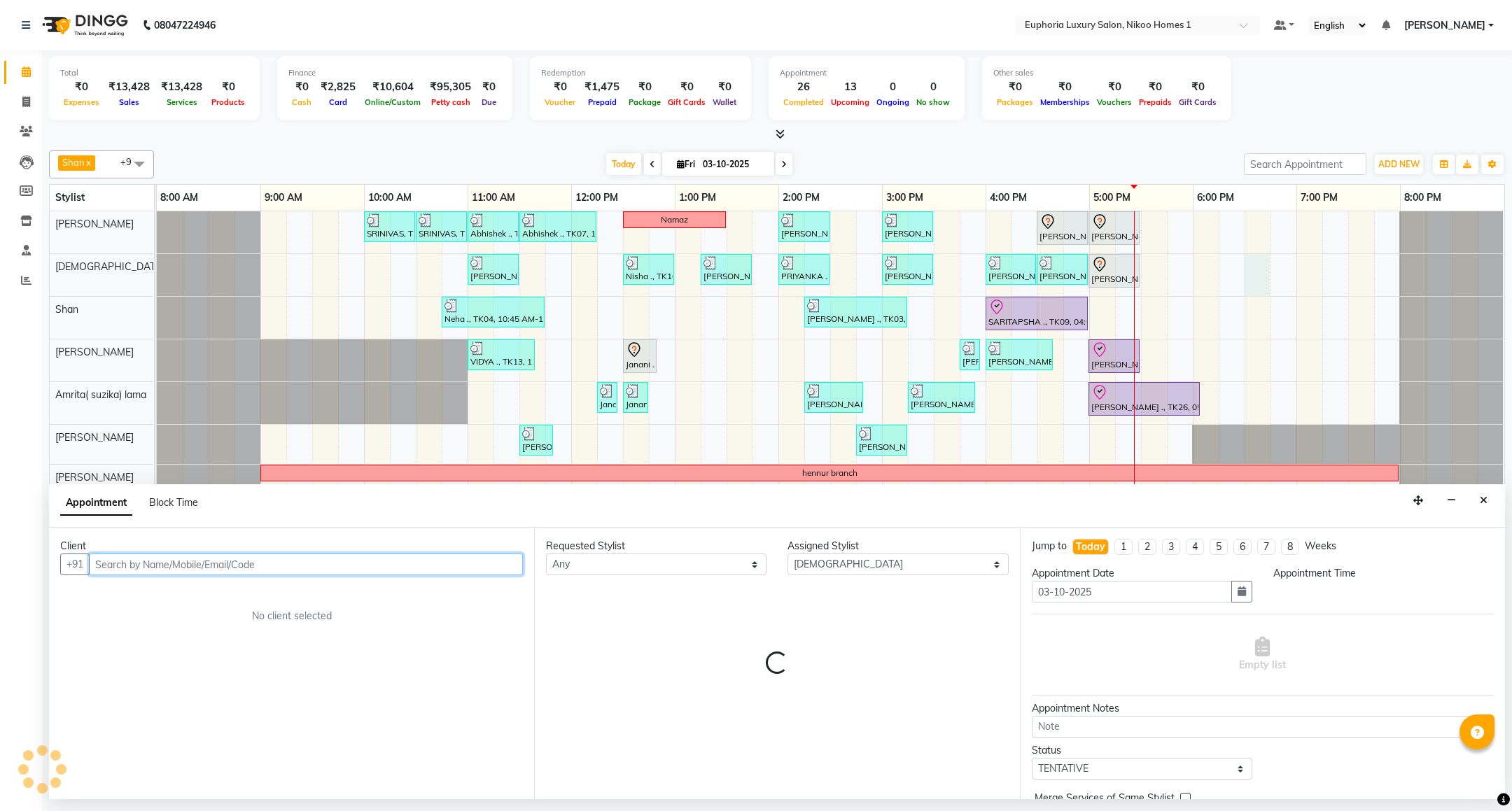
select select "1110"
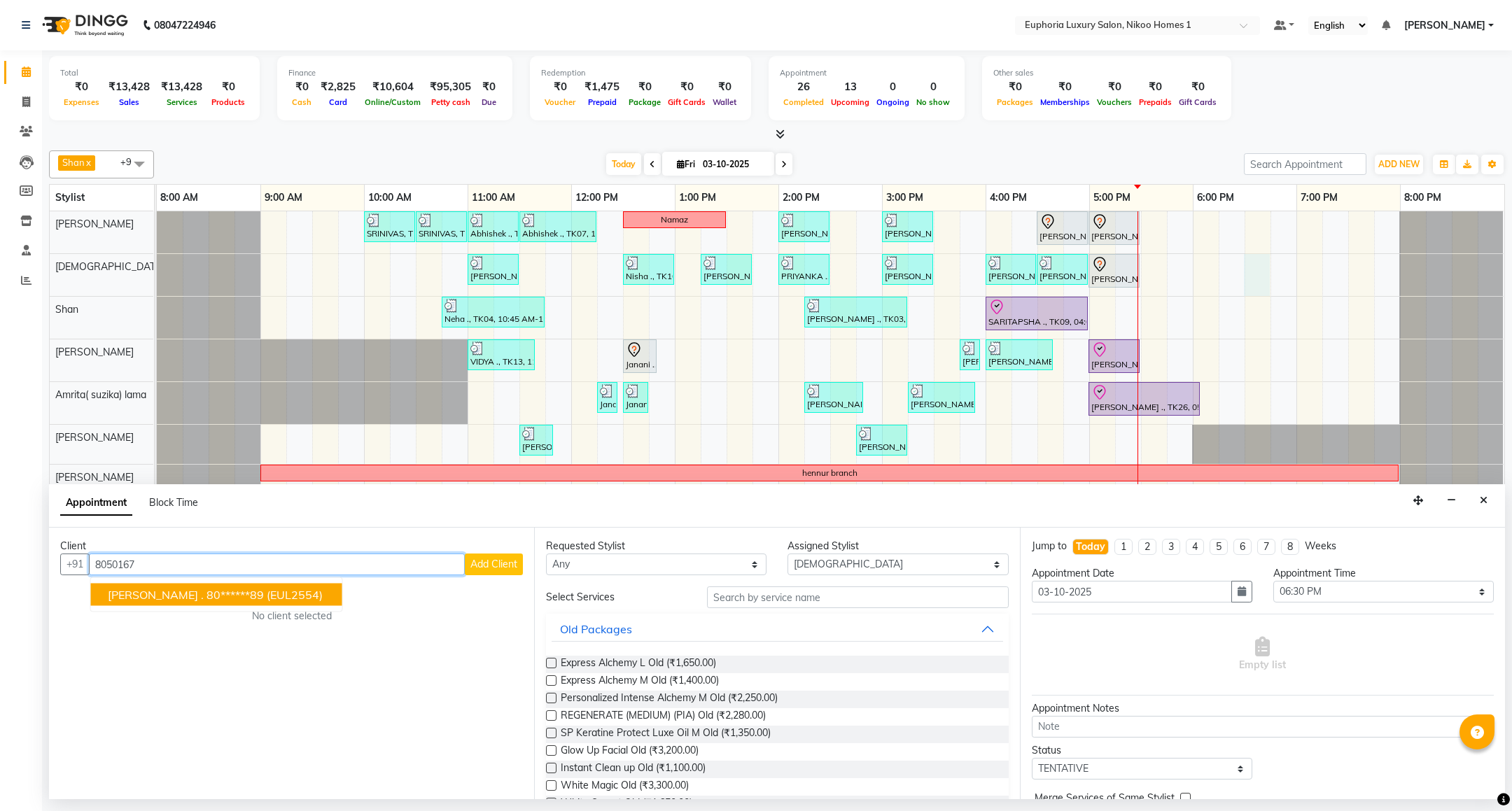
click at [267, 600] on span "(EUL2554)" at bounding box center [295, 595] width 56 height 14
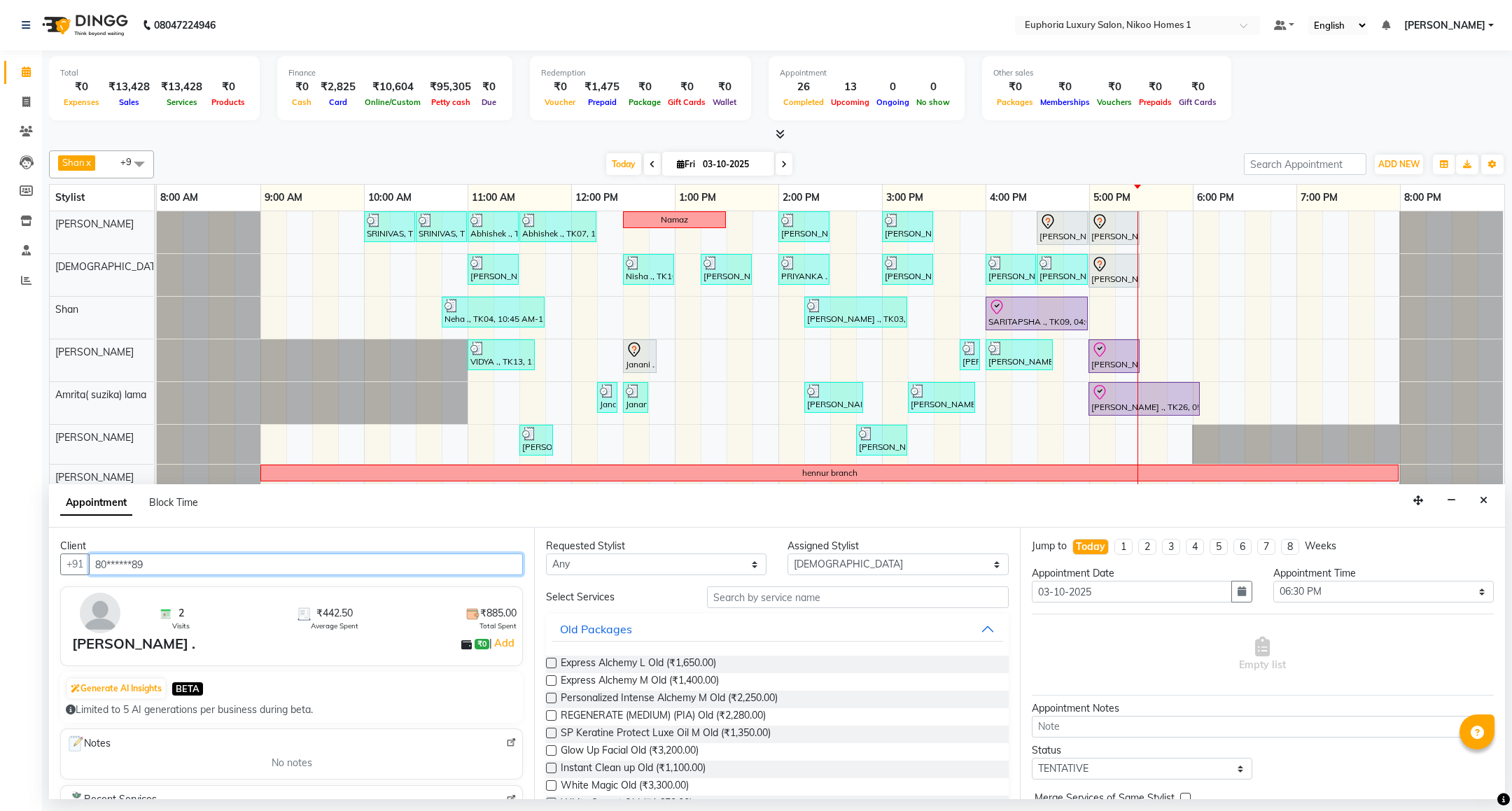
type input "80******89"
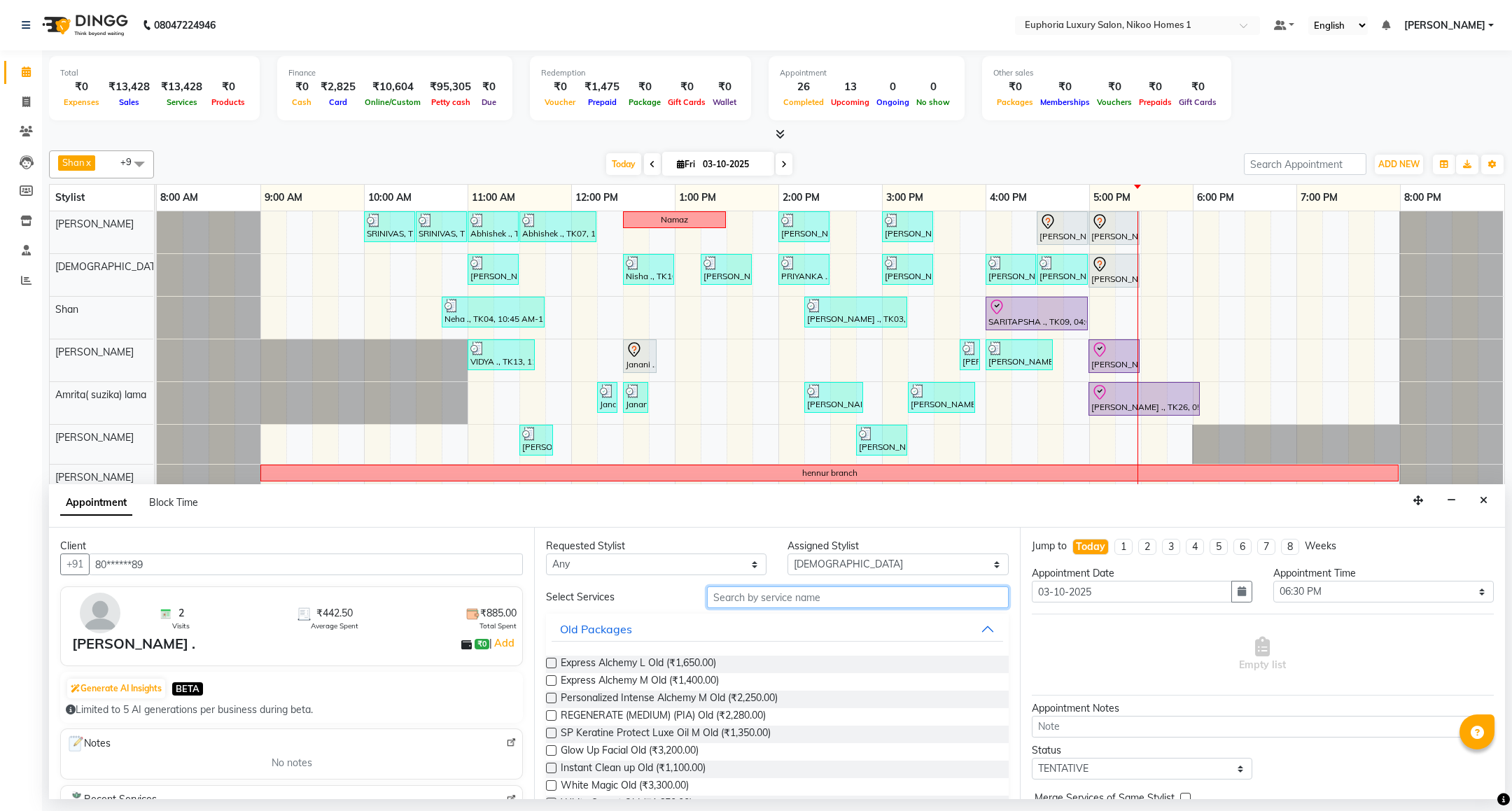
click at [823, 607] on input "text" at bounding box center [857, 596] width 301 height 21
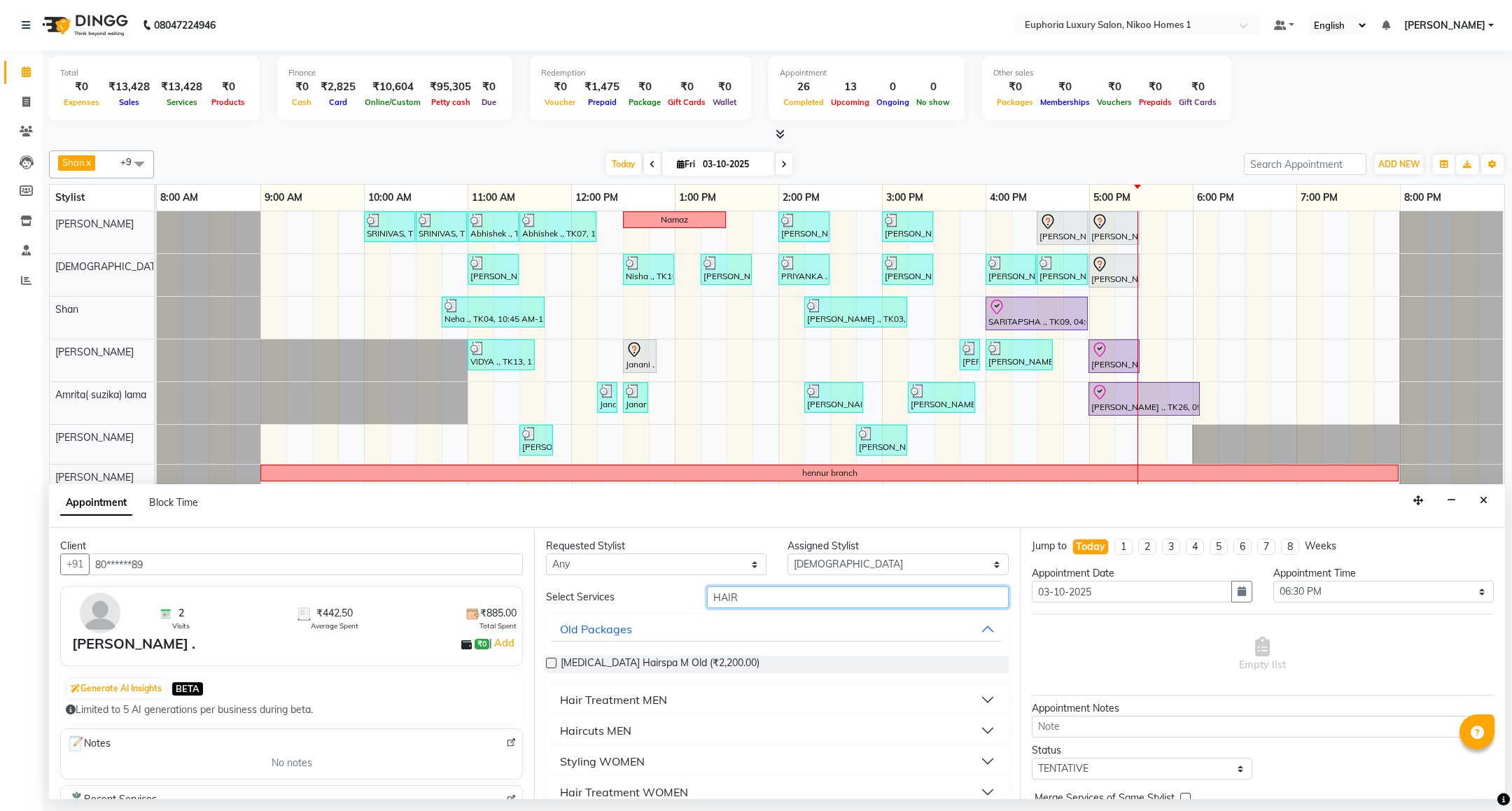
type input "HAIR"
click at [620, 731] on div "Haircuts MEN" at bounding box center [596, 730] width 71 height 17
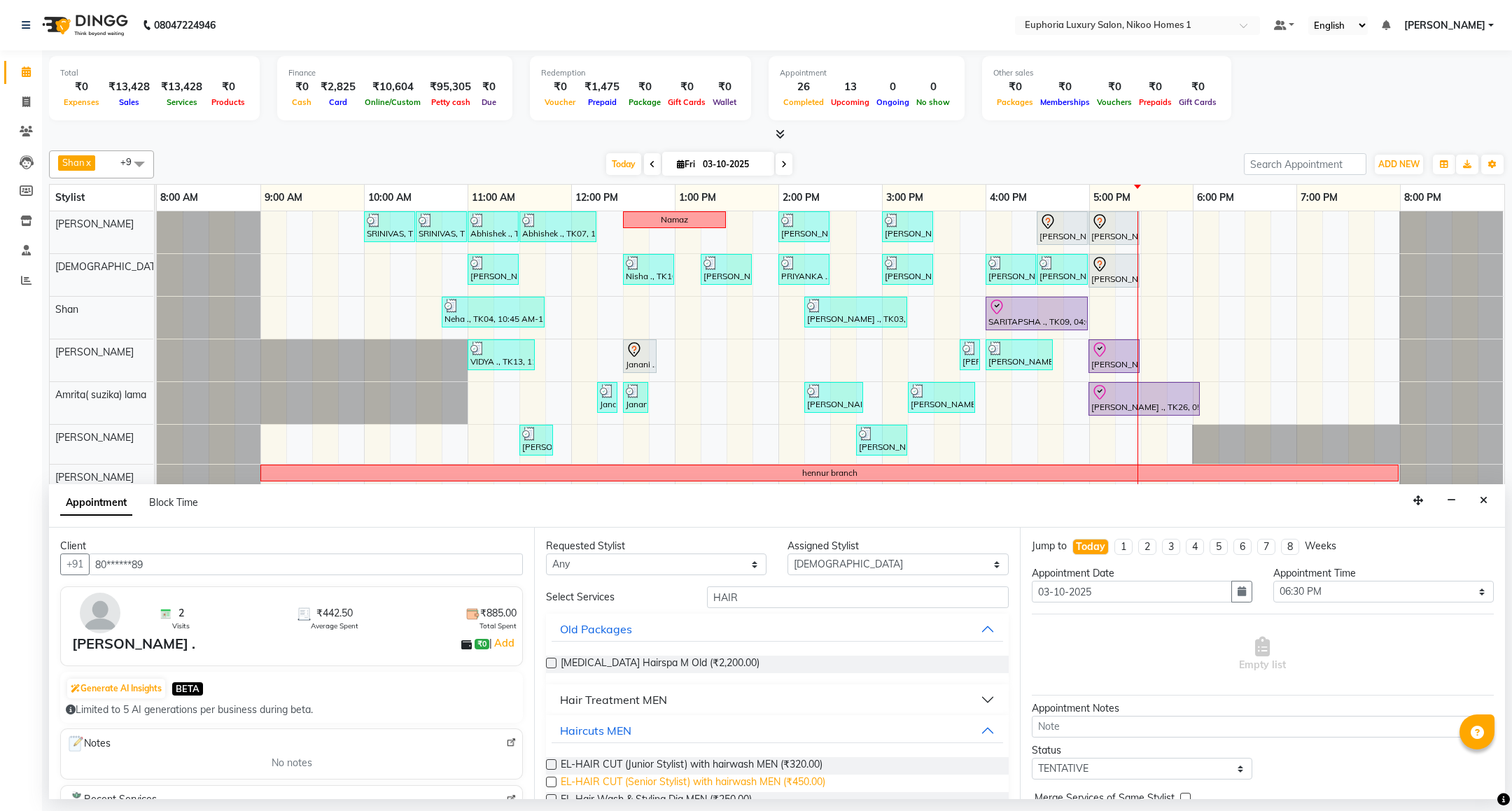
click at [749, 779] on span "EL-HAIR CUT (Senior Stylist) with hairwash MEN (₹450.00)" at bounding box center [693, 783] width 265 height 17
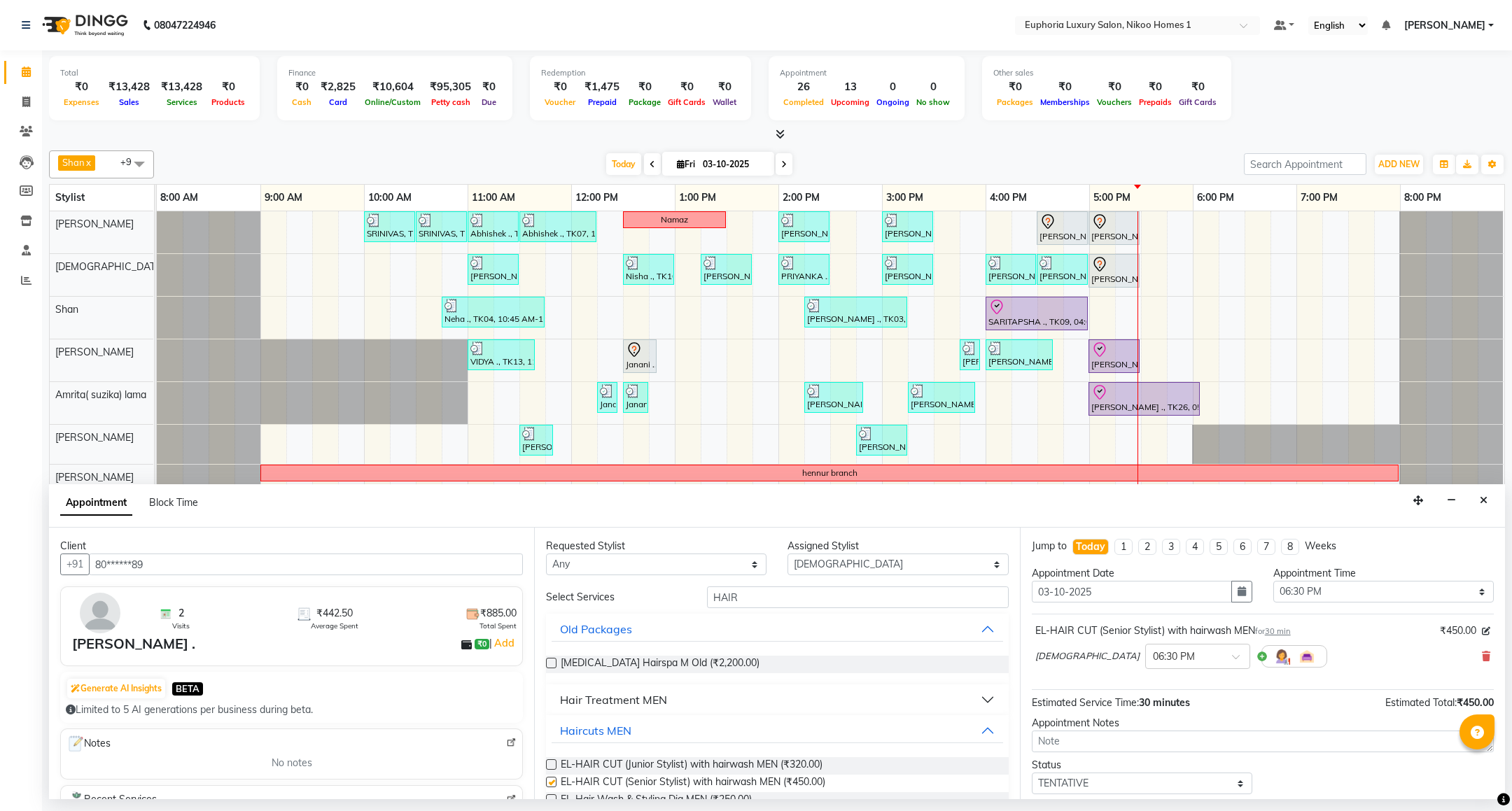
checkbox input "false"
click at [766, 592] on input "HAIR" at bounding box center [857, 596] width 301 height 21
type input "H"
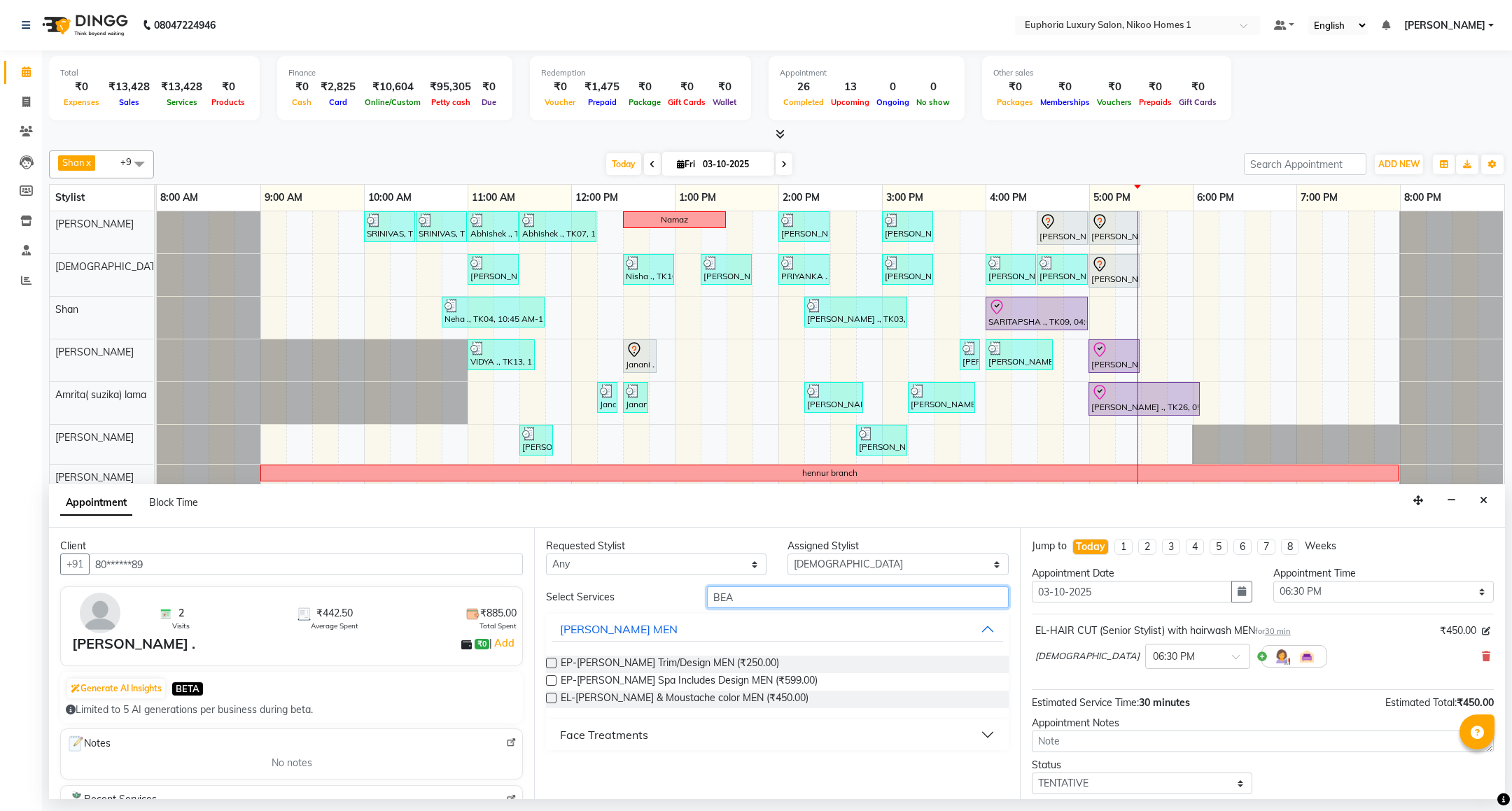
type input "BEA"
click at [715, 655] on div "EP-[PERSON_NAME] Trim/Design MEN (₹250.00) EP-[PERSON_NAME] Spa Includes Design…" at bounding box center [777, 682] width 462 height 75
click at [714, 659] on span "EP-[PERSON_NAME] Trim/Design MEN (₹250.00)" at bounding box center [670, 664] width 219 height 17
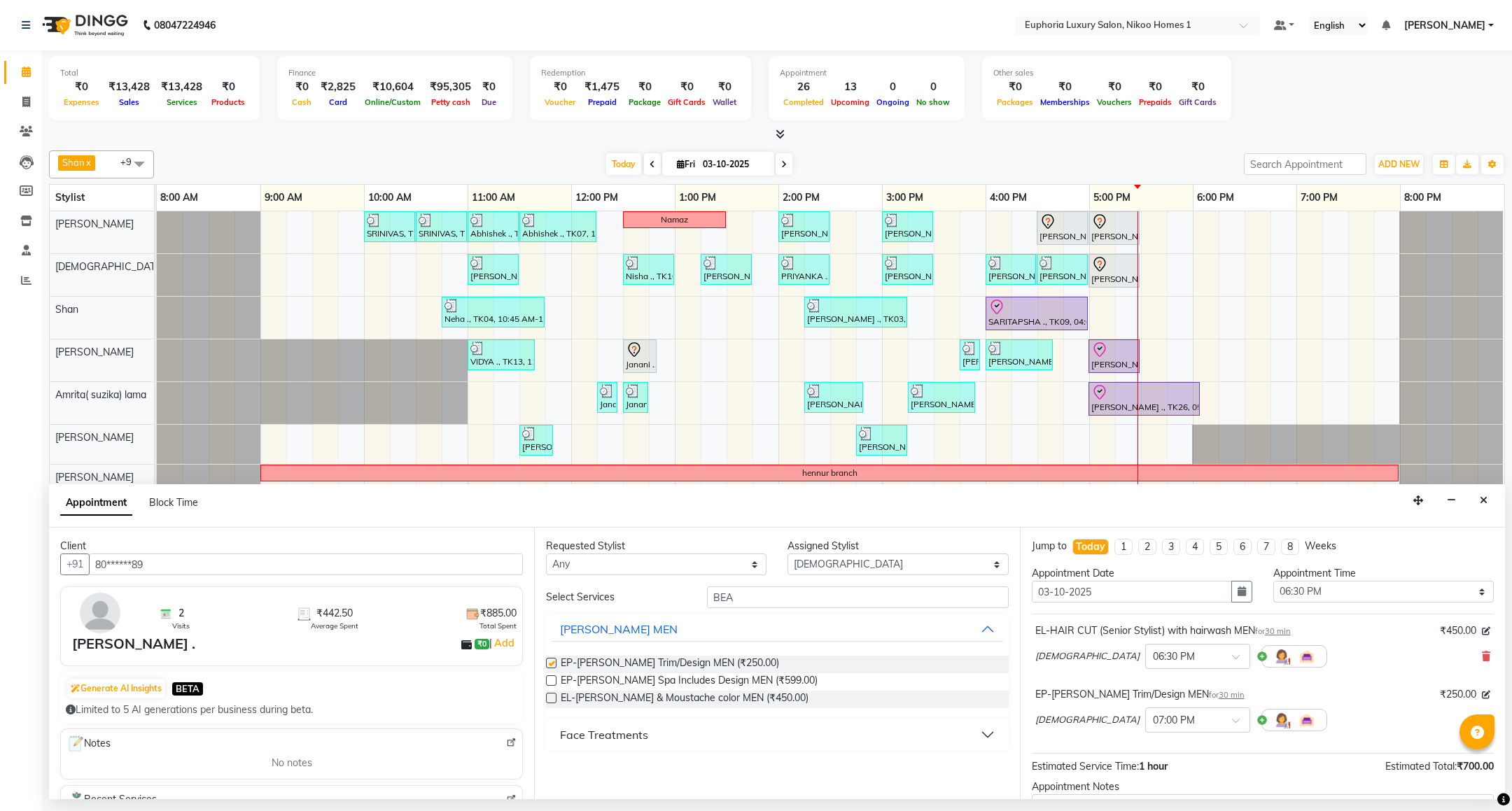
checkbox input "false"
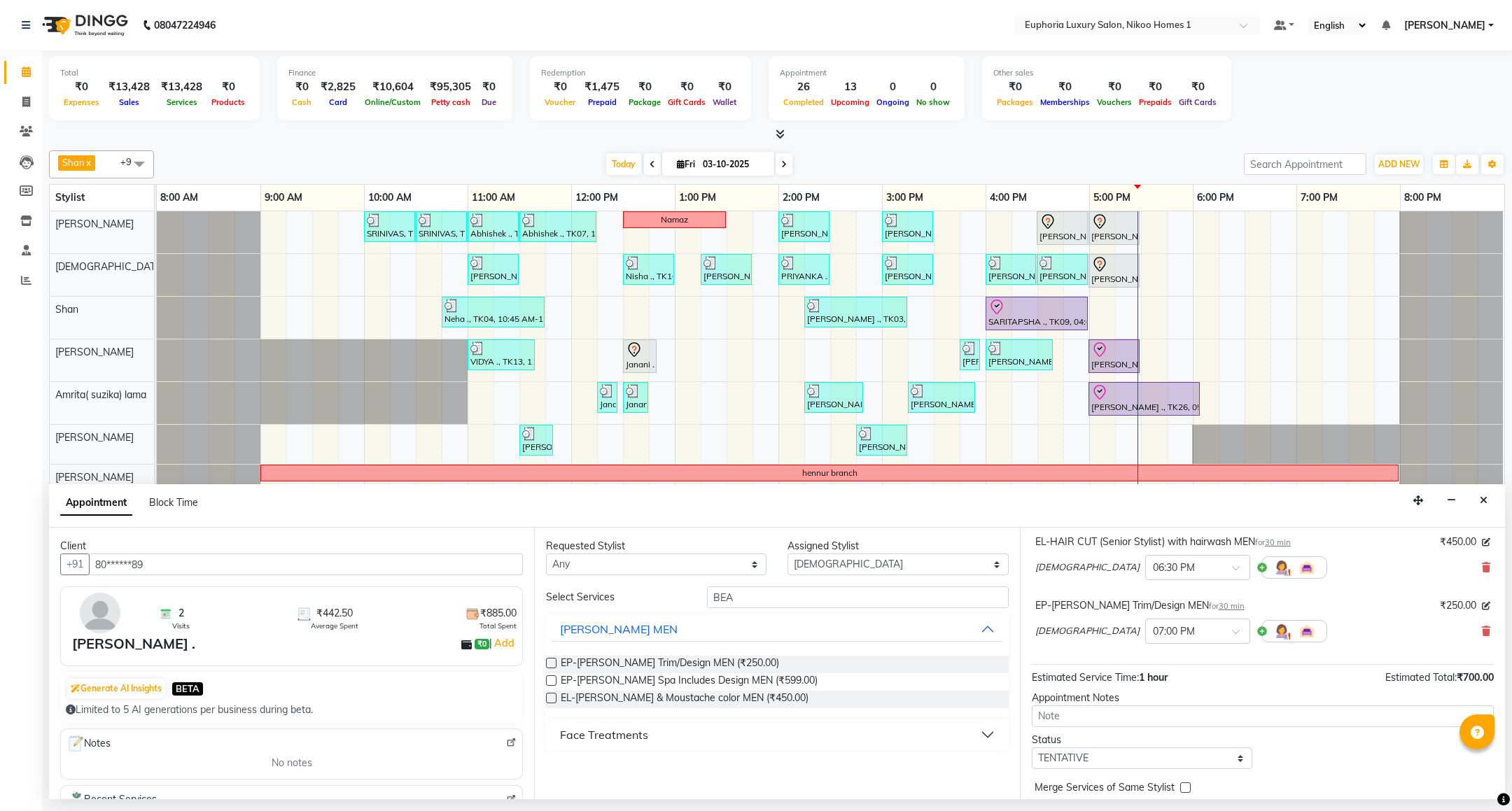
scroll to position [149, 0]
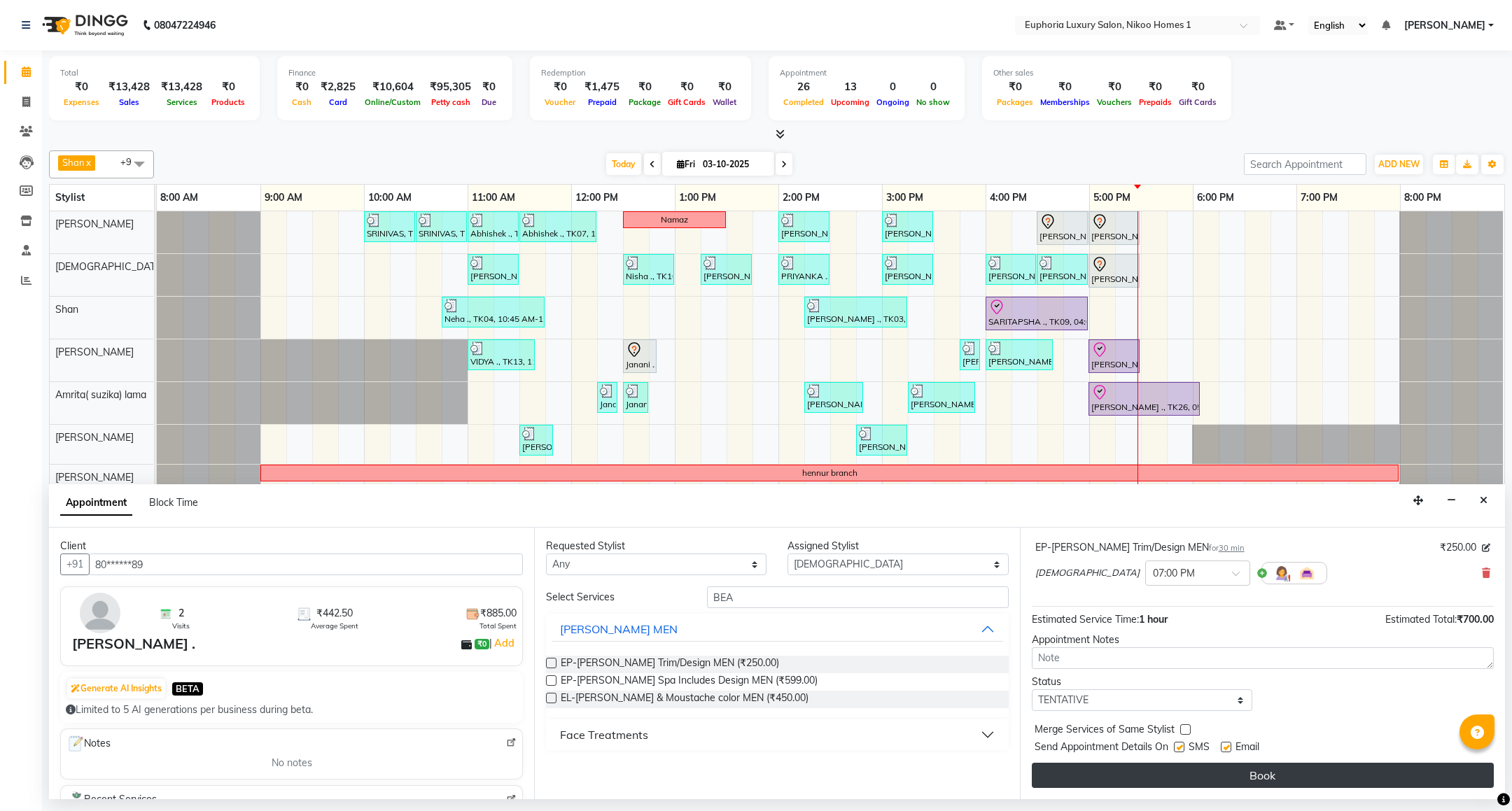
click at [1272, 782] on button "Book" at bounding box center [1262, 775] width 462 height 25
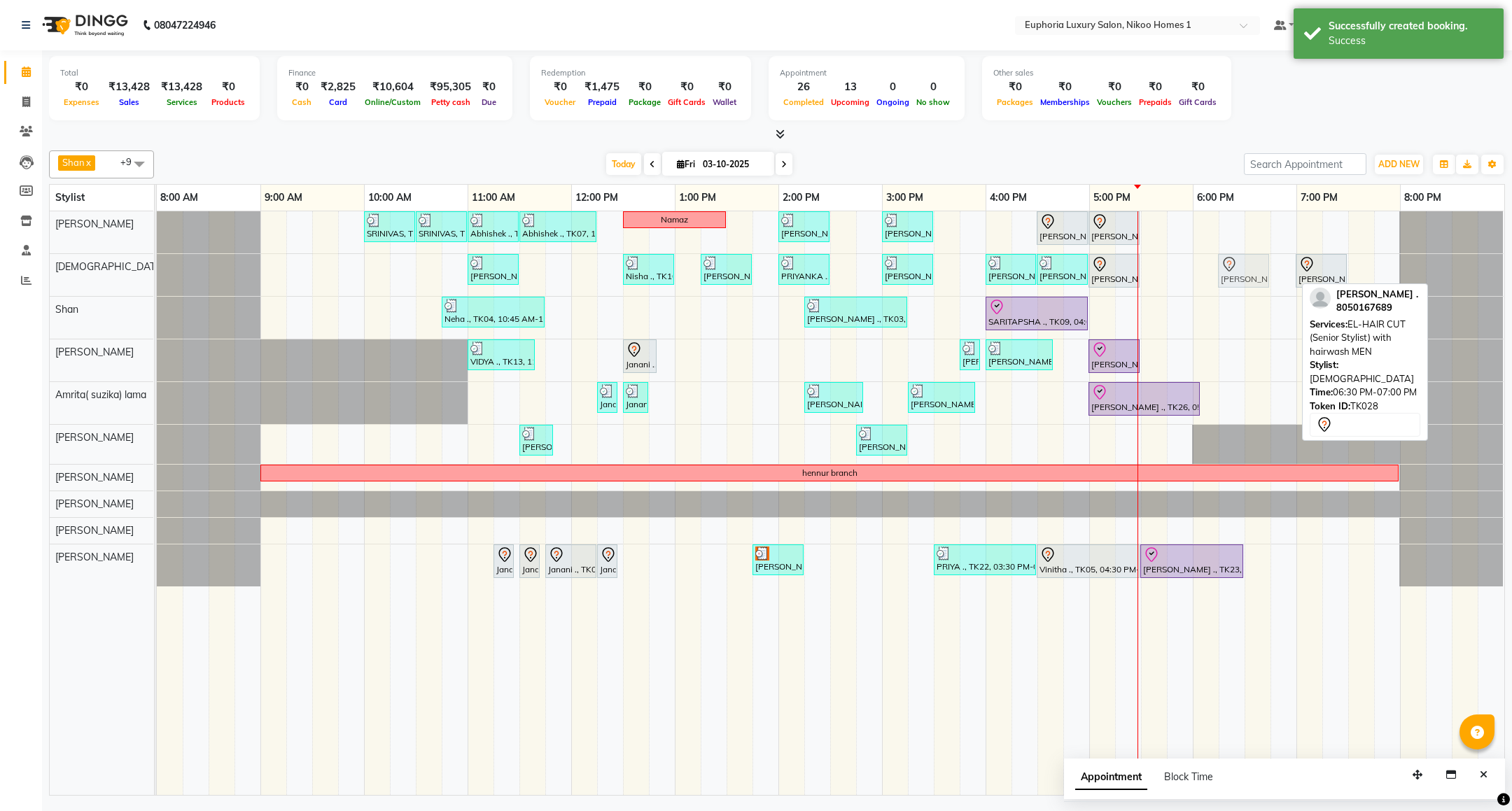
drag, startPoint x: 1254, startPoint y: 275, endPoint x: 1237, endPoint y: 273, distance: 17.1
click at [157, 273] on div "Rob, TK14, 11:00 AM-11:30 AM, EL-HAIR CUT (Senior Stylist) with hairwash MEN Ni…" at bounding box center [157, 275] width 0 height 42
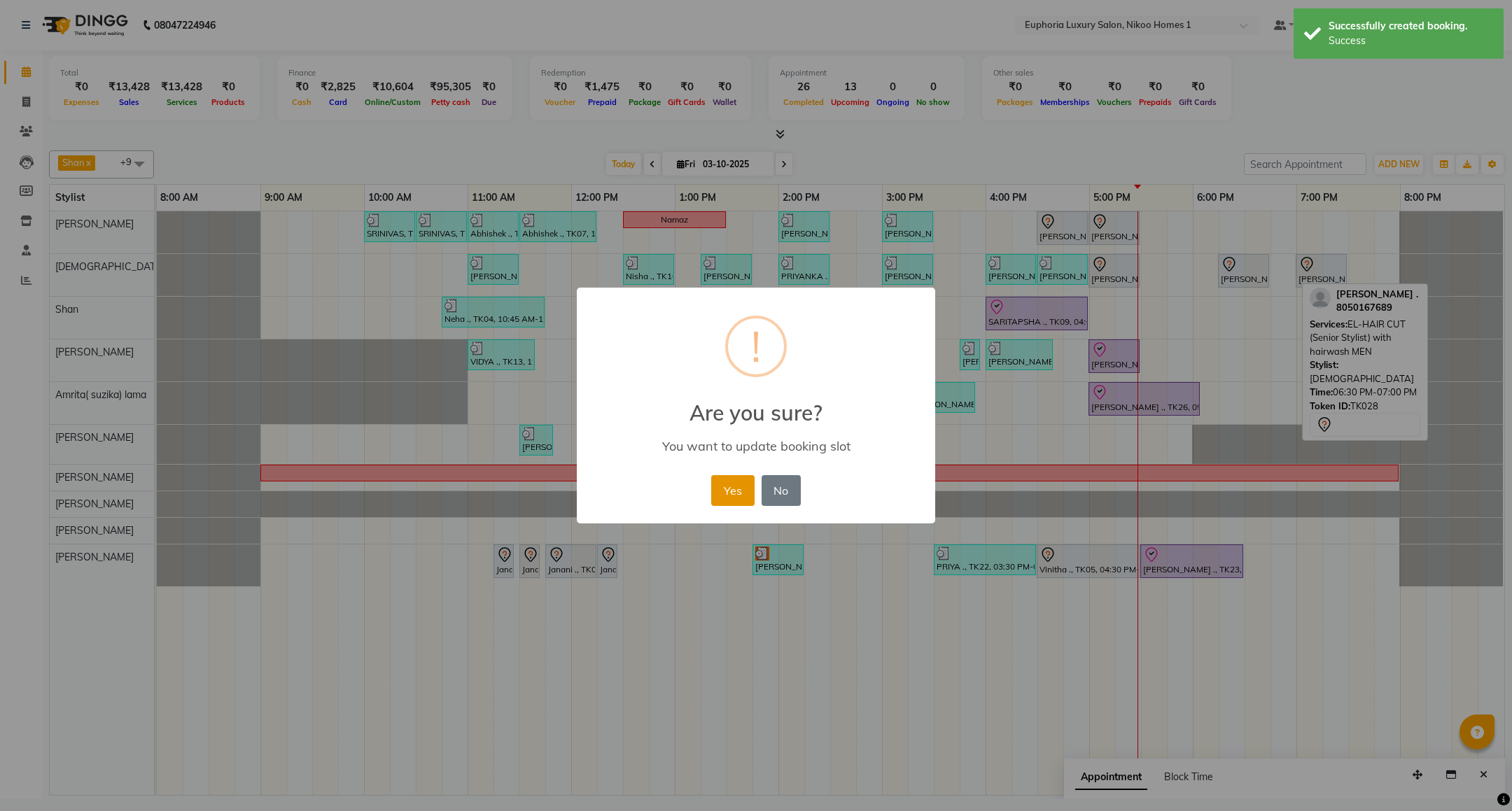
click at [724, 493] on button "Yes" at bounding box center [733, 490] width 43 height 31
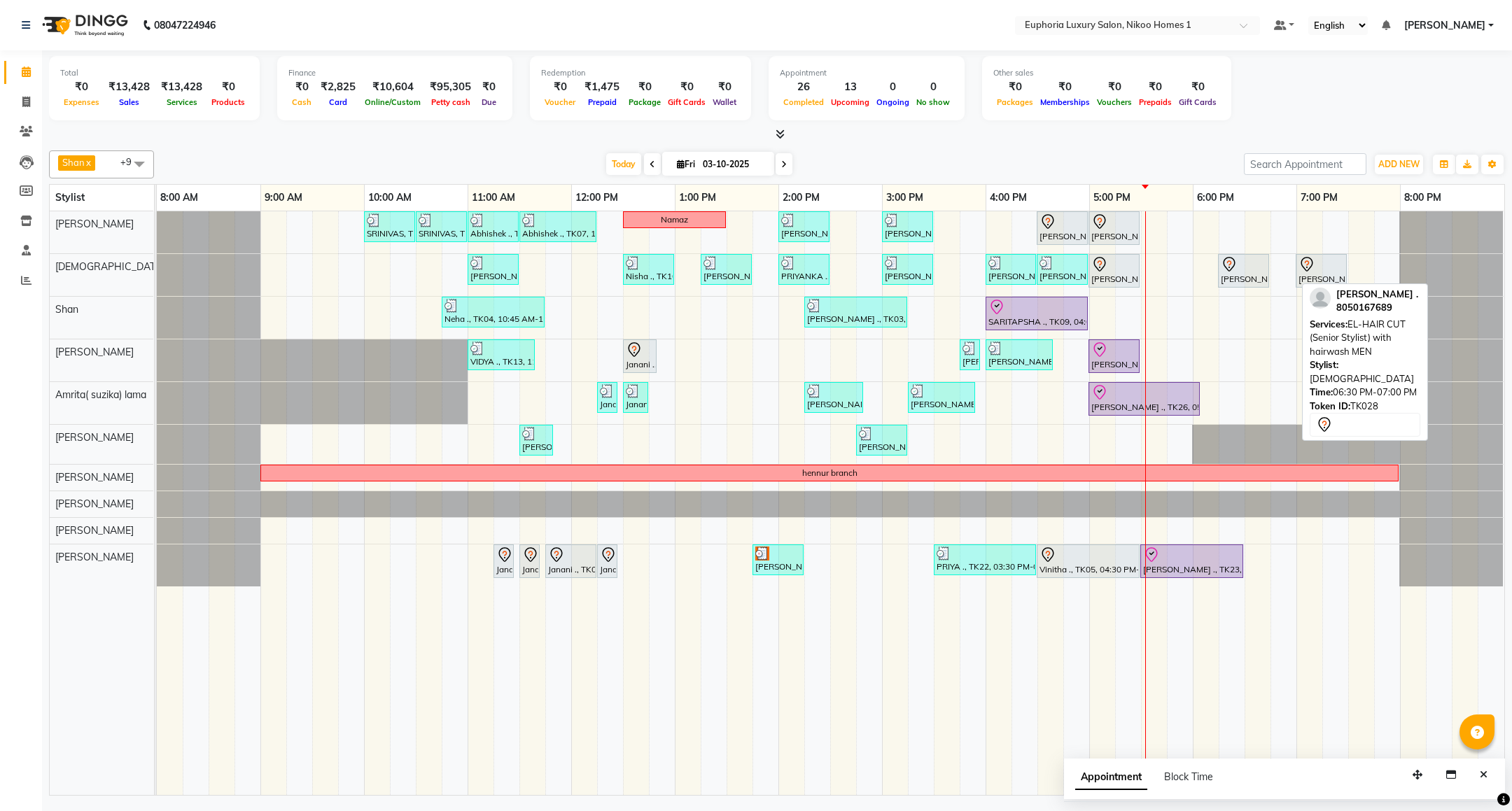
click at [157, 506] on div at bounding box center [157, 504] width 0 height 26
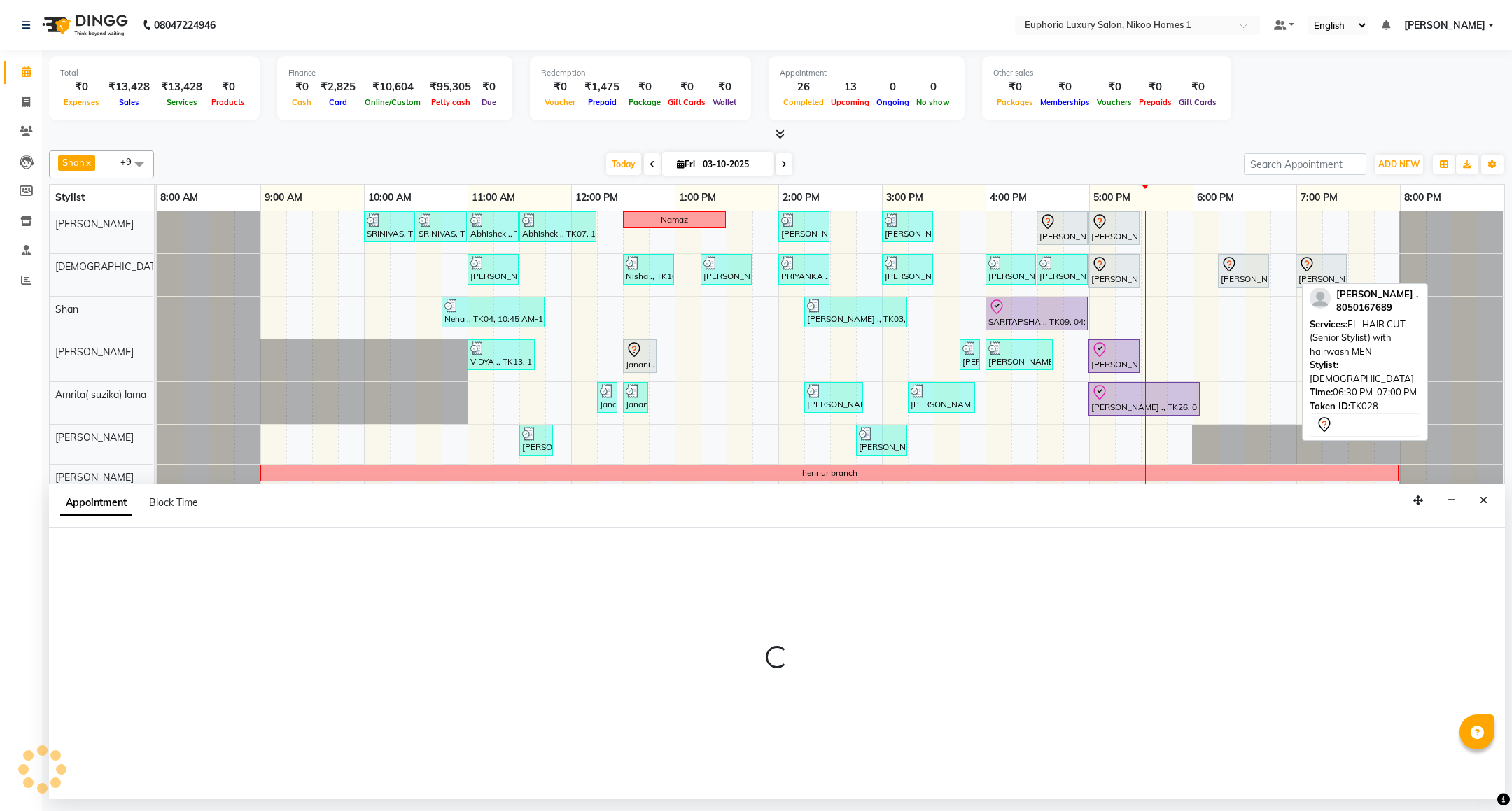
select select "74079"
select select "795"
select select "tentative"
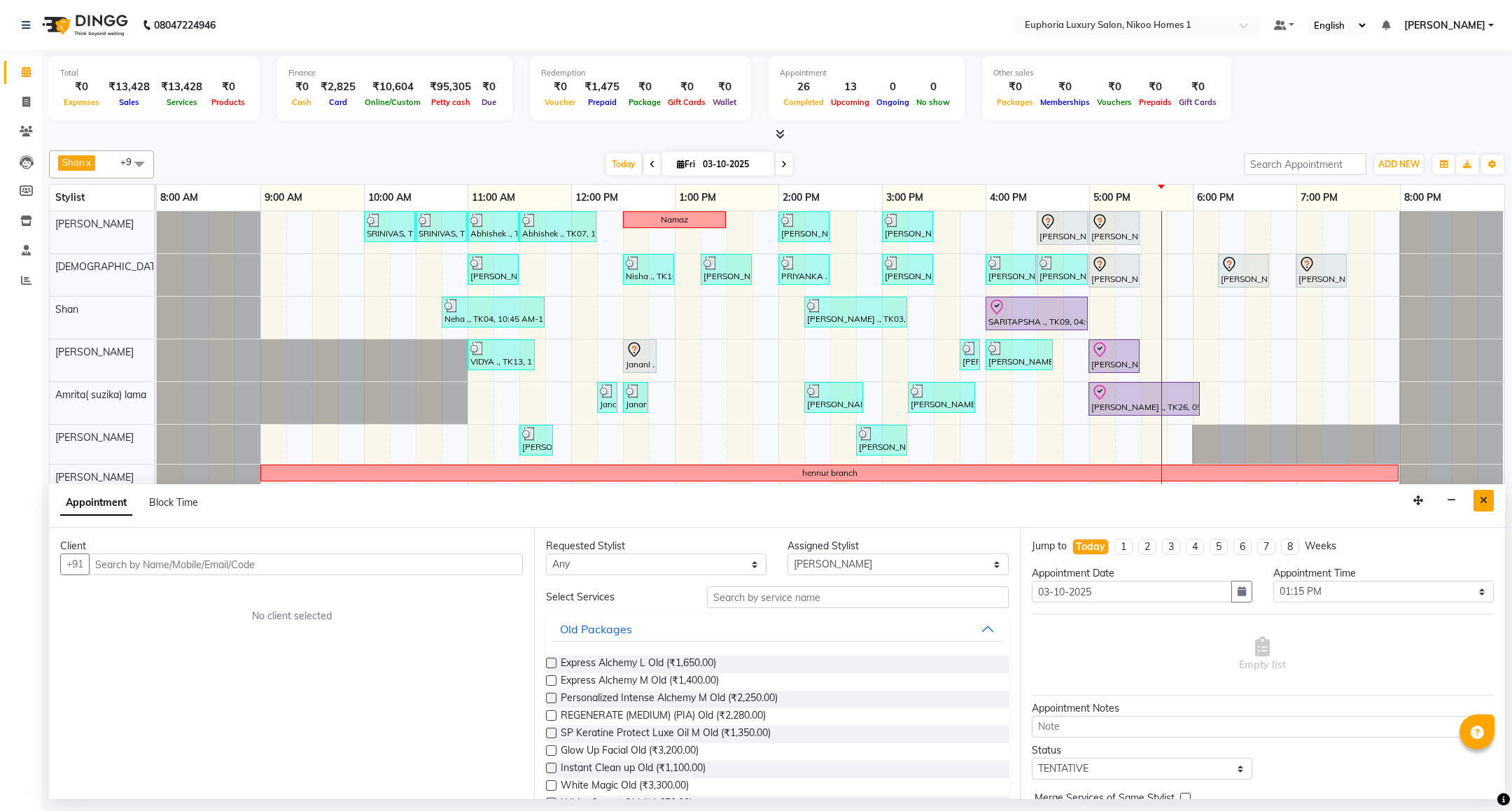
click at [1490, 502] on button "Close" at bounding box center [1484, 500] width 21 height 21
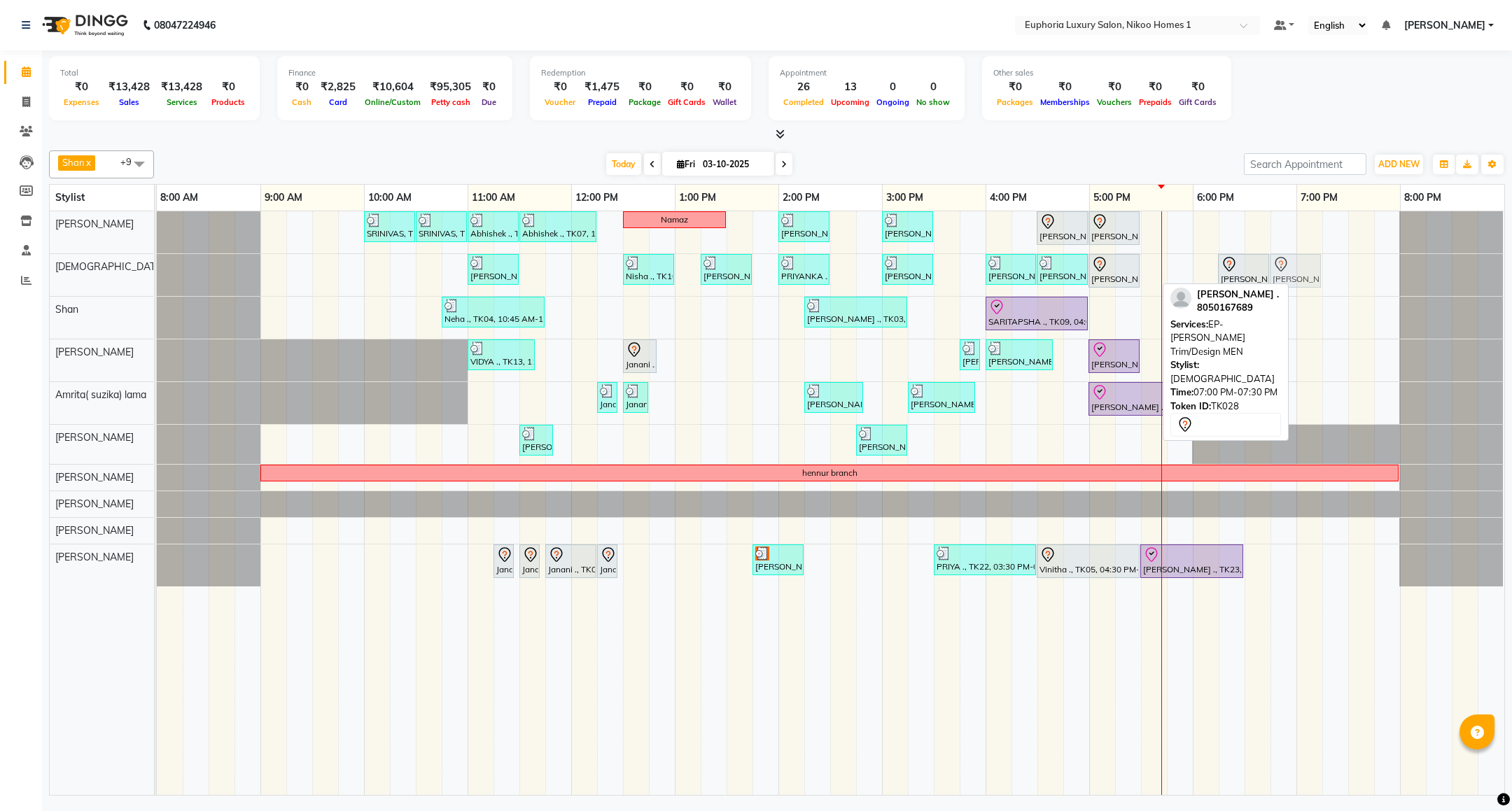
drag, startPoint x: 1307, startPoint y: 276, endPoint x: 1286, endPoint y: 276, distance: 21.0
click at [157, 276] on div "Rob, TK14, 11:00 AM-11:30 AM, EL-HAIR CUT (Senior Stylist) with hairwash MEN Ni…" at bounding box center [157, 275] width 0 height 42
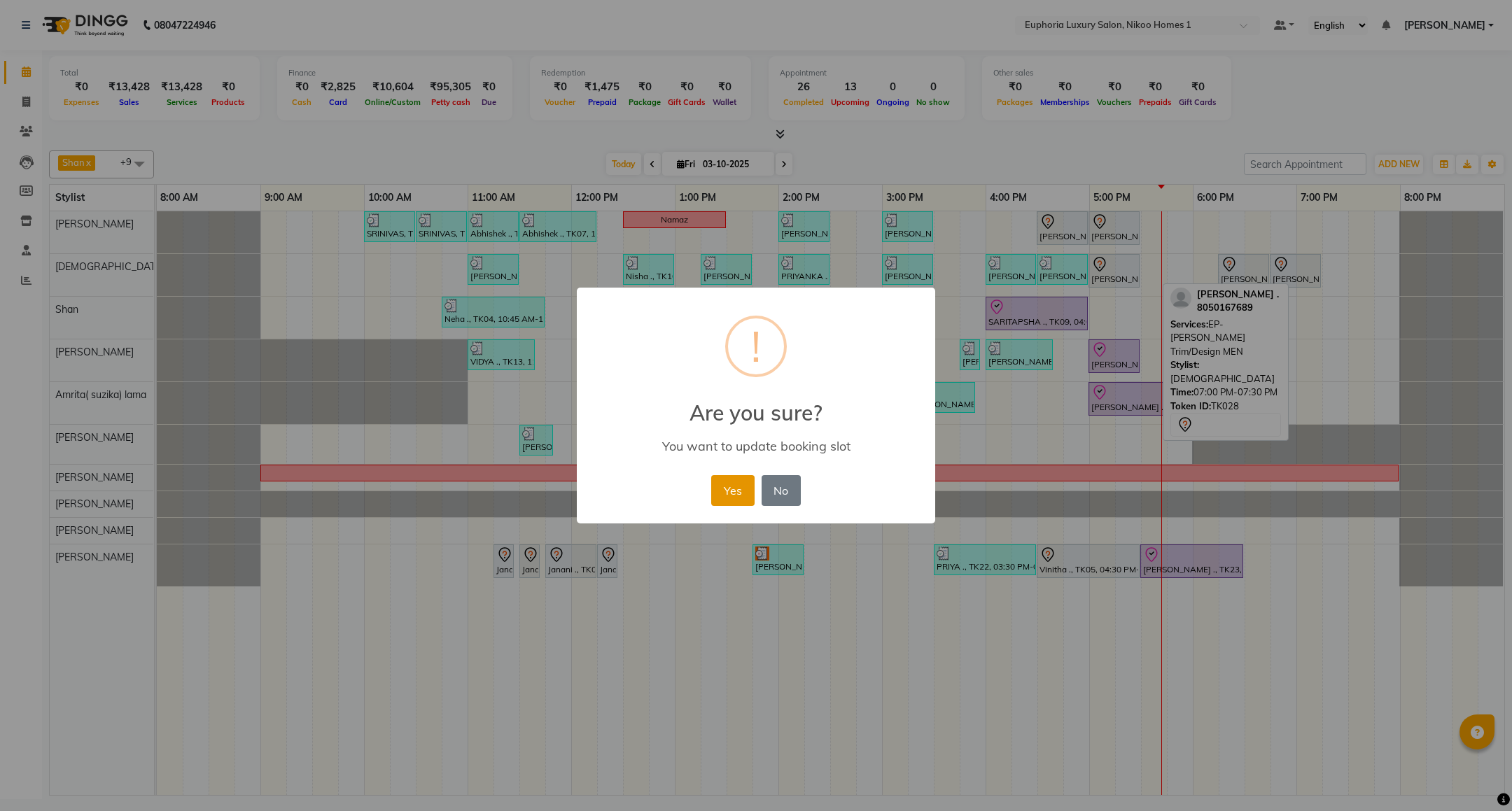
click at [740, 487] on button "Yes" at bounding box center [733, 490] width 43 height 31
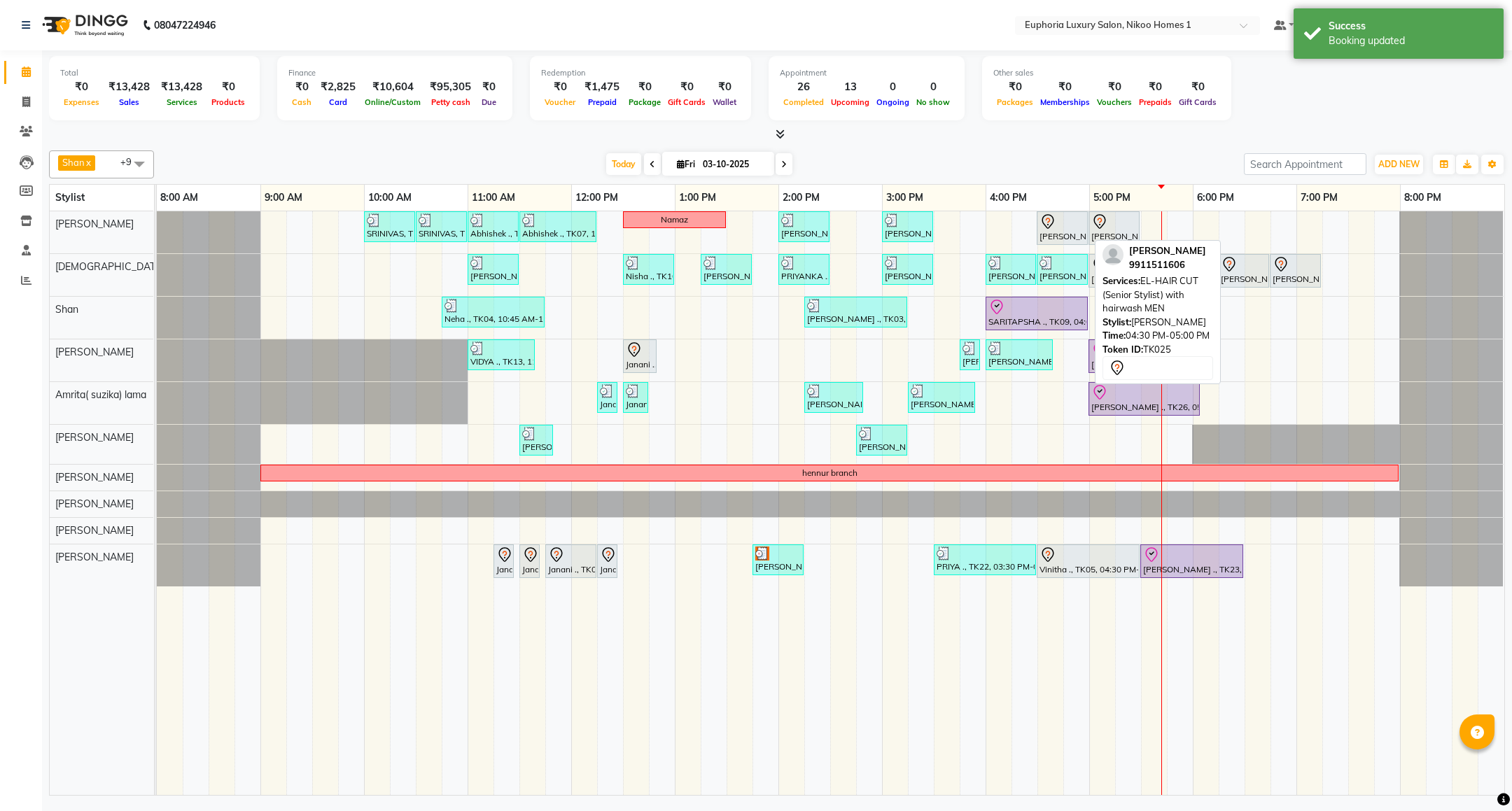
click at [1079, 227] on div at bounding box center [1062, 221] width 45 height 17
click at [1063, 225] on div at bounding box center [1062, 221] width 45 height 17
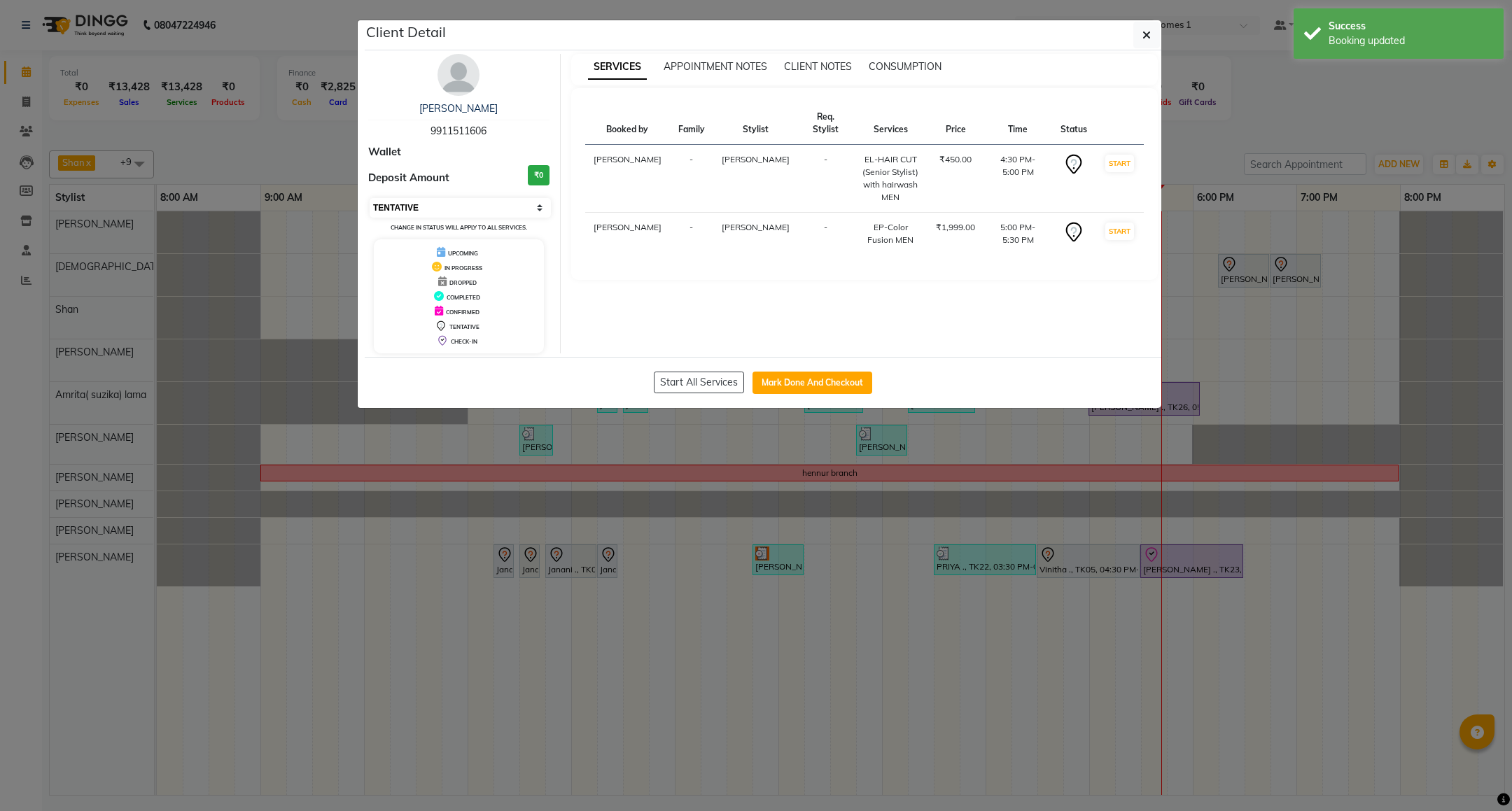
drag, startPoint x: 456, startPoint y: 208, endPoint x: 436, endPoint y: 208, distance: 20.0
click at [456, 208] on select "Select IN SERVICE CONFIRMED TENTATIVE CHECK IN MARK DONE DROPPED UPCOMING" at bounding box center [460, 208] width 181 height 20
select select "8"
click at [370, 199] on select "Select IN SERVICE CONFIRMED TENTATIVE CHECK IN MARK DONE DROPPED UPCOMING" at bounding box center [460, 208] width 181 height 20
click at [1141, 43] on button "button" at bounding box center [1147, 35] width 27 height 27
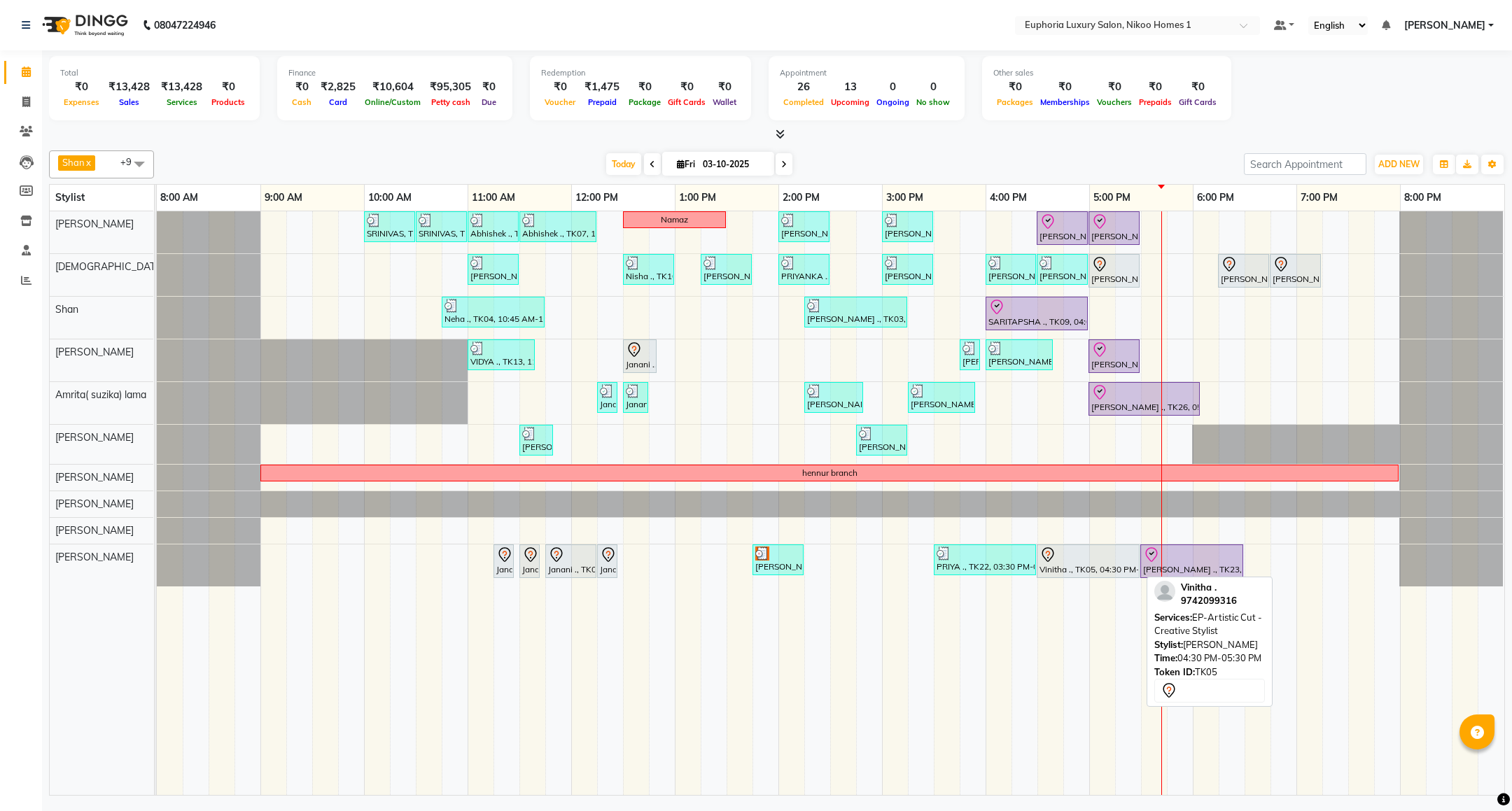
click at [1101, 574] on div "Vinitha ., TK05, 04:30 PM-05:30 PM, EP-Artistic Cut - Creative Stylist" at bounding box center [1088, 561] width 100 height 29
select select "7"
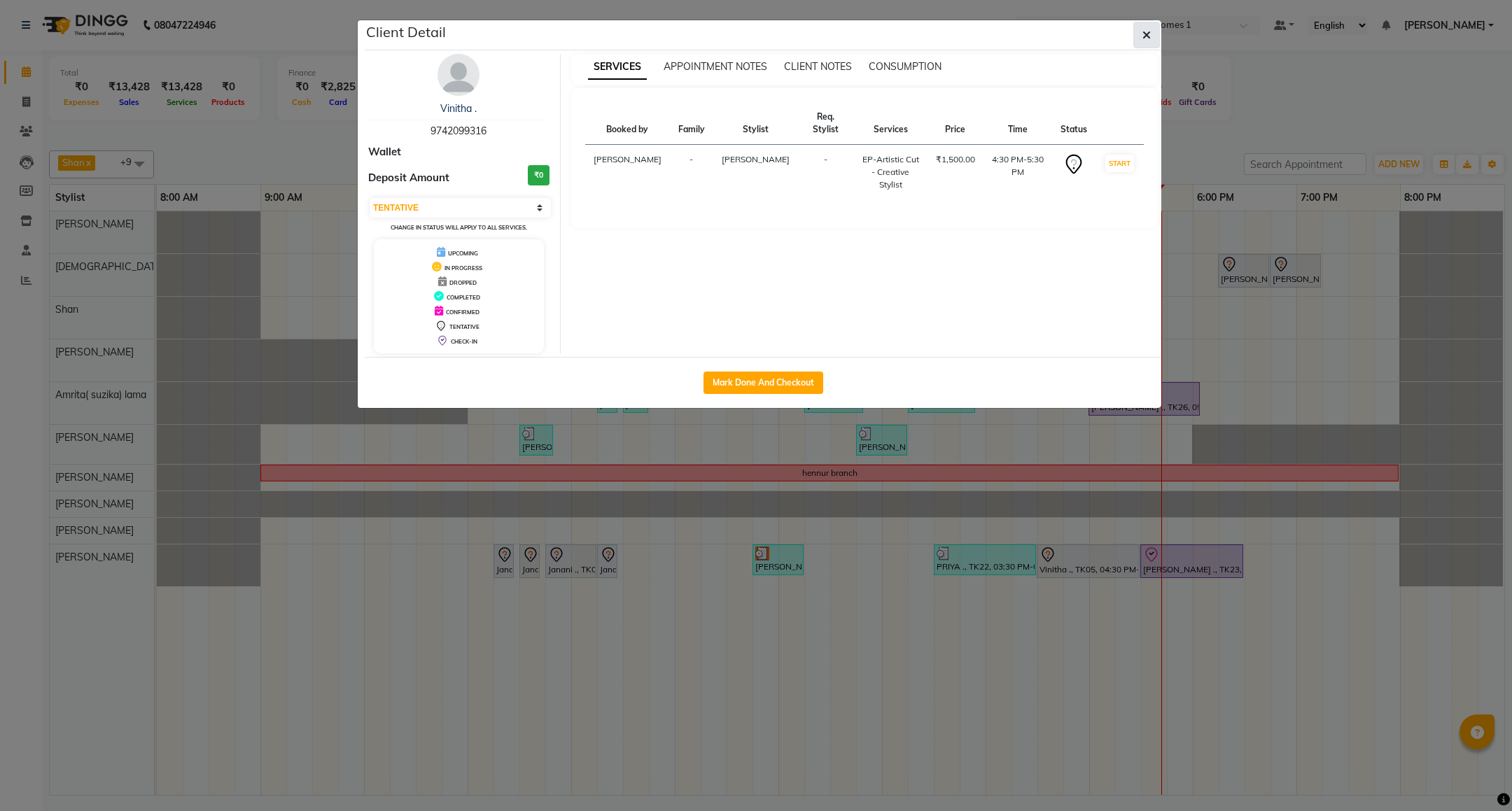
click at [1154, 34] on button "button" at bounding box center [1147, 35] width 27 height 27
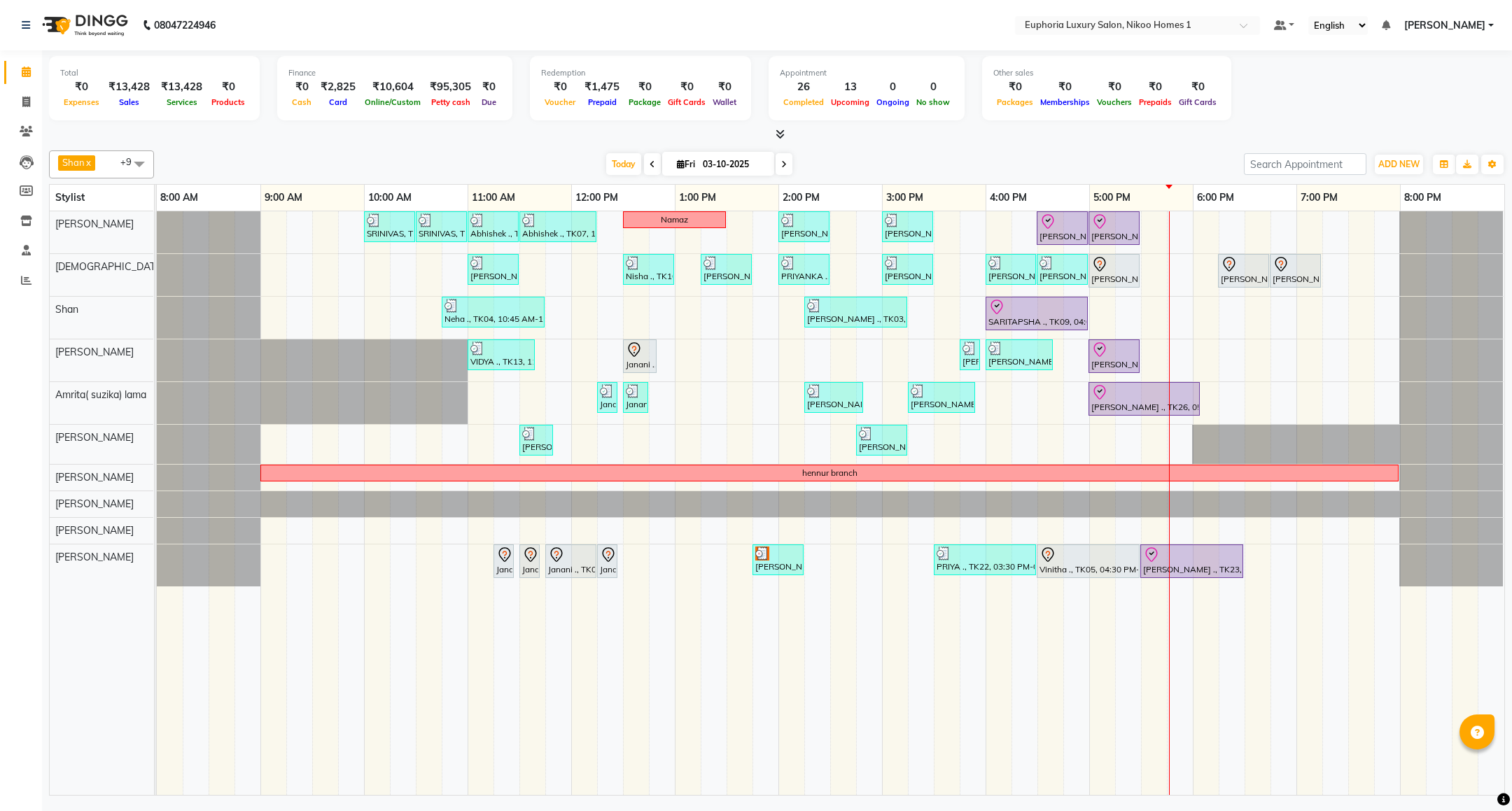
click at [1275, 403] on div "SRINIVAS, TK06, 10:00 AM-10:30 AM, EL-HAIR CUT (Senior Stylist) with hairwash M…" at bounding box center [830, 503] width 1348 height 584
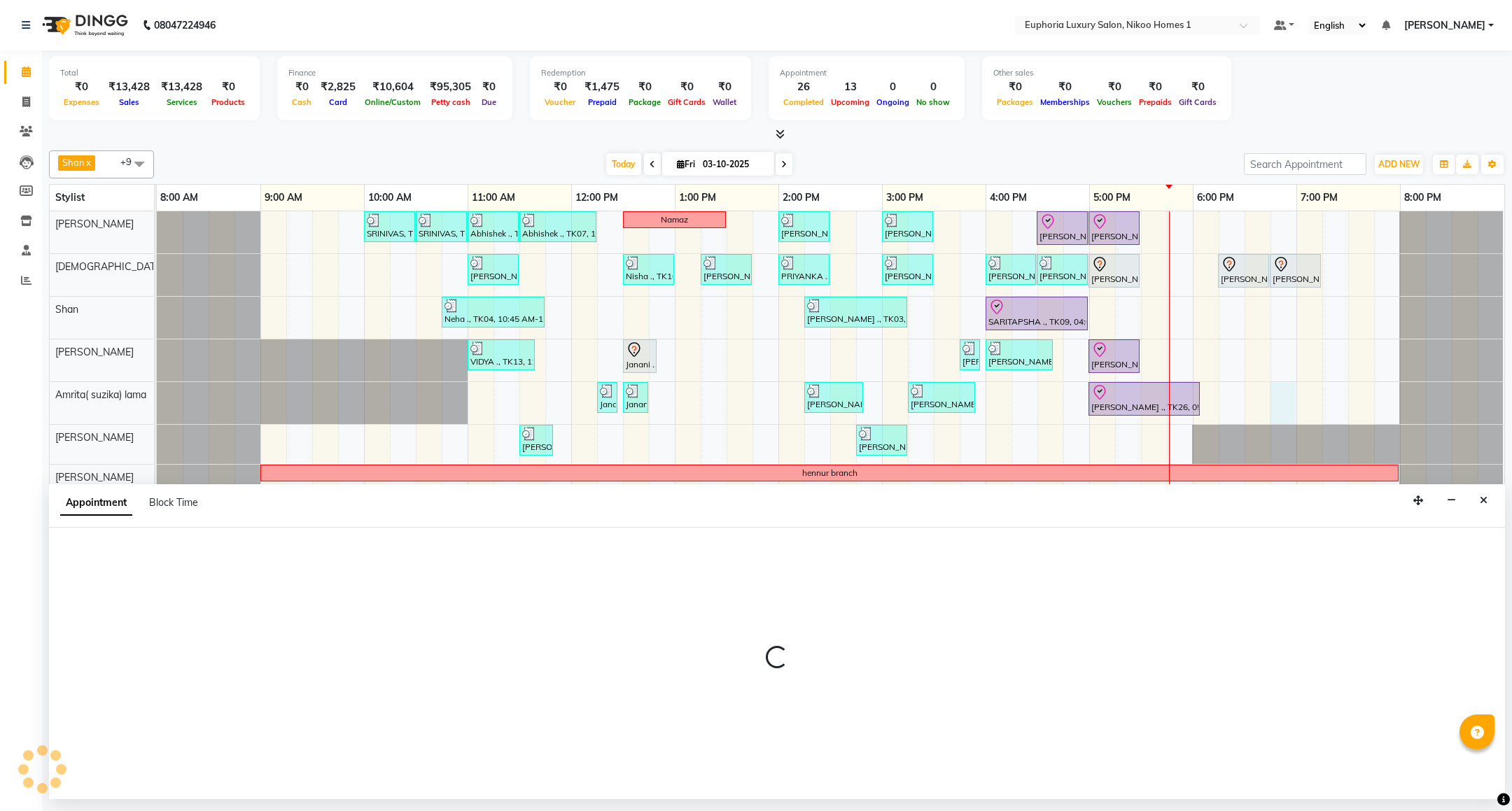
select select "74231"
select select "1125"
select select "tentative"
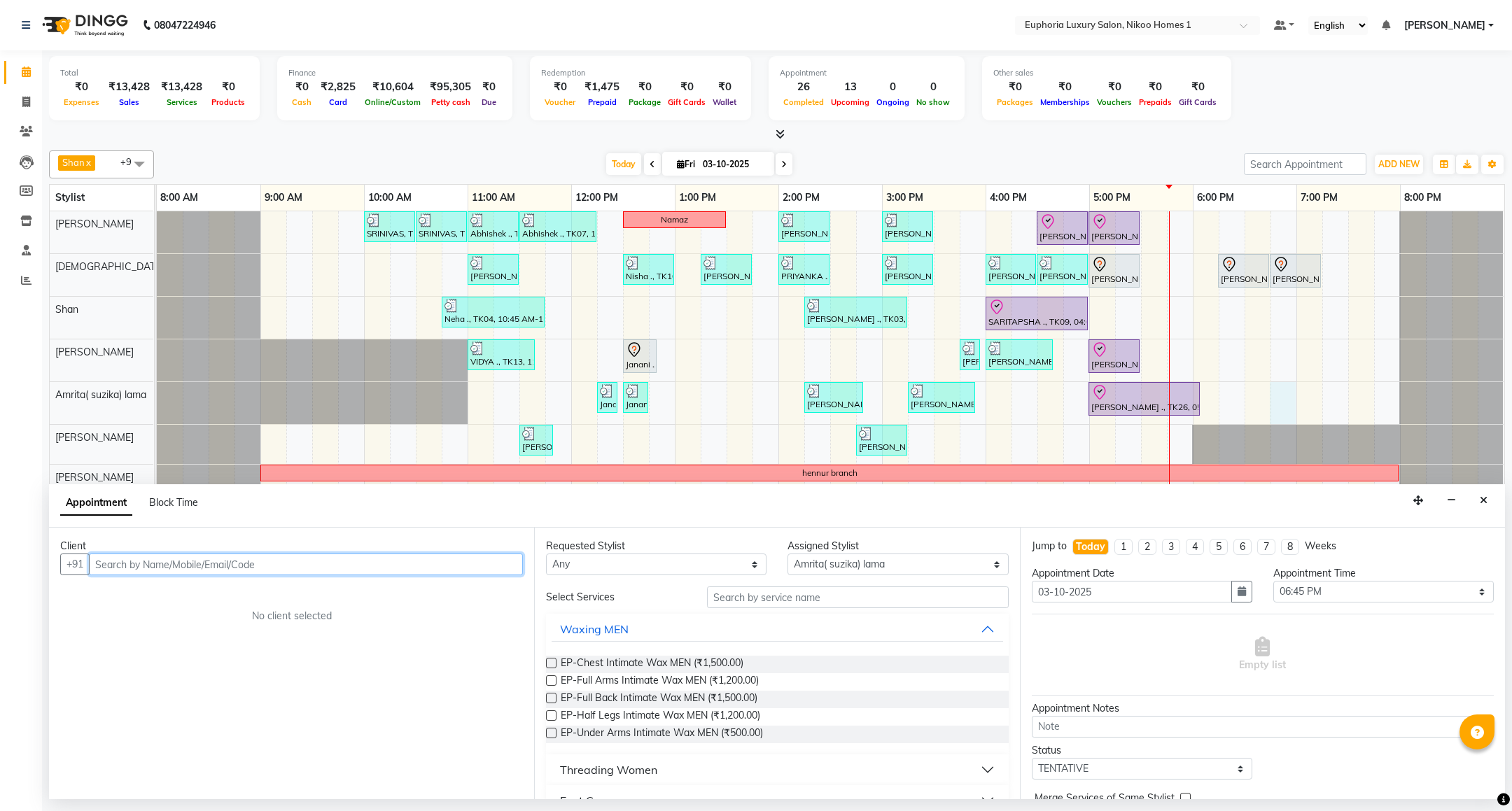
paste input "[PHONE_NUMBER]"
click at [113, 562] on input "[PHONE_NUMBER]" at bounding box center [277, 564] width 376 height 21
click at [133, 569] on input "863940 0876" at bounding box center [277, 564] width 376 height 21
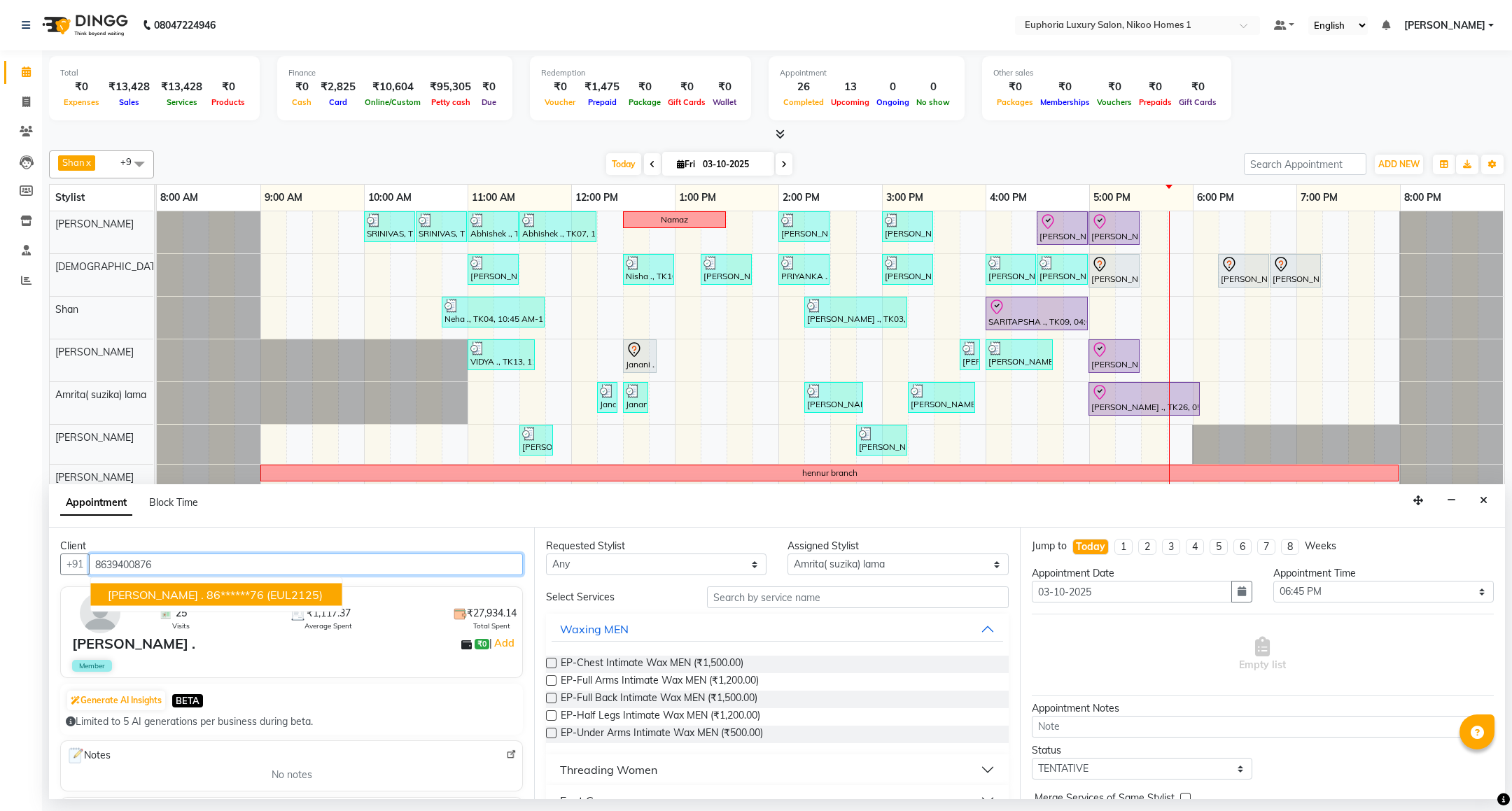
drag, startPoint x: 143, startPoint y: 588, endPoint x: 156, endPoint y: 594, distance: 14.3
click at [143, 588] on button "[PERSON_NAME] . 86******76 (EUL2125)" at bounding box center [216, 595] width 251 height 22
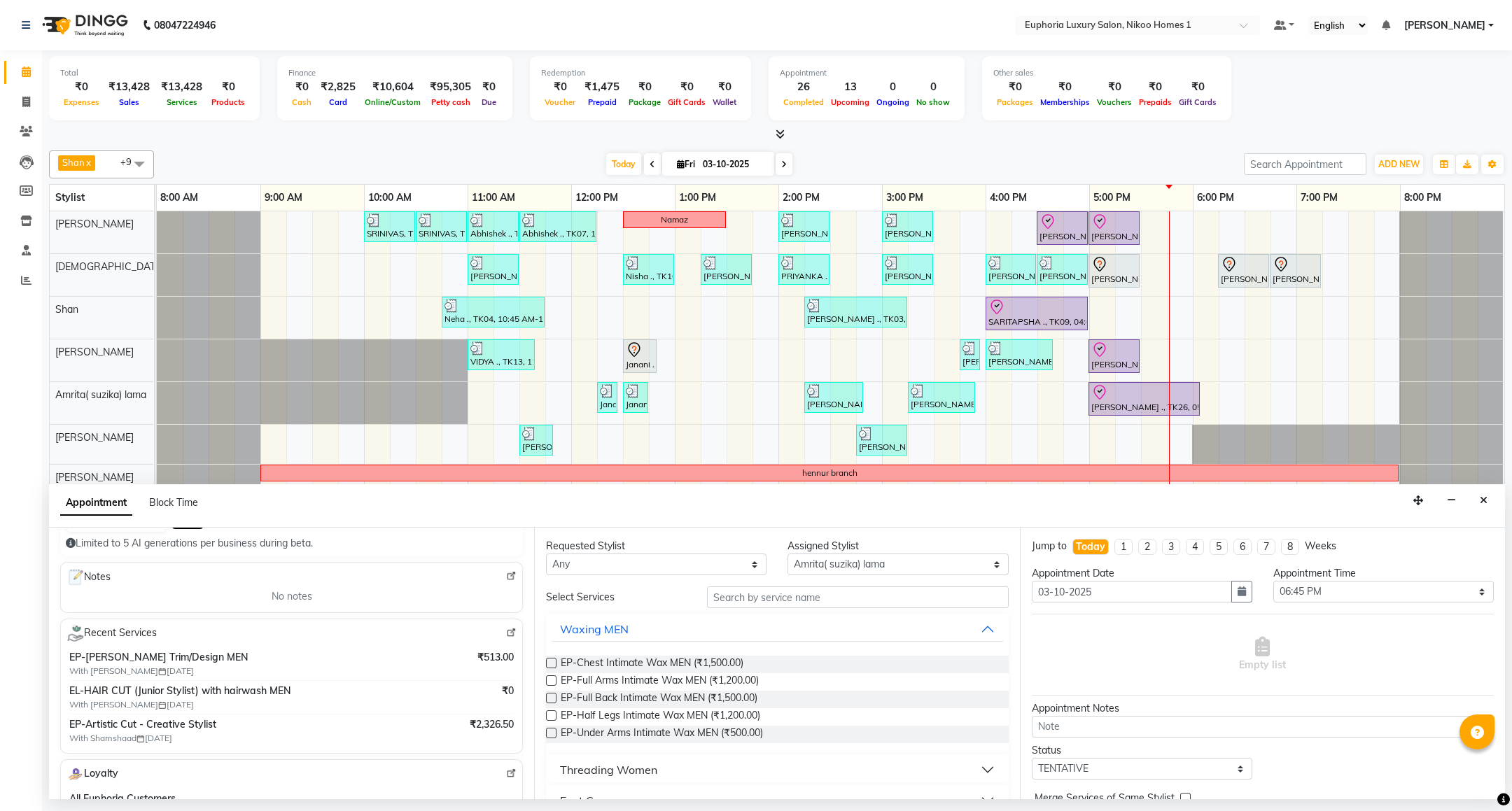
scroll to position [164, 0]
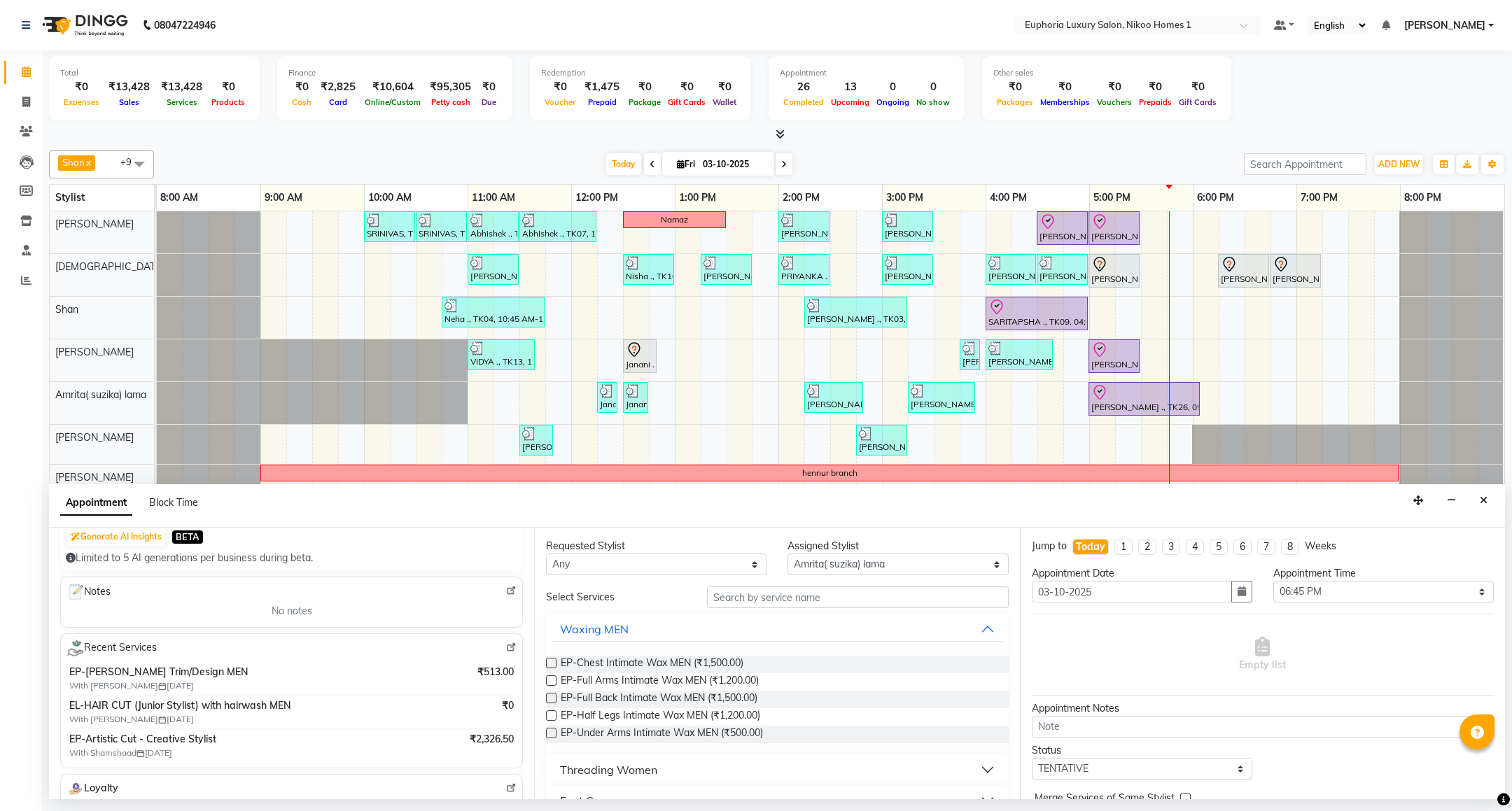
type input "86******76"
click at [716, 592] on input "text" at bounding box center [857, 596] width 301 height 21
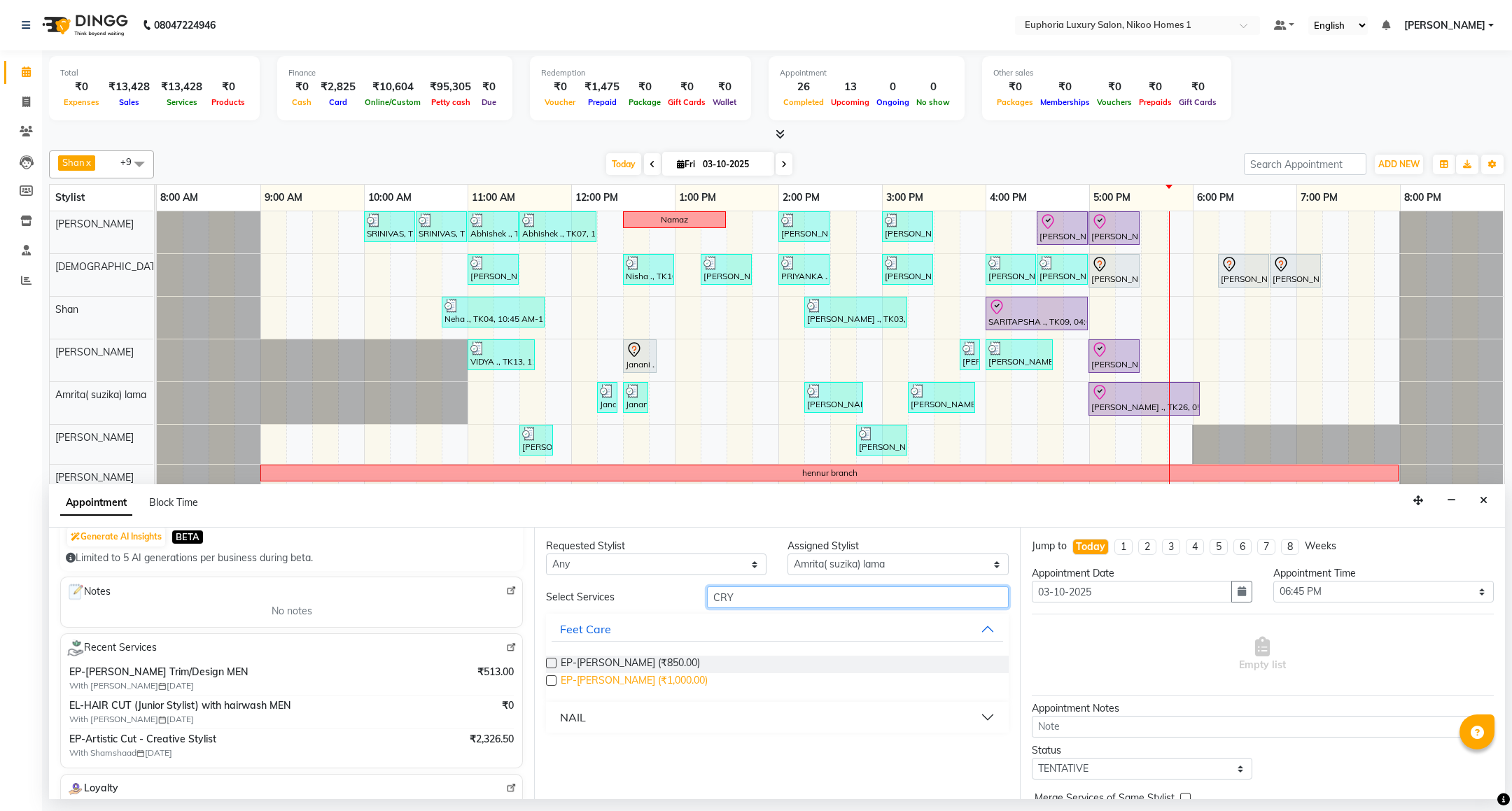
type input "CRY"
click at [634, 680] on span "EP-[PERSON_NAME] (₹1,000.00)" at bounding box center [635, 682] width 147 height 17
checkbox input "false"
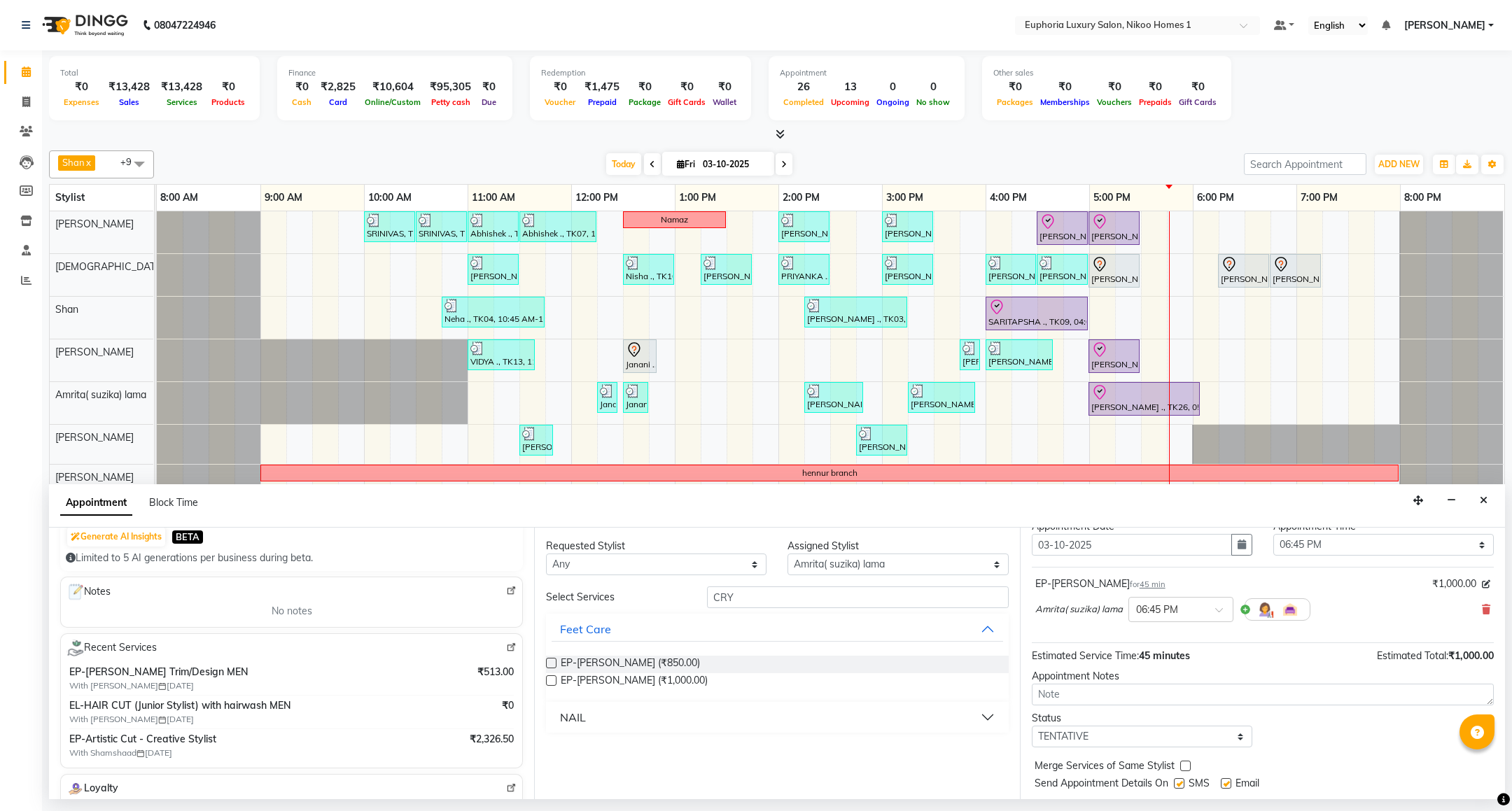
scroll to position [86, 0]
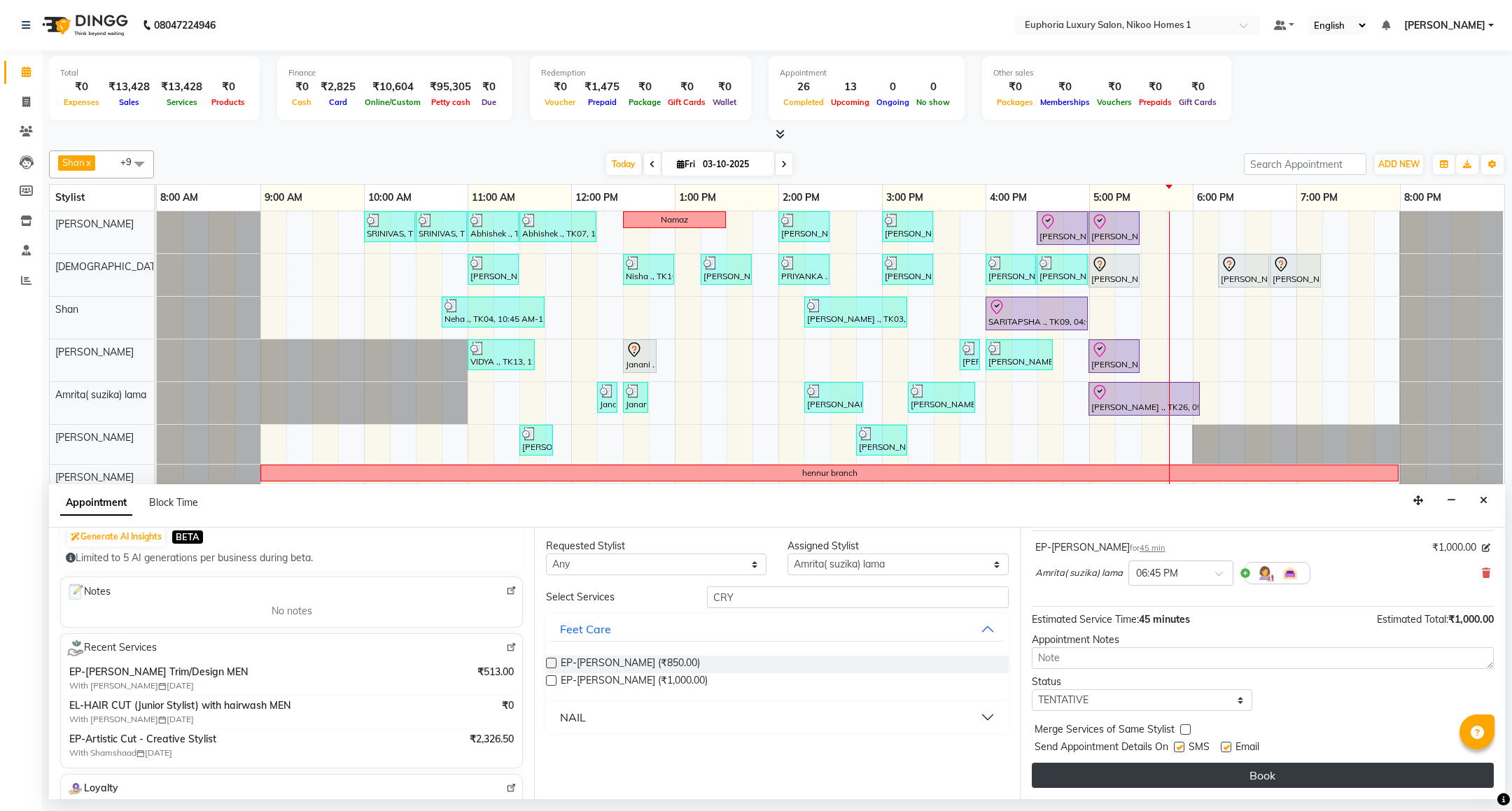
click at [1124, 783] on button "Book" at bounding box center [1262, 775] width 462 height 25
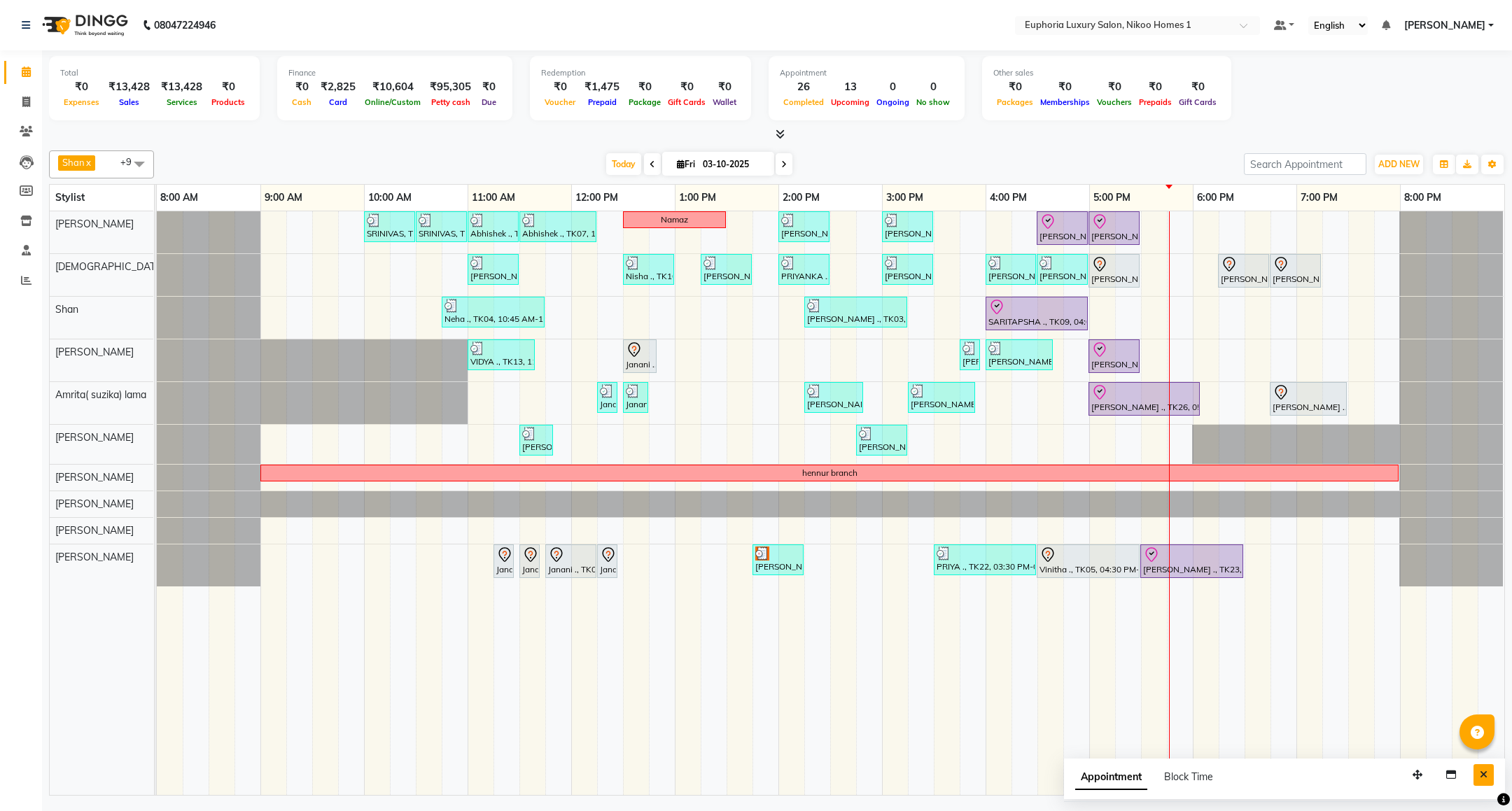
click at [1481, 775] on icon "Close" at bounding box center [1484, 775] width 8 height 10
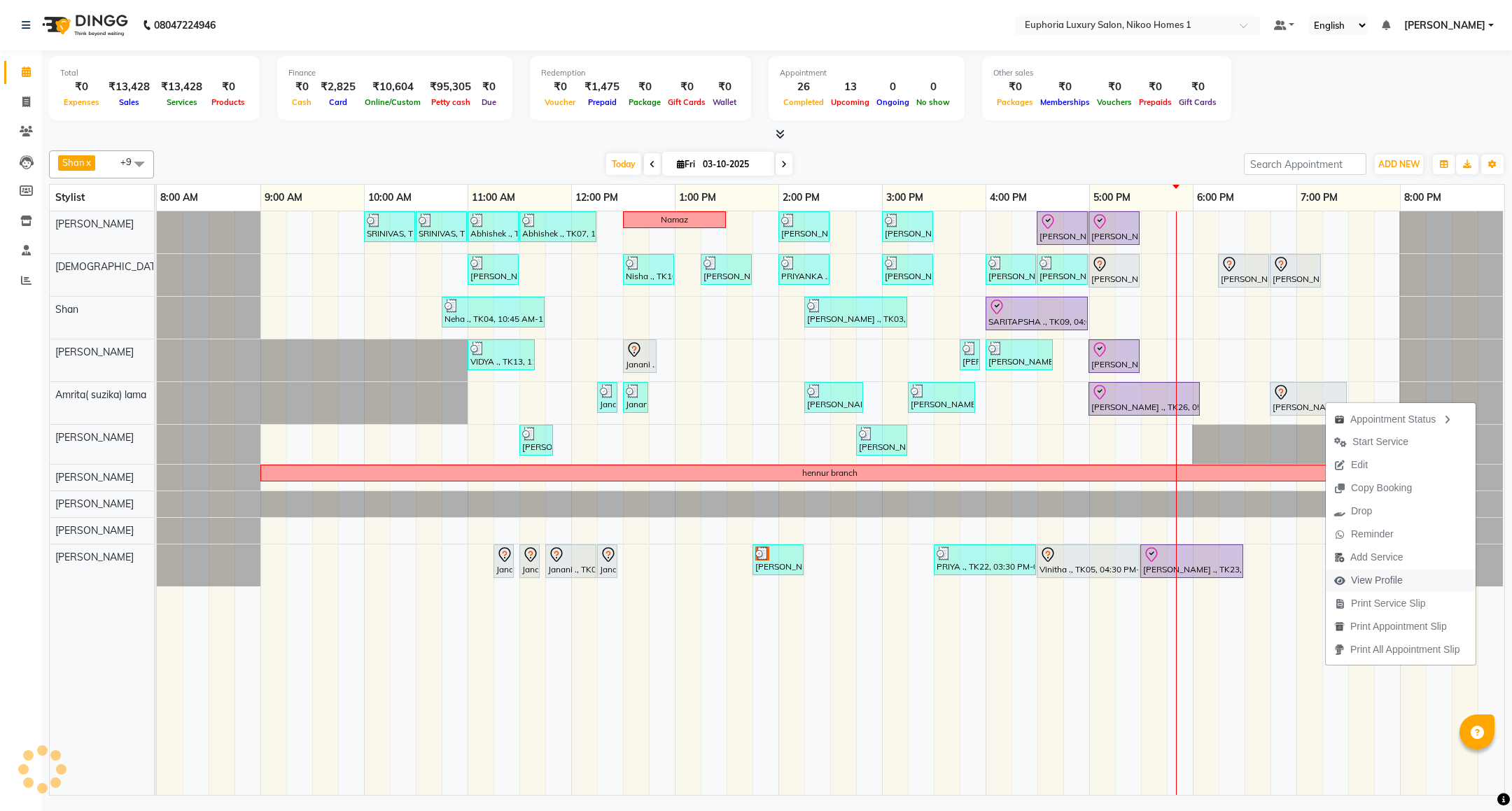
click at [1361, 581] on span "View Profile" at bounding box center [1376, 581] width 52 height 15
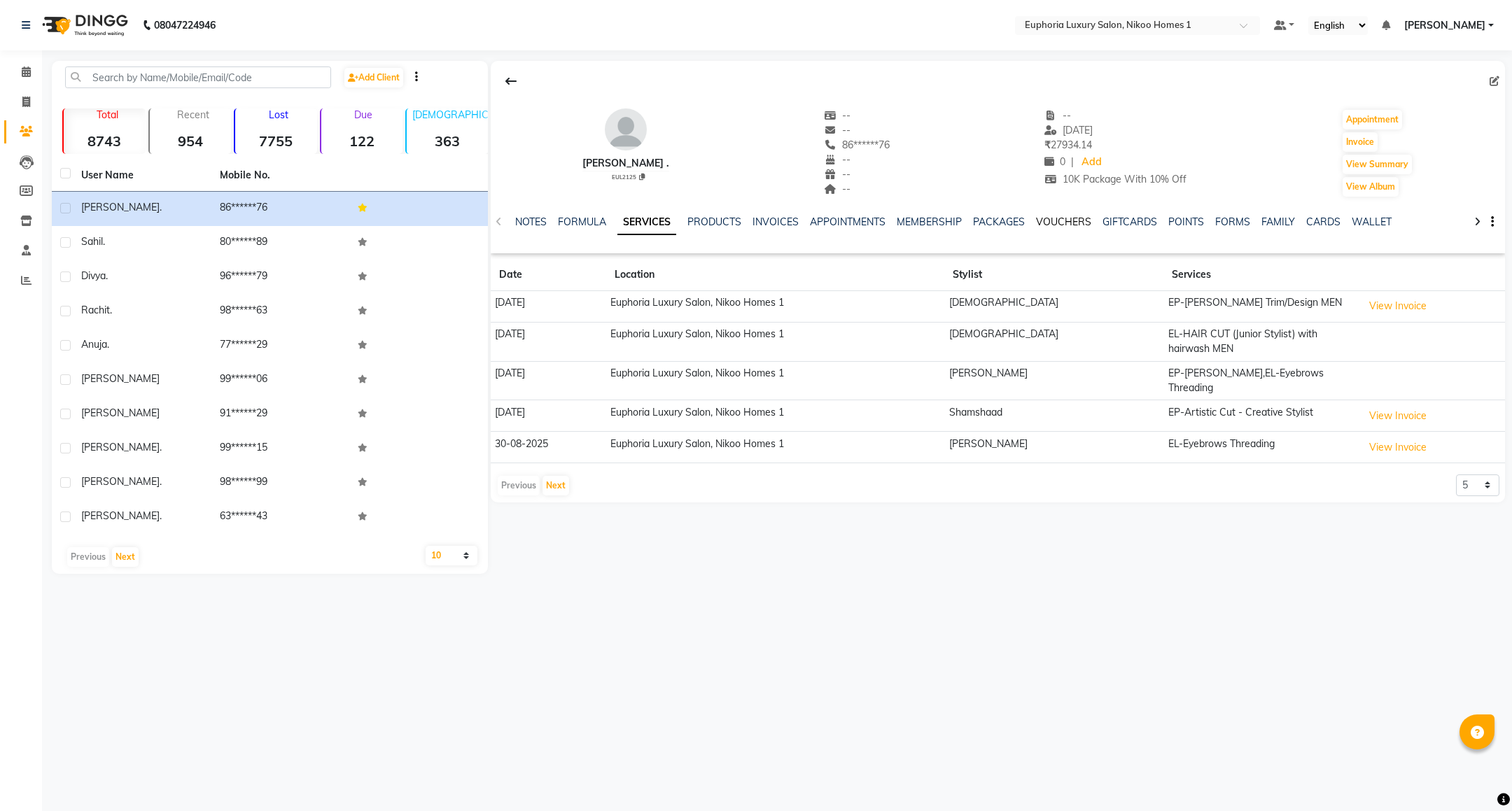
click at [1053, 223] on link "VOUCHERS" at bounding box center [1064, 222] width 55 height 13
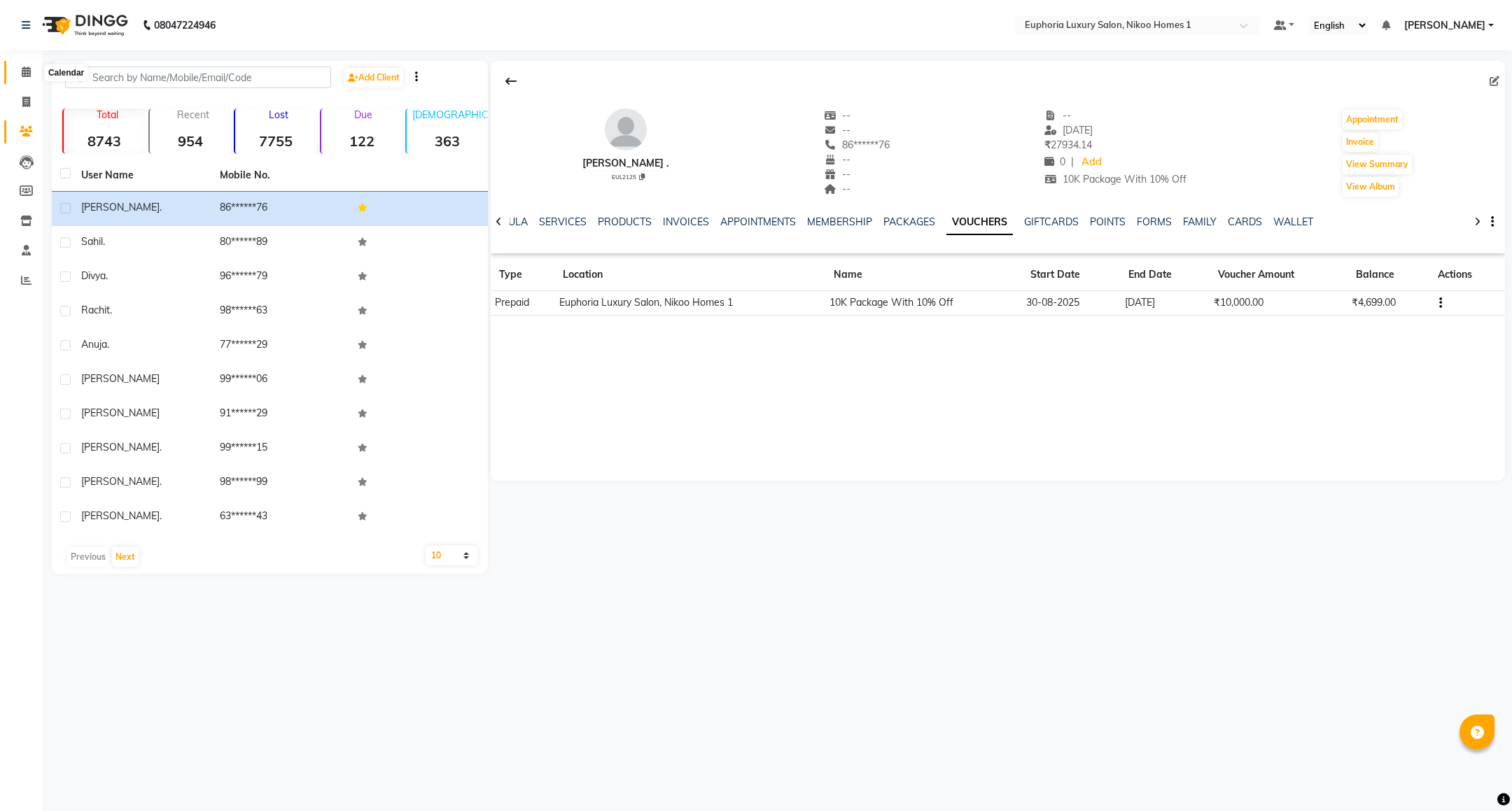
click at [17, 74] on span at bounding box center [26, 72] width 25 height 16
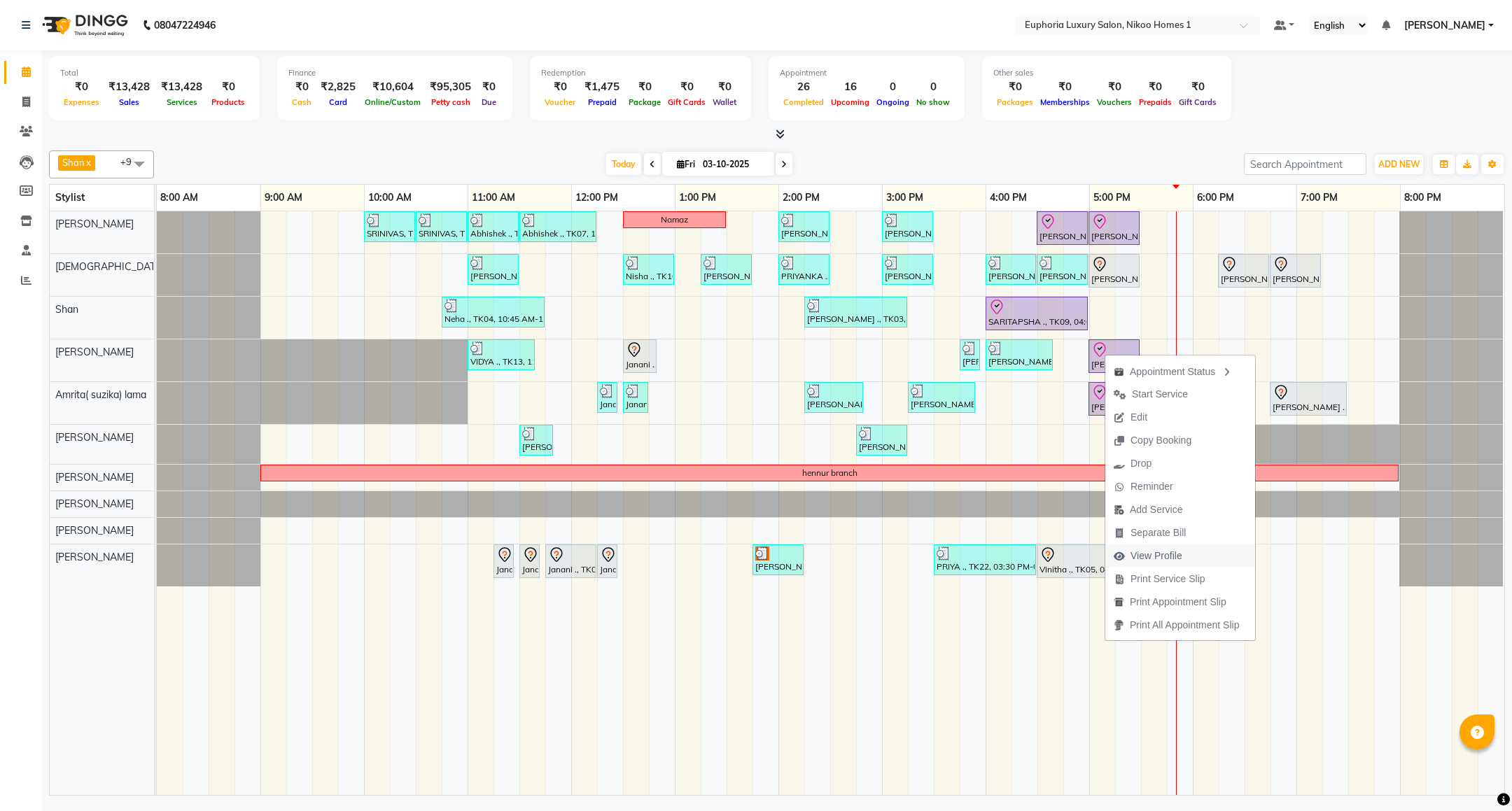
click at [1153, 550] on span "View Profile" at bounding box center [1156, 556] width 52 height 15
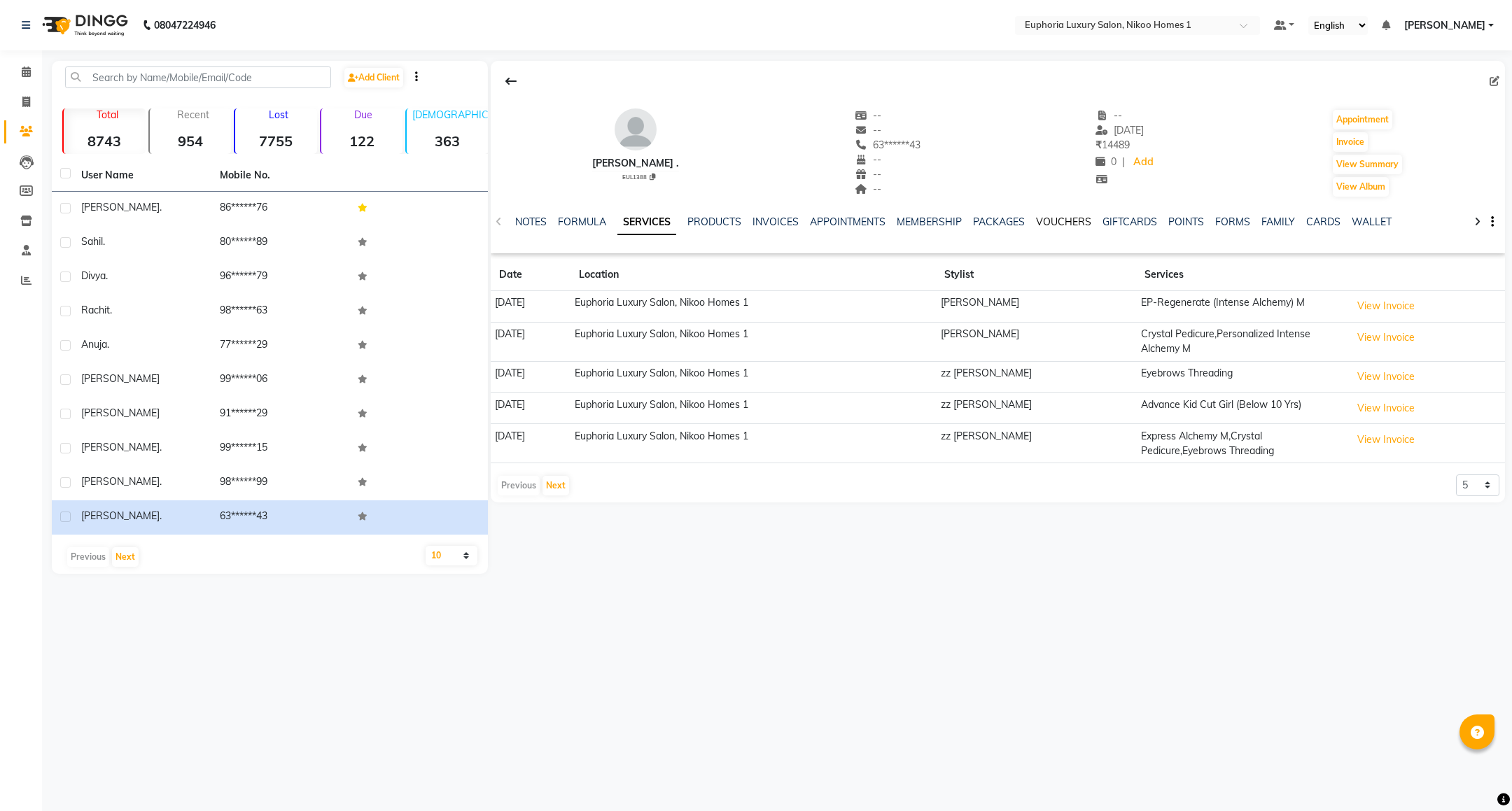
click at [1049, 221] on link "VOUCHERS" at bounding box center [1064, 222] width 55 height 13
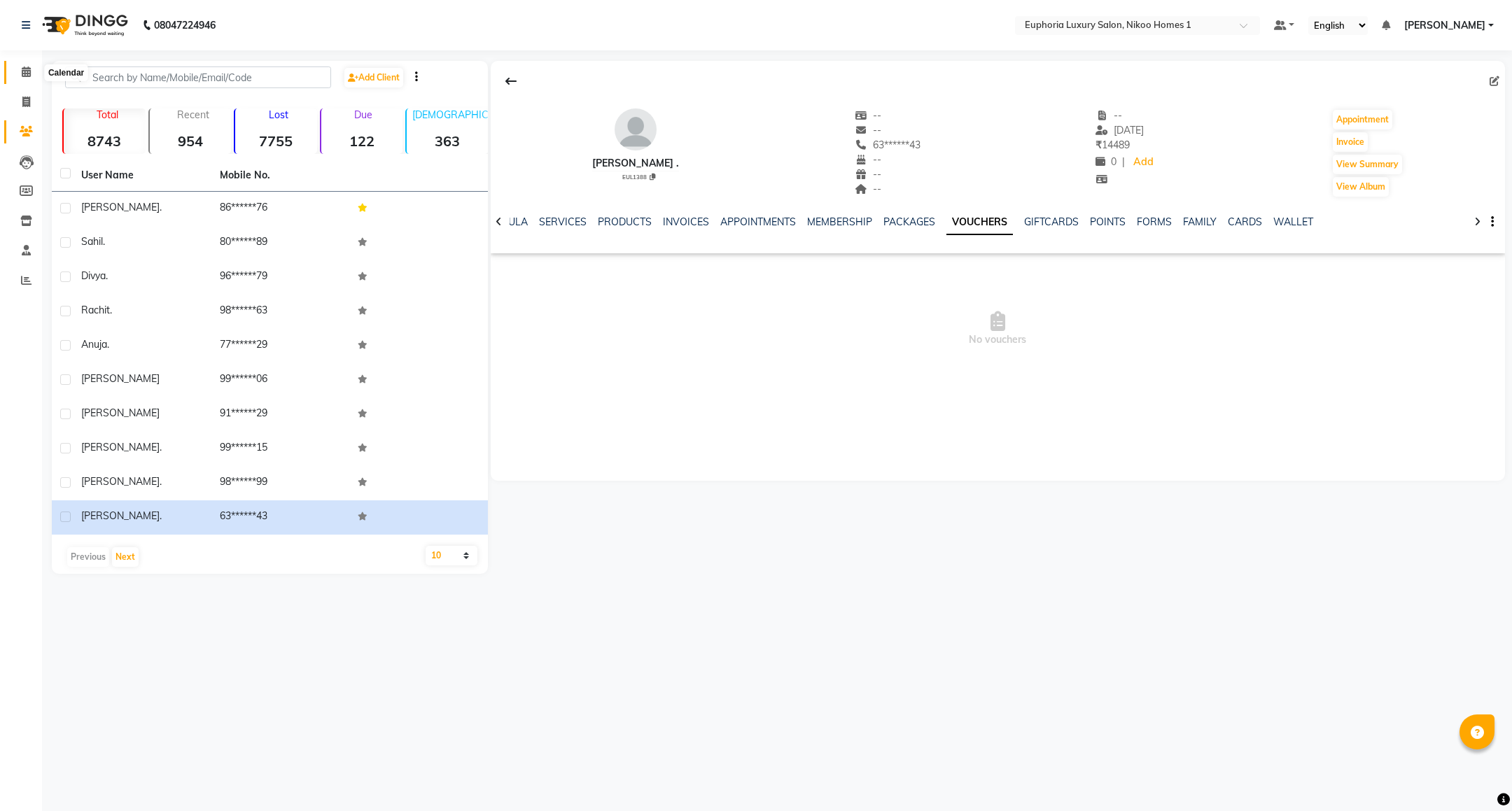
click at [23, 75] on icon at bounding box center [25, 71] width 9 height 10
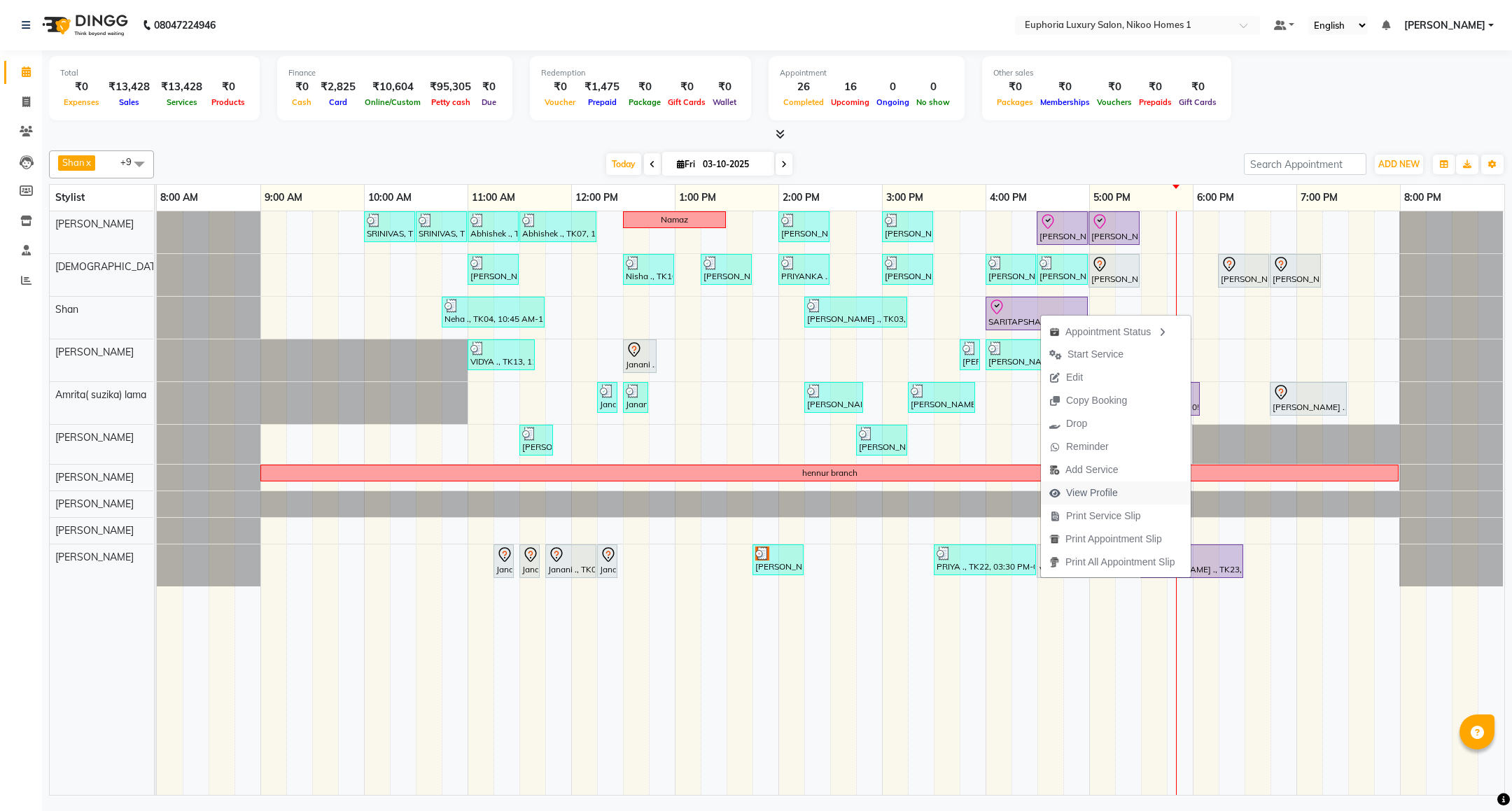
click at [1108, 489] on span "View Profile" at bounding box center [1092, 493] width 52 height 15
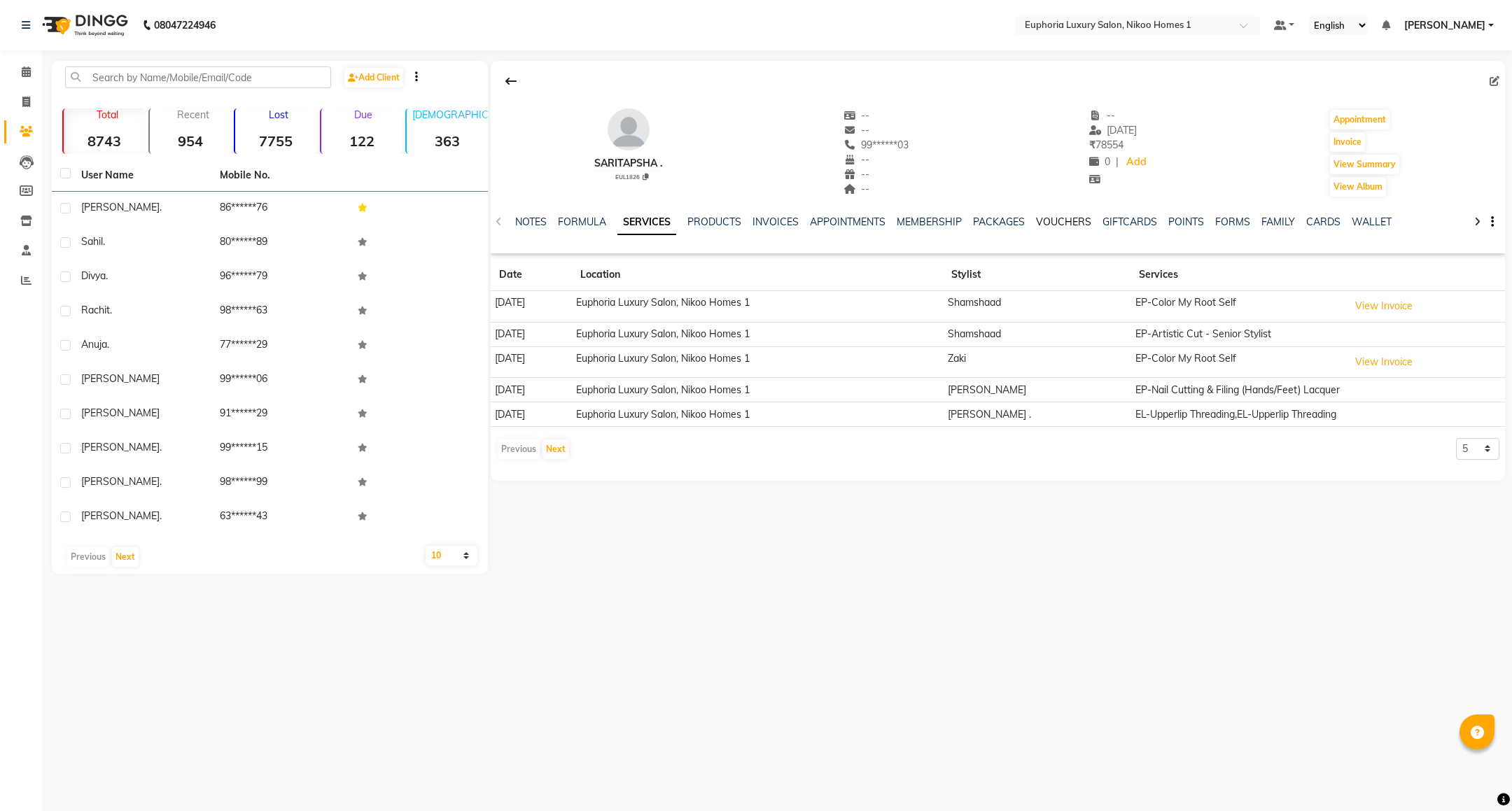
click at [1074, 221] on link "VOUCHERS" at bounding box center [1064, 222] width 55 height 13
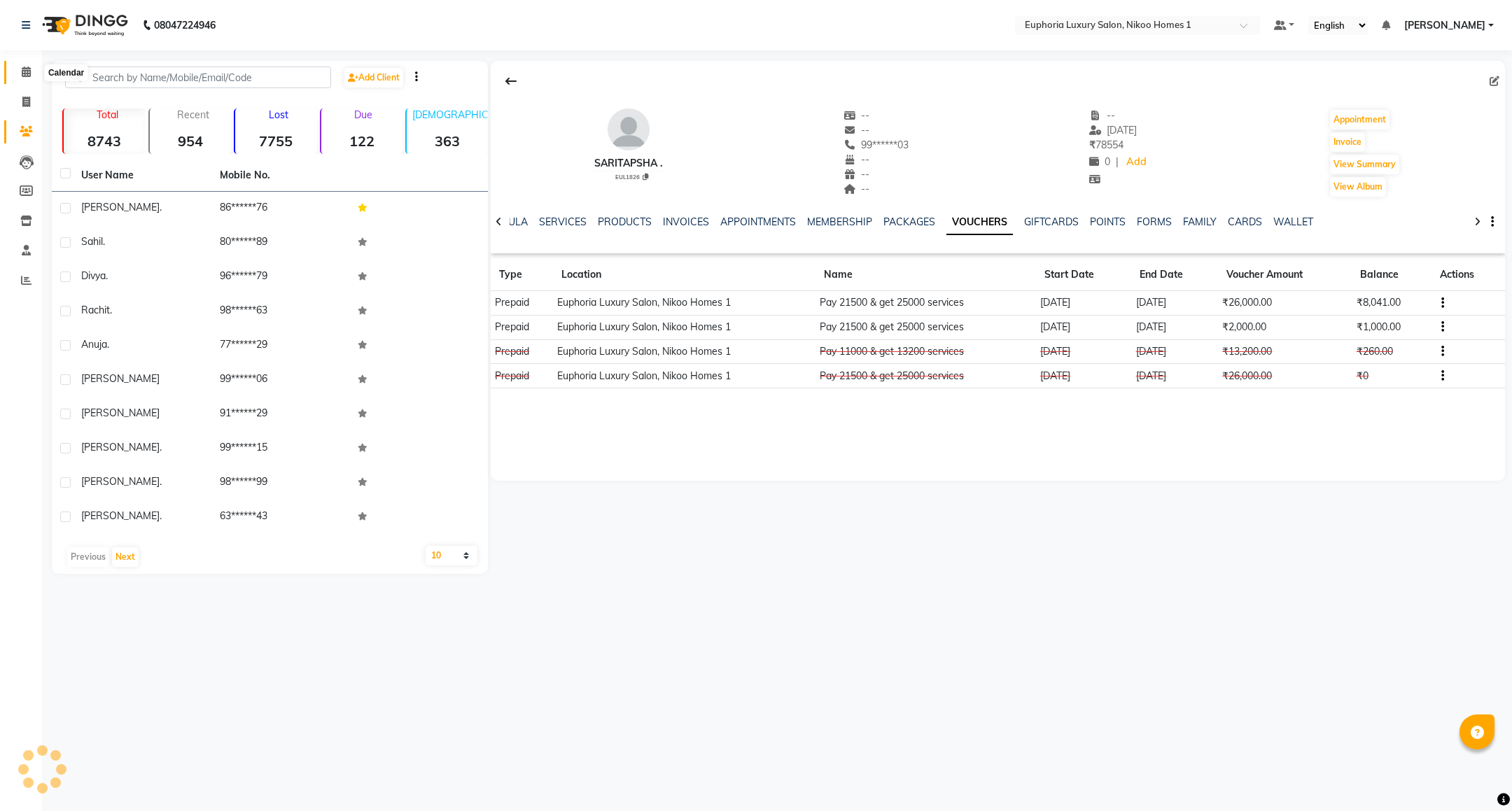
click at [29, 76] on icon at bounding box center [25, 71] width 9 height 10
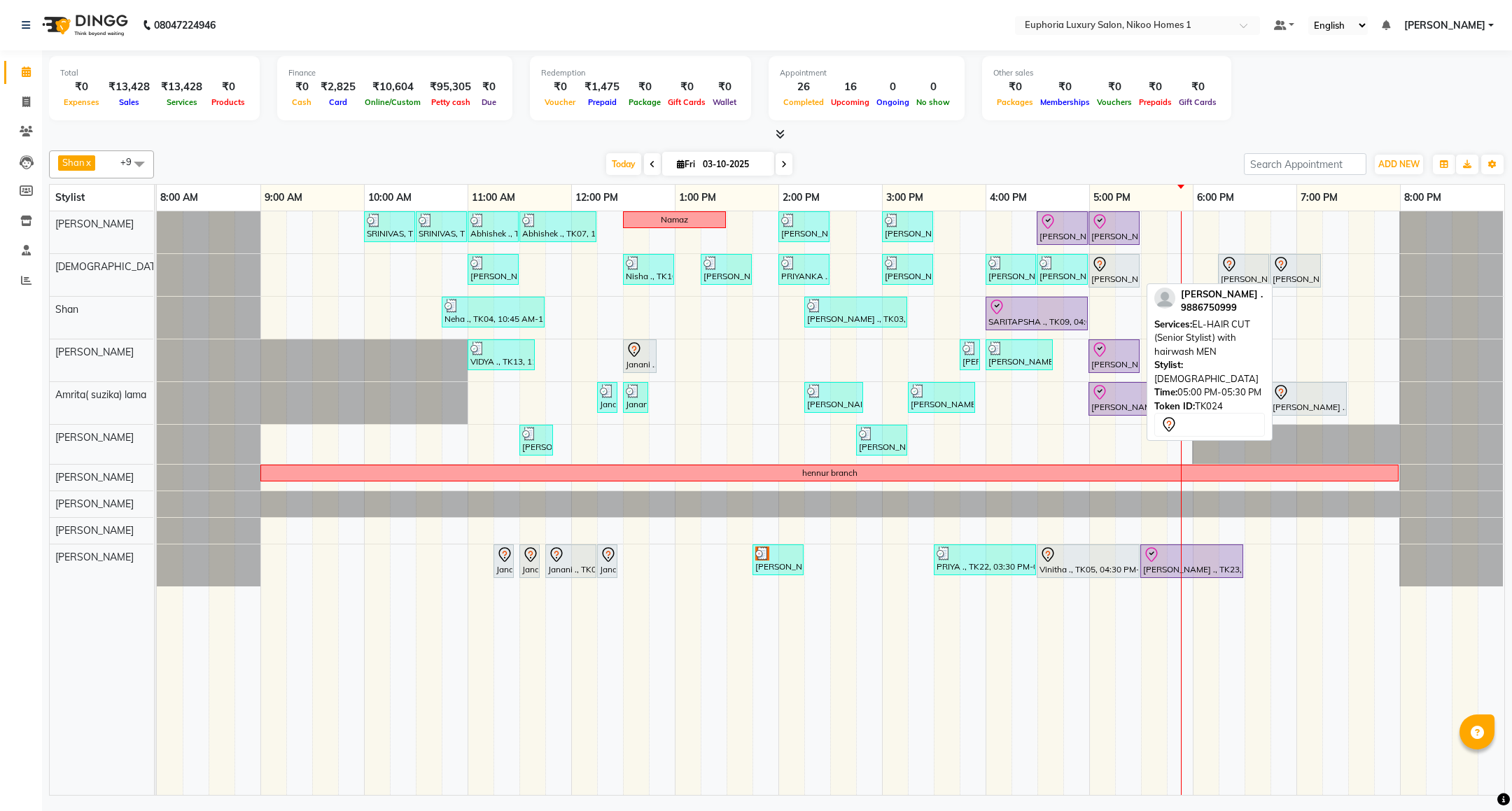
click at [1112, 269] on div at bounding box center [1113, 264] width 45 height 17
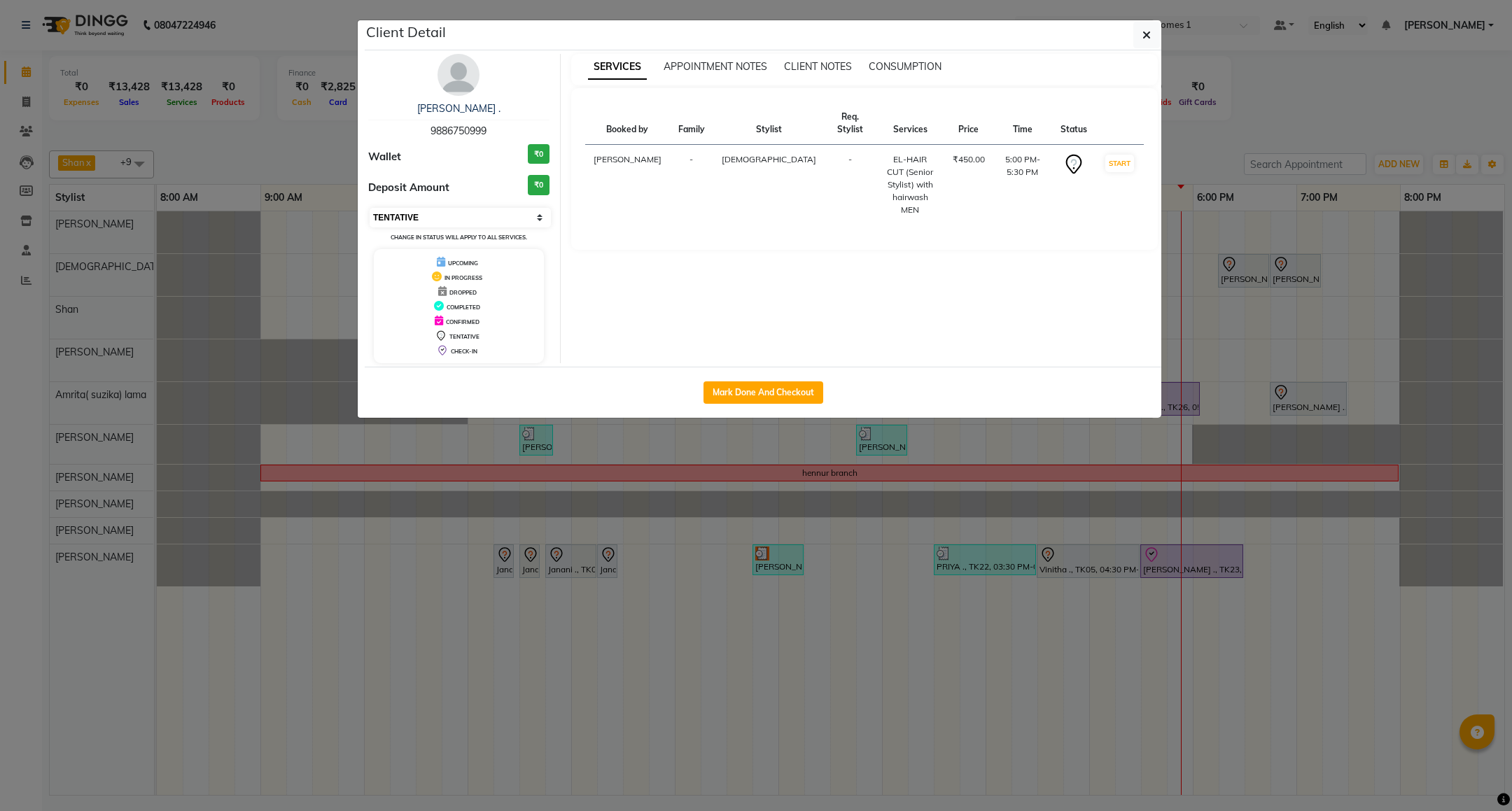
click at [454, 216] on select "Select IN SERVICE CONFIRMED TENTATIVE CHECK IN MARK DONE DROPPED UPCOMING" at bounding box center [460, 217] width 181 height 20
select select "2"
click at [370, 208] on select "Select IN SERVICE CONFIRMED TENTATIVE CHECK IN MARK DONE DROPPED UPCOMING" at bounding box center [460, 217] width 181 height 20
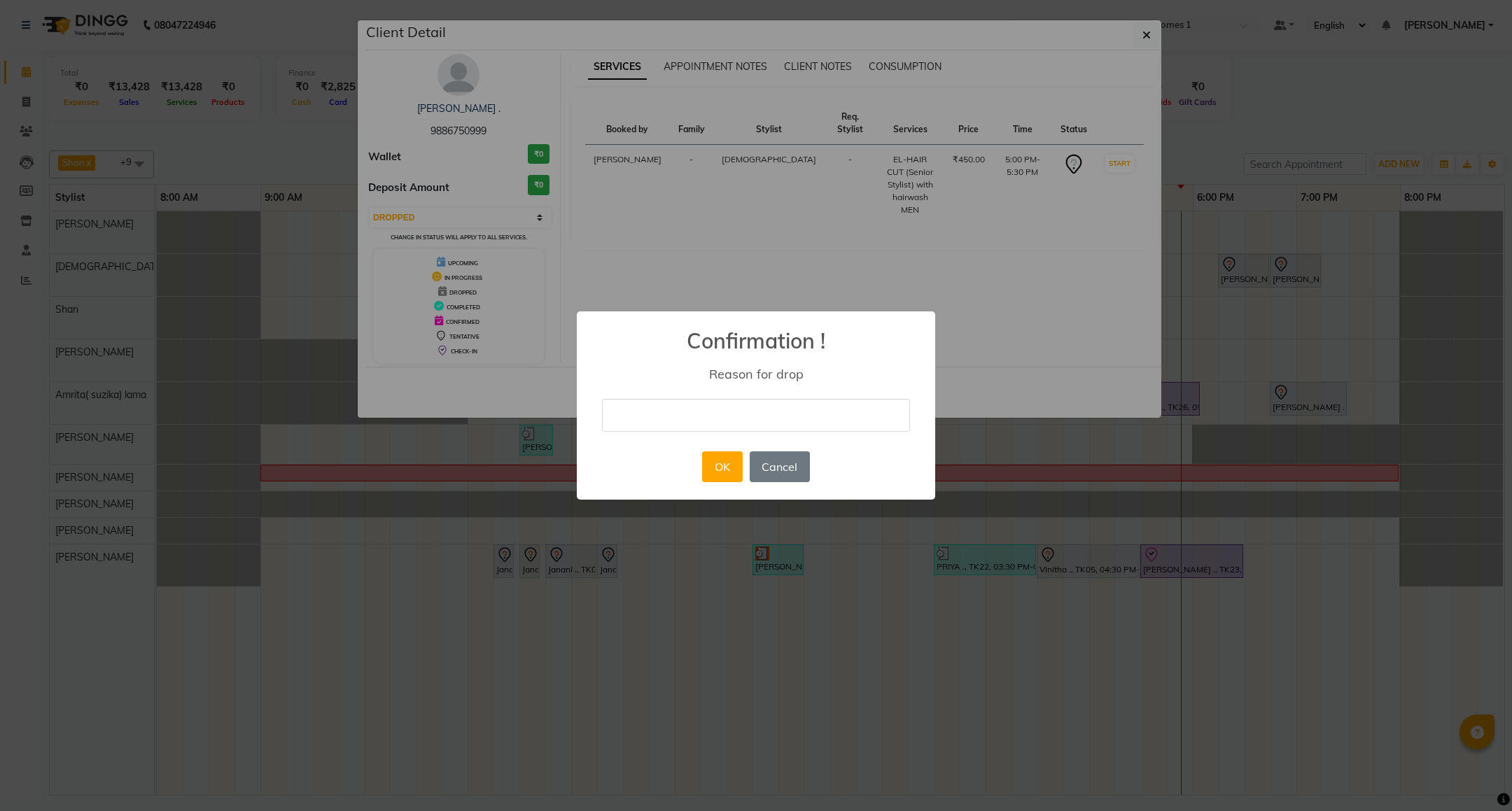
click at [678, 425] on input "text" at bounding box center [756, 416] width 308 height 33
type input "droped"
click at [729, 462] on button "OK" at bounding box center [722, 466] width 40 height 31
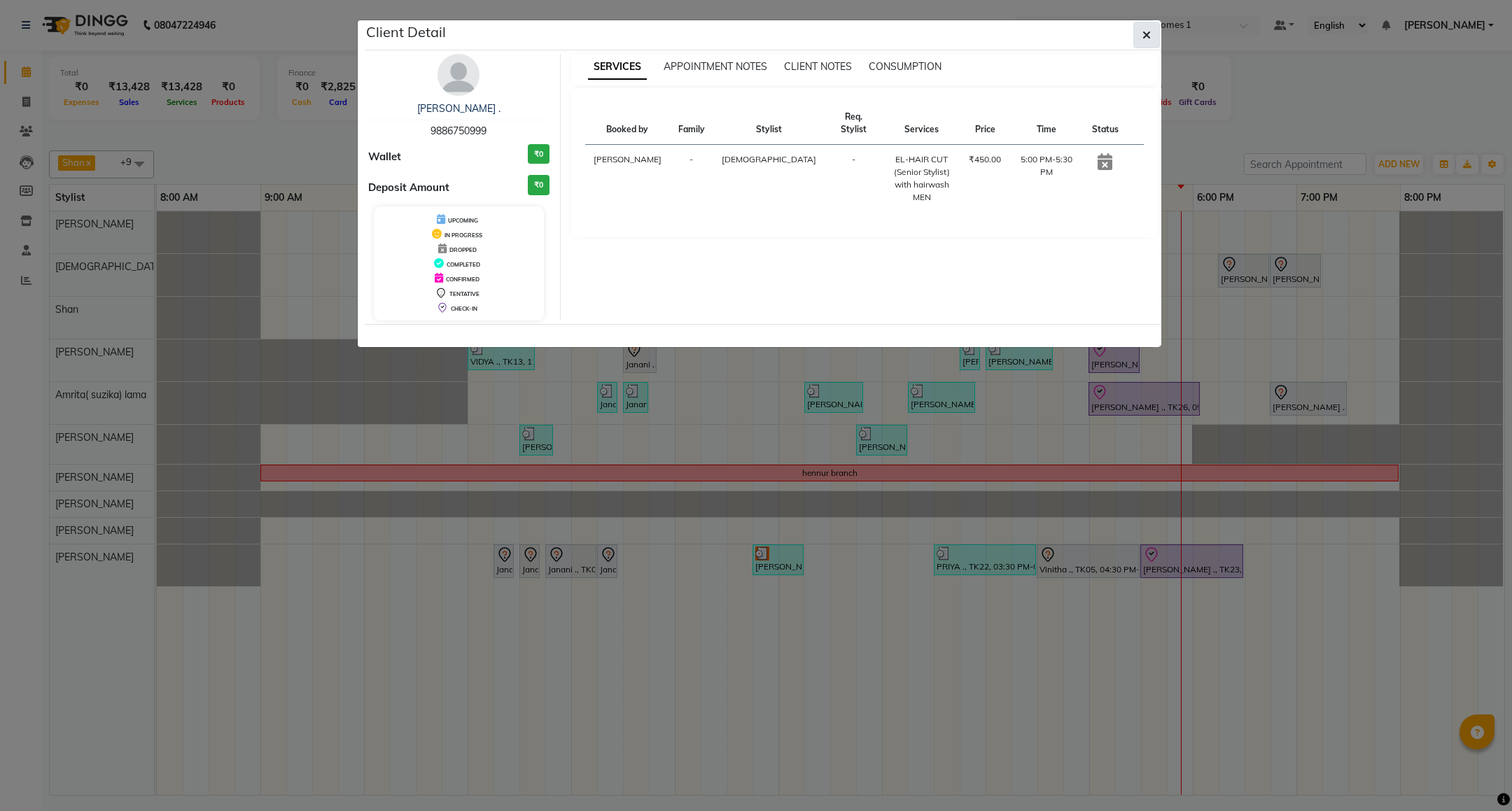
click at [1143, 32] on icon "button" at bounding box center [1147, 35] width 9 height 11
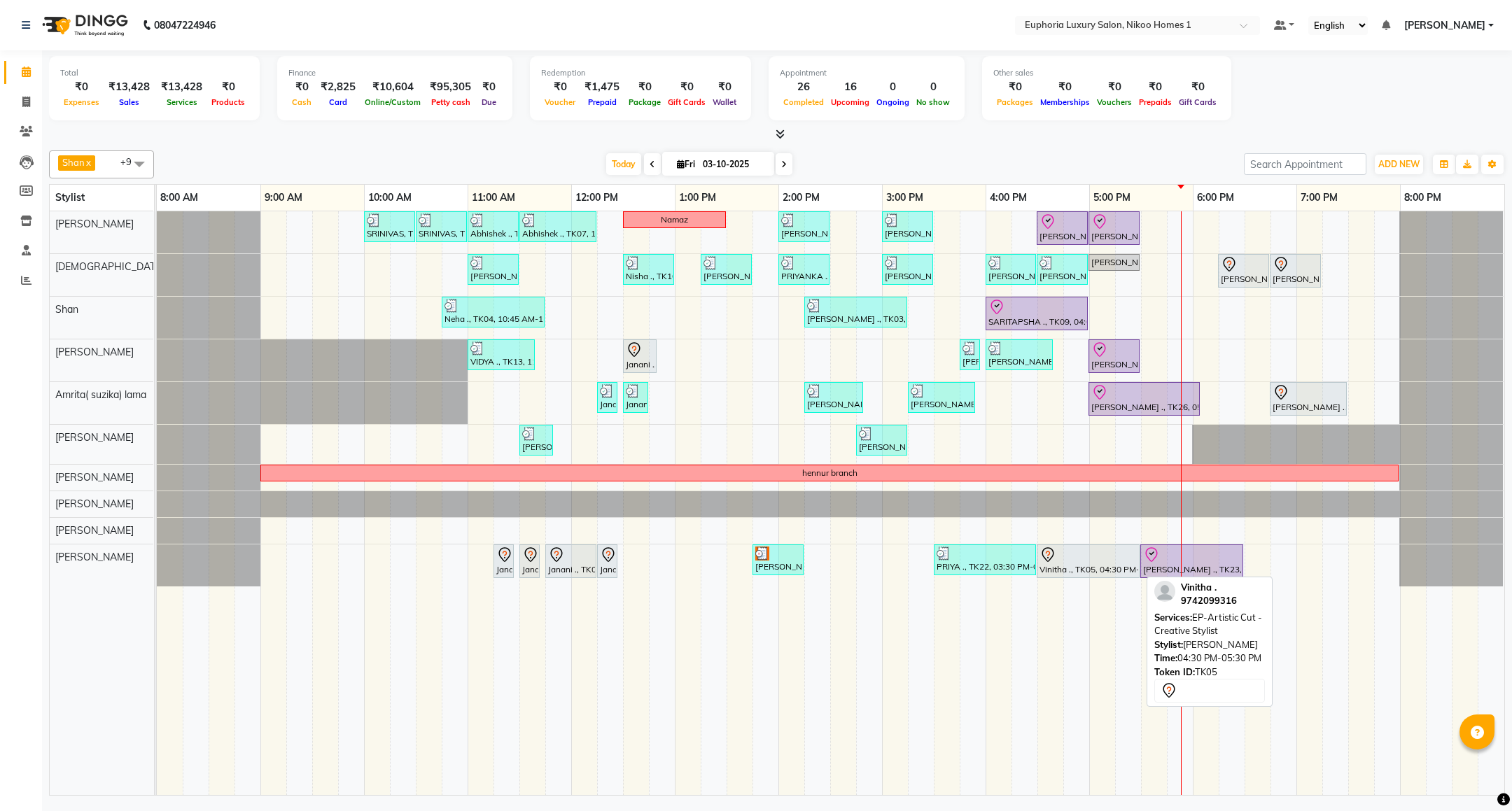
click at [1089, 556] on div at bounding box center [1088, 554] width 97 height 17
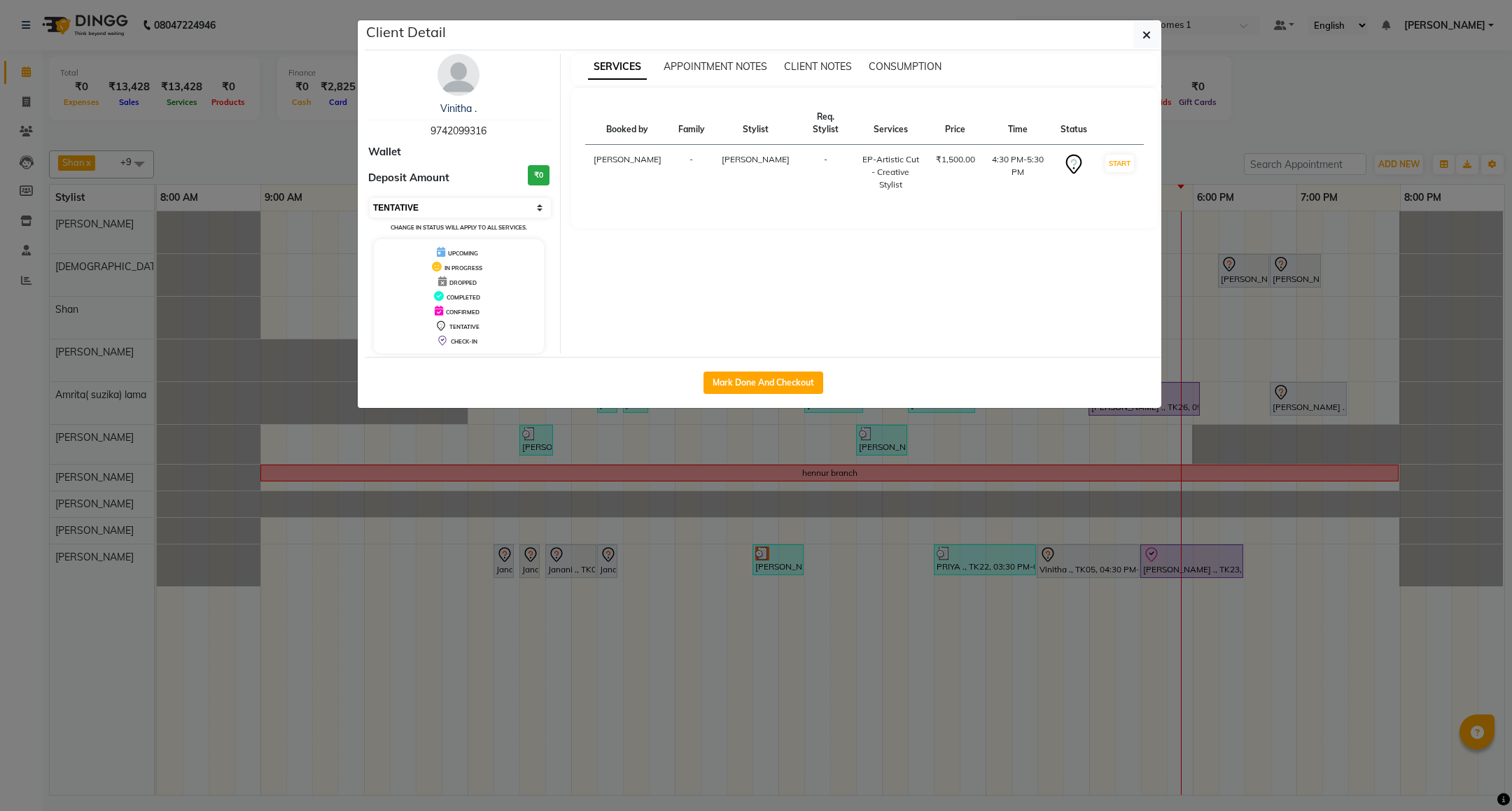
click at [444, 211] on select "Select IN SERVICE CONFIRMED TENTATIVE CHECK IN MARK DONE DROPPED UPCOMING" at bounding box center [460, 208] width 181 height 20
select select "2"
click at [370, 199] on select "Select IN SERVICE CONFIRMED TENTATIVE CHECK IN MARK DONE DROPPED UPCOMING" at bounding box center [460, 208] width 181 height 20
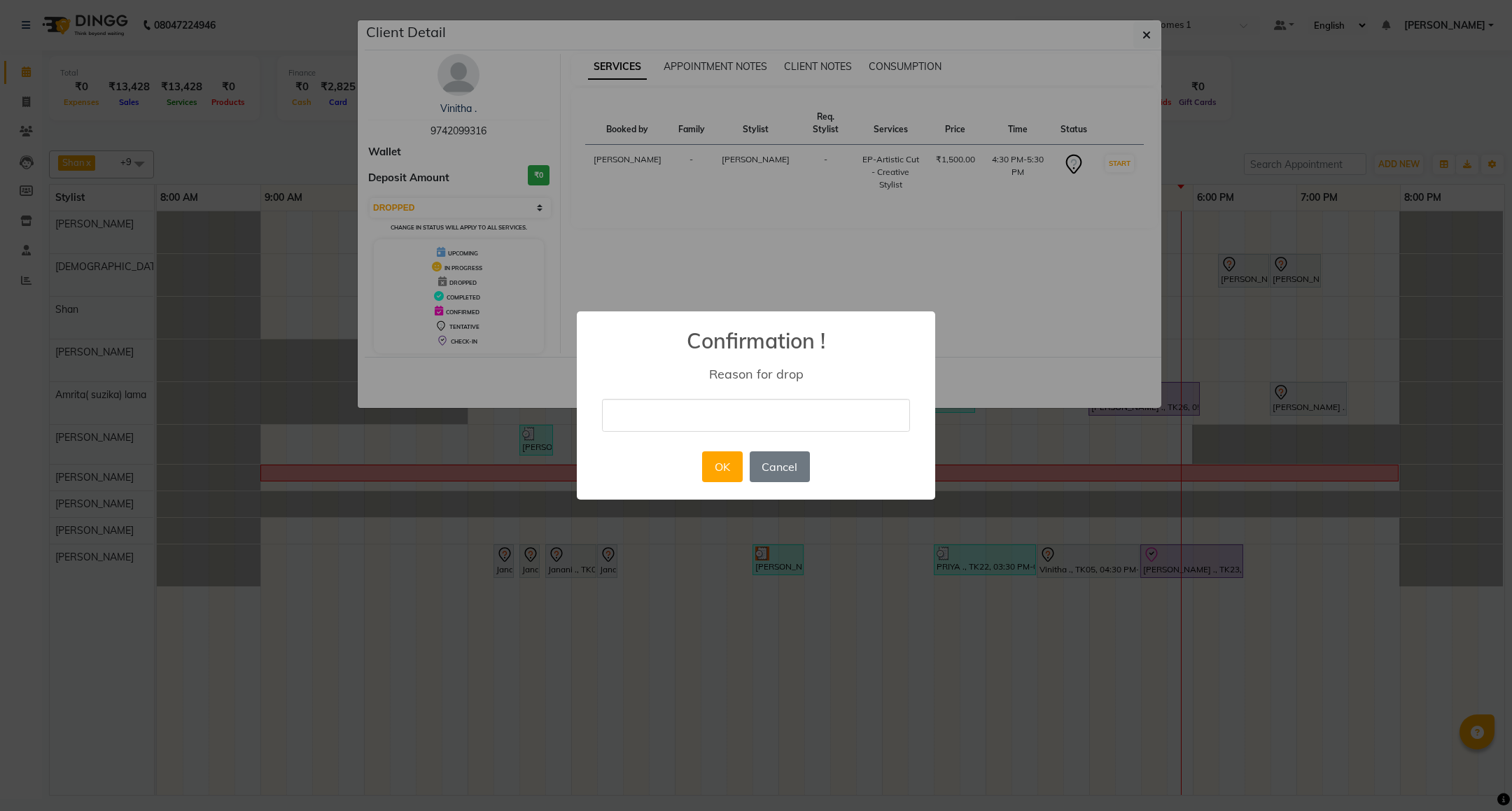
click at [685, 414] on input "text" at bounding box center [756, 416] width 308 height 33
type input "droped"
click at [727, 462] on button "OK" at bounding box center [722, 466] width 40 height 31
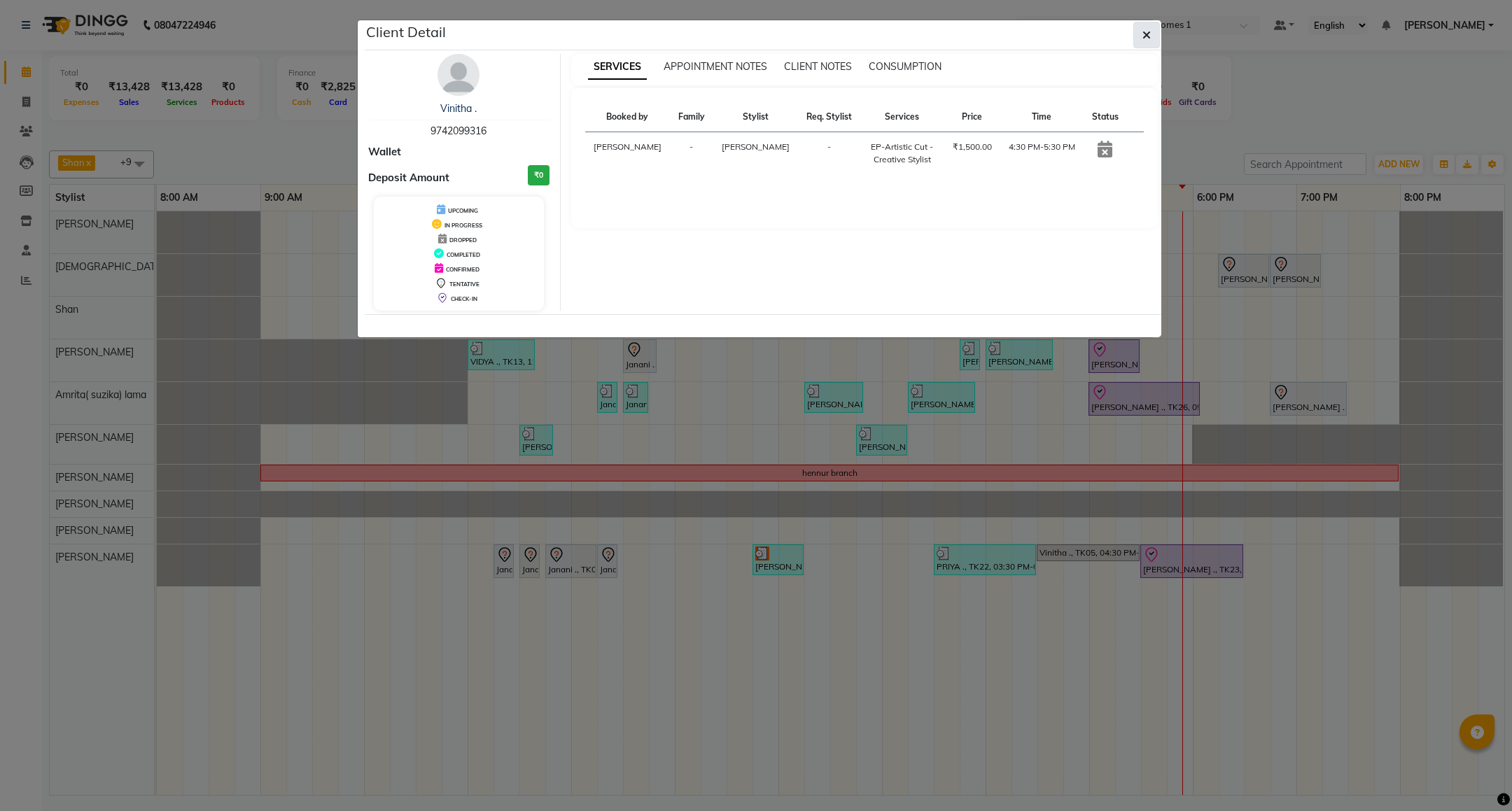
click at [1145, 29] on icon "button" at bounding box center [1147, 35] width 9 height 11
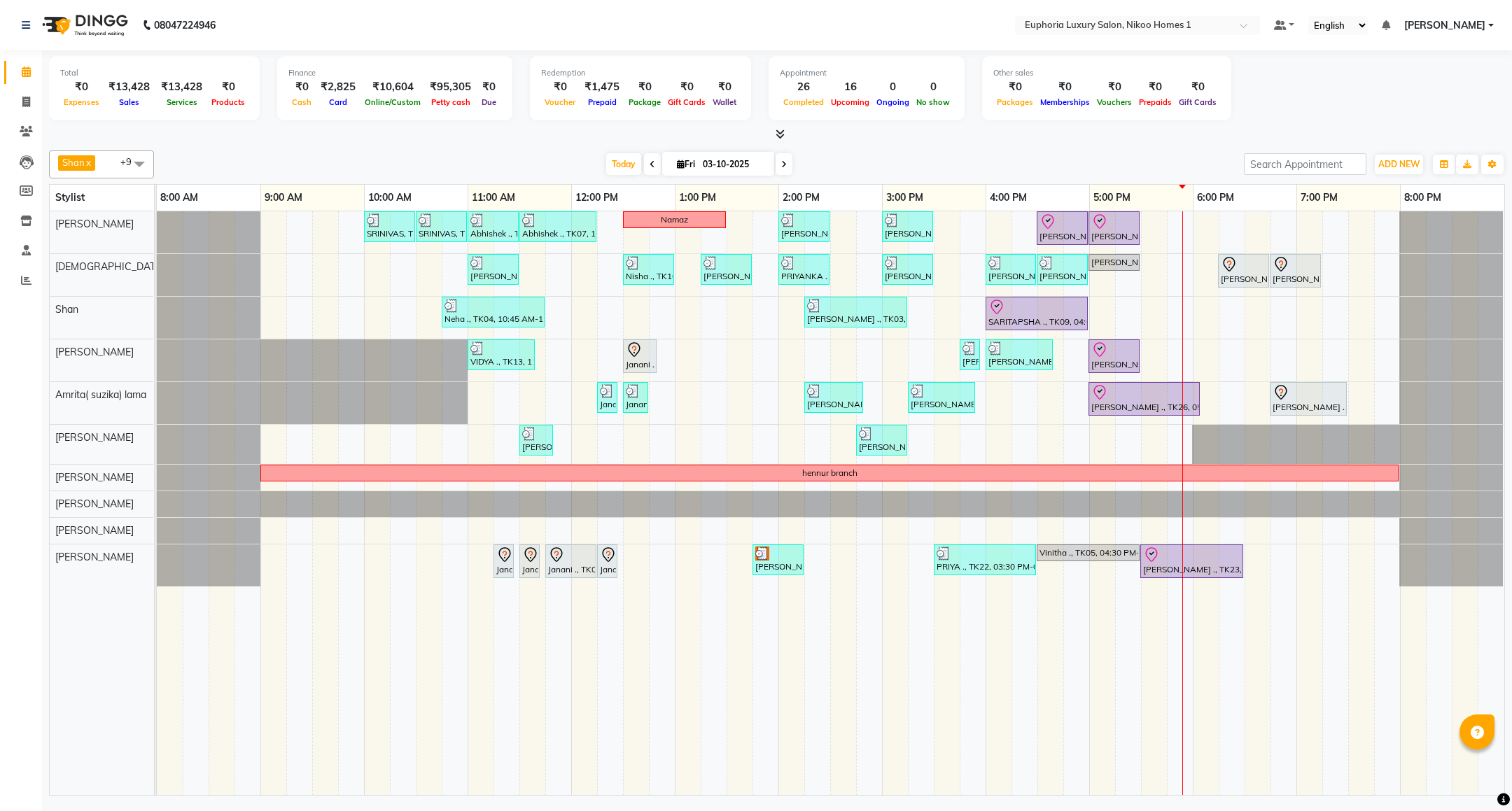
click at [1437, 27] on span "[PERSON_NAME]" at bounding box center [1445, 25] width 81 height 15
click at [1415, 93] on link "Sign out" at bounding box center [1422, 96] width 128 height 21
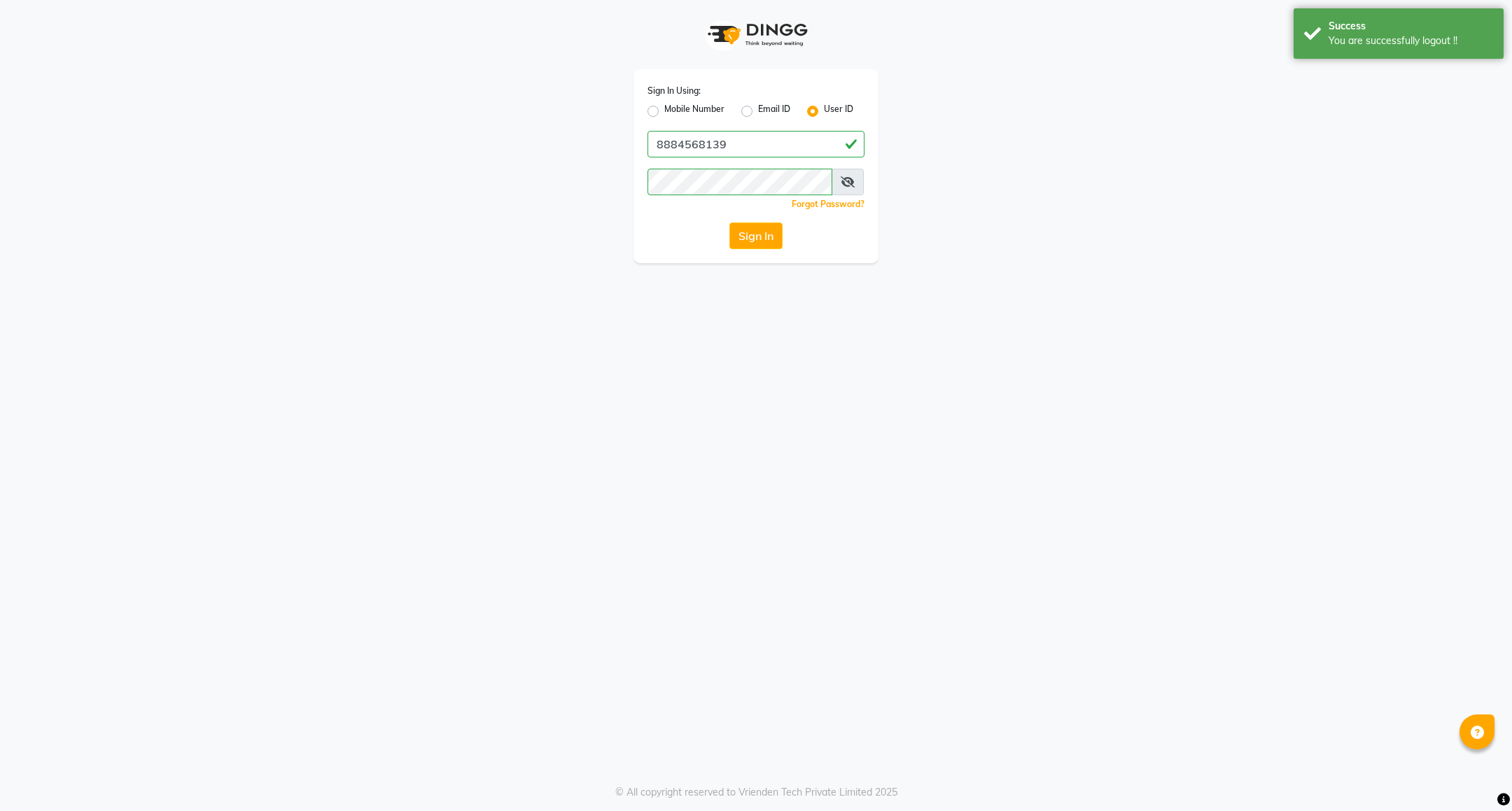
click at [682, 110] on label "Mobile Number" at bounding box center [694, 111] width 60 height 17
click at [674, 110] on input "Mobile Number" at bounding box center [668, 107] width 9 height 9
radio input "true"
radio input "false"
click at [706, 139] on input "Username" at bounding box center [779, 144] width 170 height 27
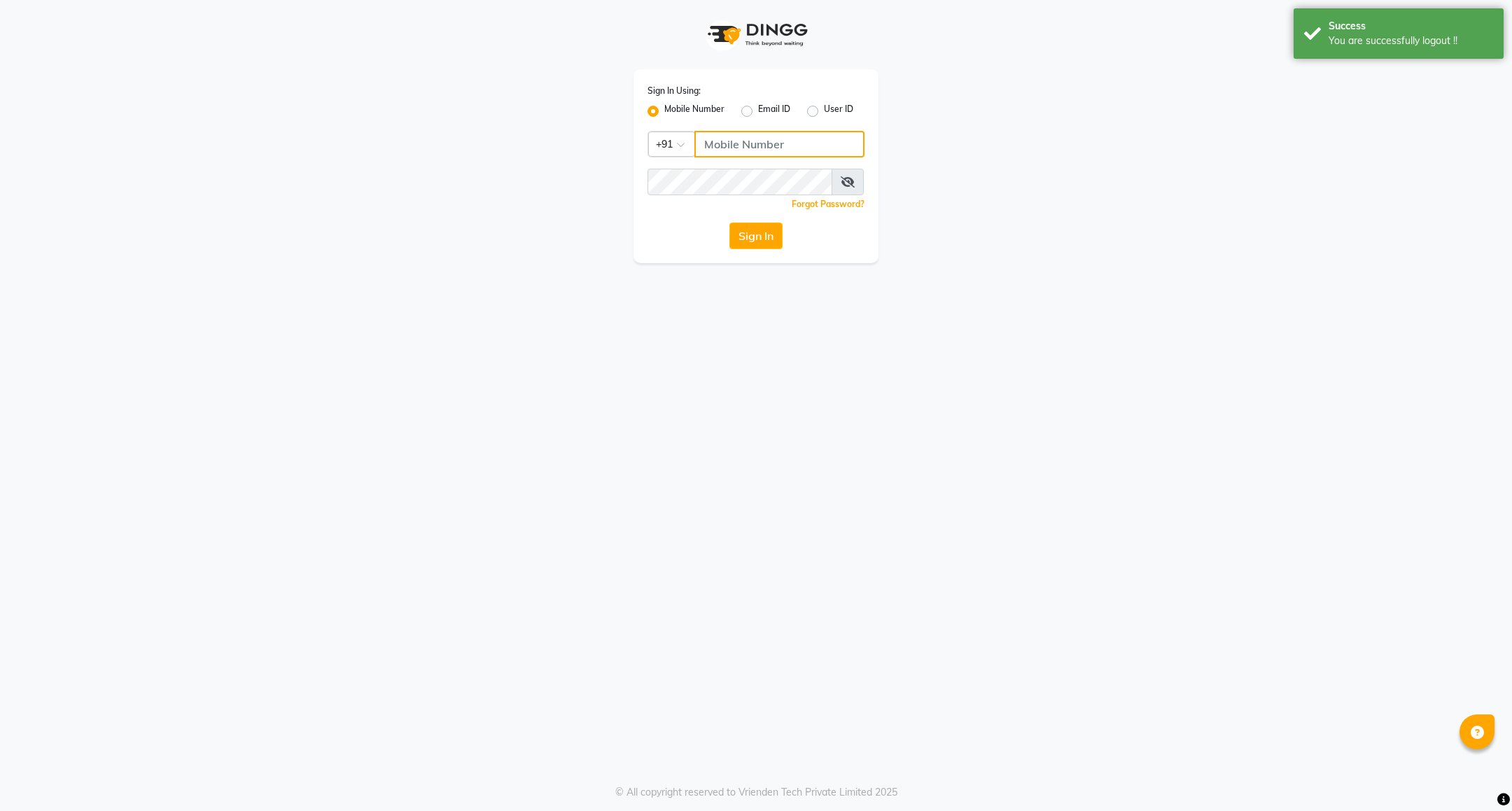
type input "7760179992"
click at [754, 239] on button "Sign In" at bounding box center [756, 236] width 53 height 27
